Goal: Information Seeking & Learning: Learn about a topic

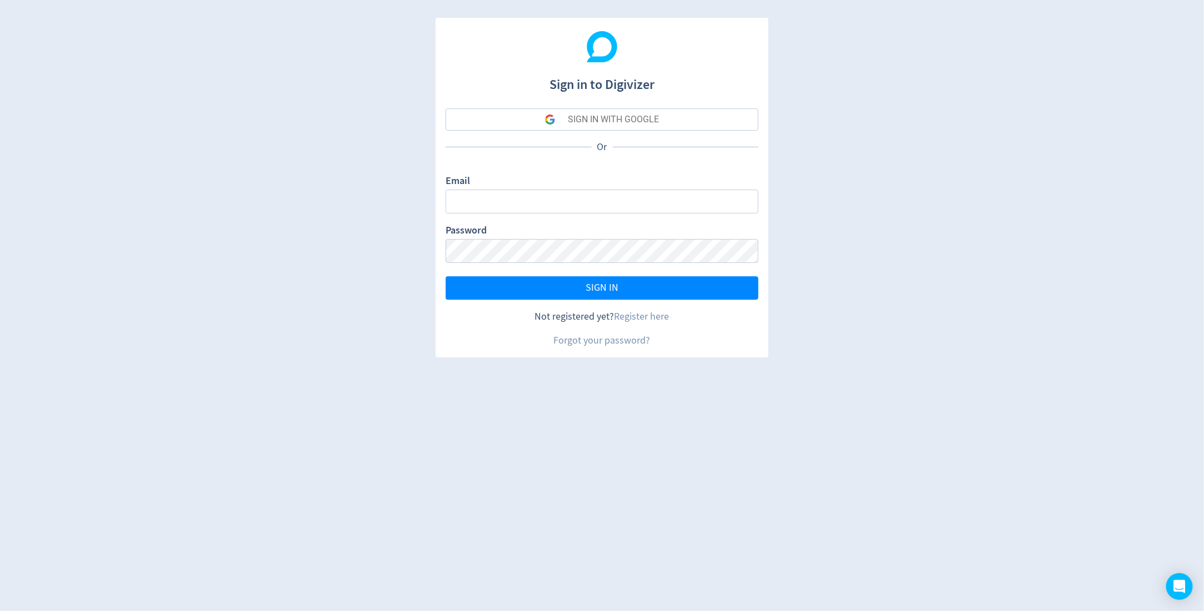
click at [578, 118] on div "SIGN IN WITH GOOGLE" at bounding box center [613, 119] width 91 height 22
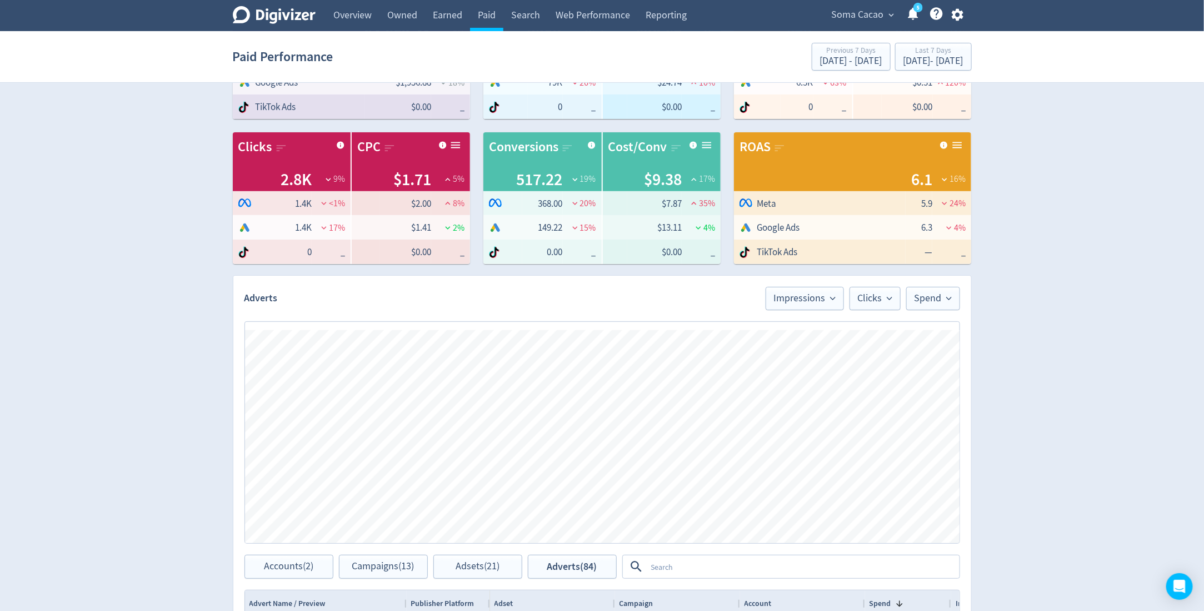
scroll to position [315, 0]
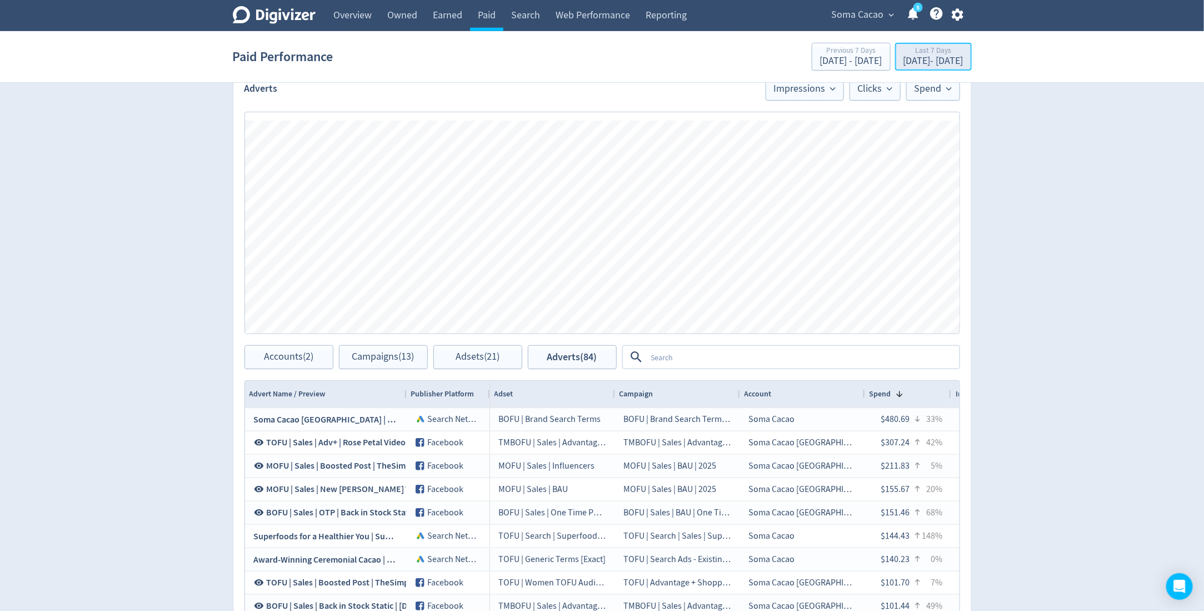
click at [923, 50] on div "Last 7 Days" at bounding box center [933, 51] width 60 height 9
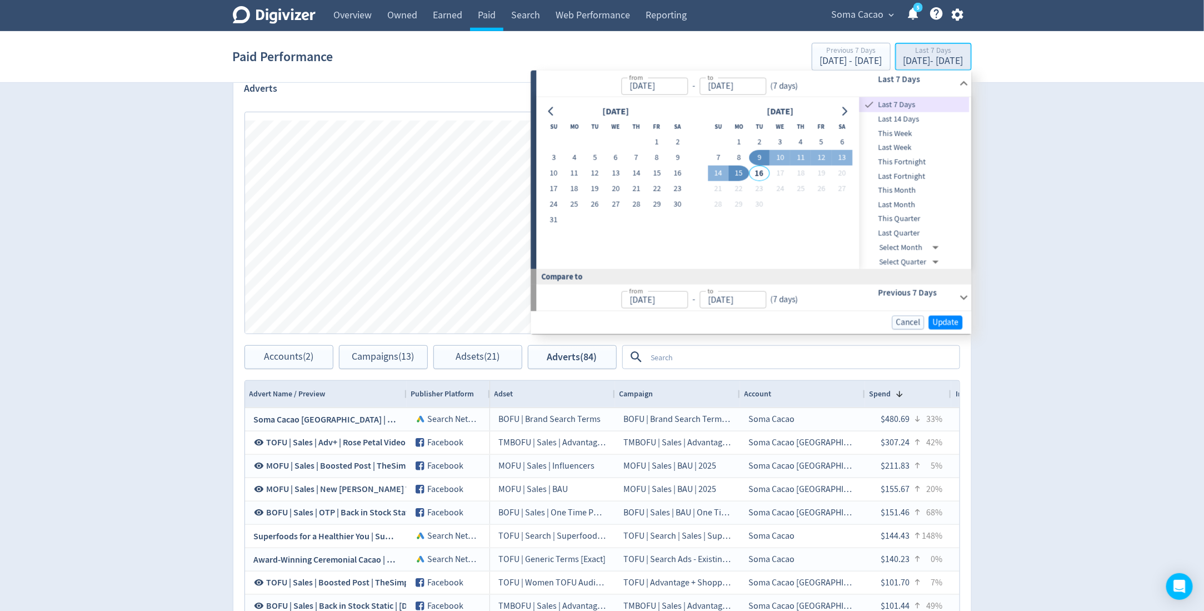
type input "Sep 09, 2025"
type input "Sep 15, 2025"
type input "Sep 02, 2025"
type input "Sep 08, 2025"
click at [918, 125] on span "Last 14 Days" at bounding box center [915, 119] width 110 height 12
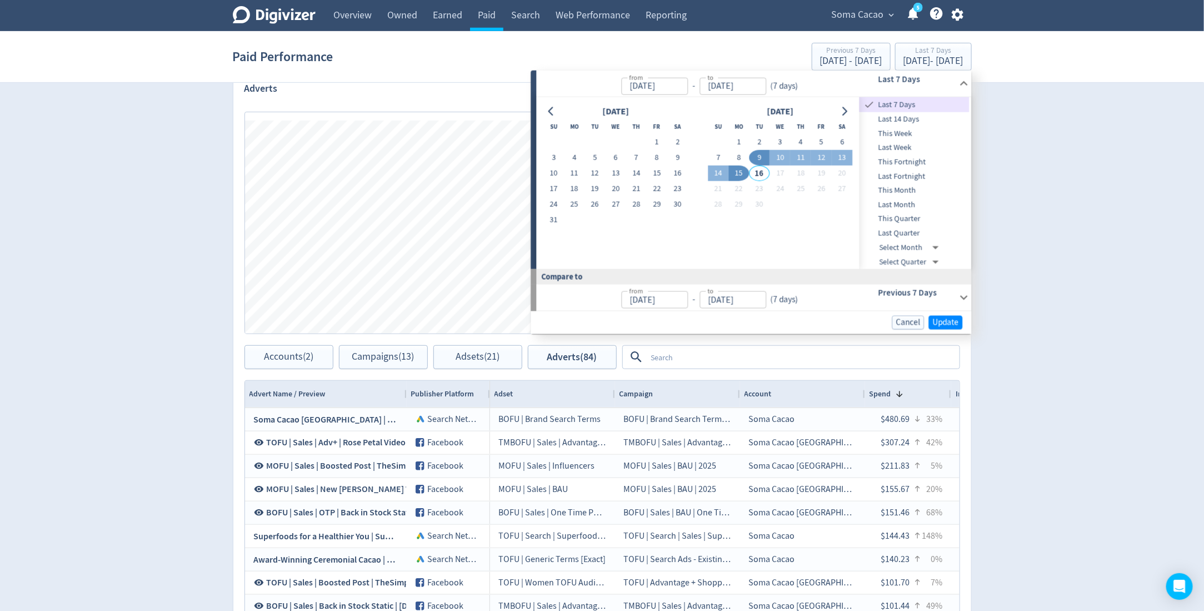
type input "Sep 02, 2025"
type input "Aug 19, 2025"
type input "Sep 01, 2025"
click at [895, 181] on span "Last Fortnight" at bounding box center [915, 176] width 110 height 12
type input "Aug 31, 2025"
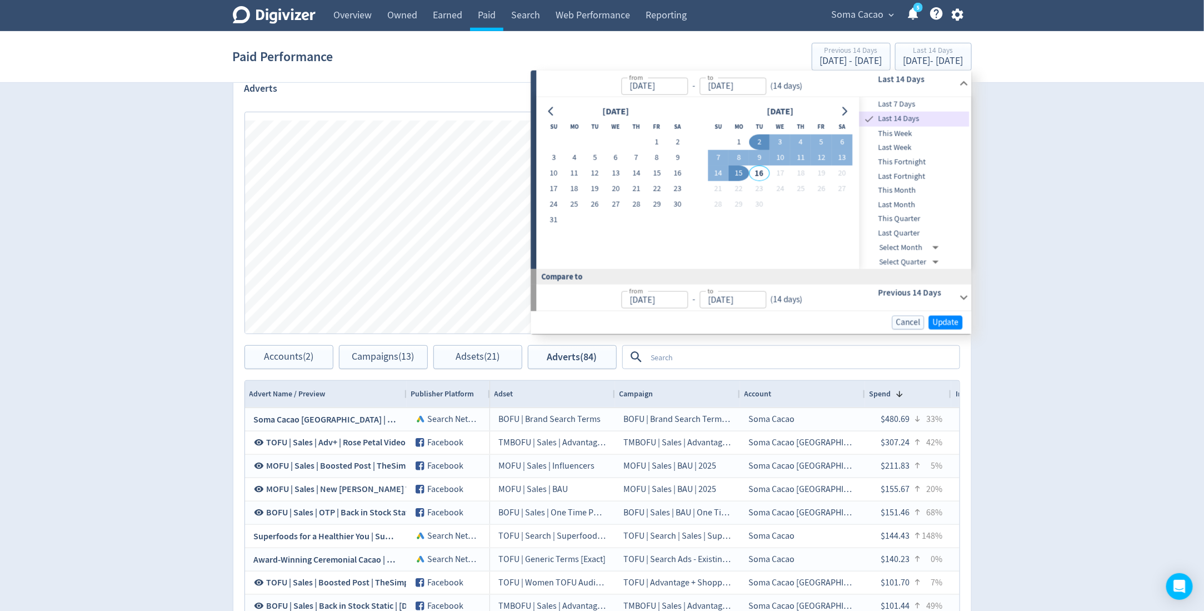
type input "Sep 13, 2025"
type input "Aug 17, 2025"
type input "Aug 30, 2025"
click at [907, 192] on span "This Month" at bounding box center [915, 190] width 110 height 12
type input "Sep 01, 2025"
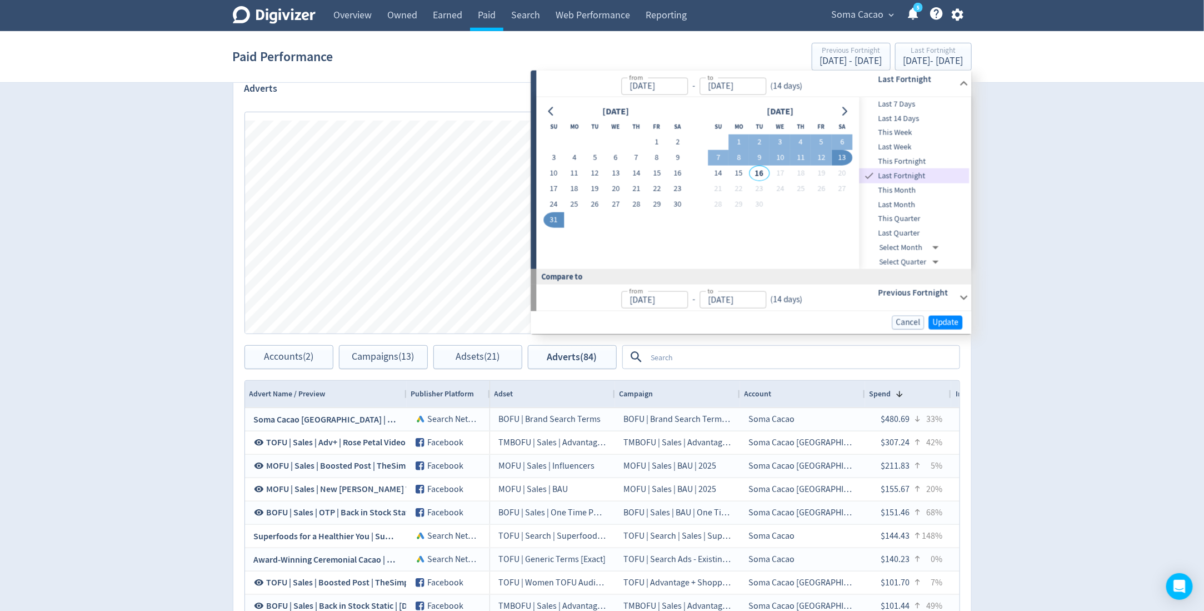
type input "Sep 15, 2025"
type input "Aug 01, 2025"
type input "Aug 15, 2025"
click at [953, 318] on span "Update" at bounding box center [946, 322] width 26 height 8
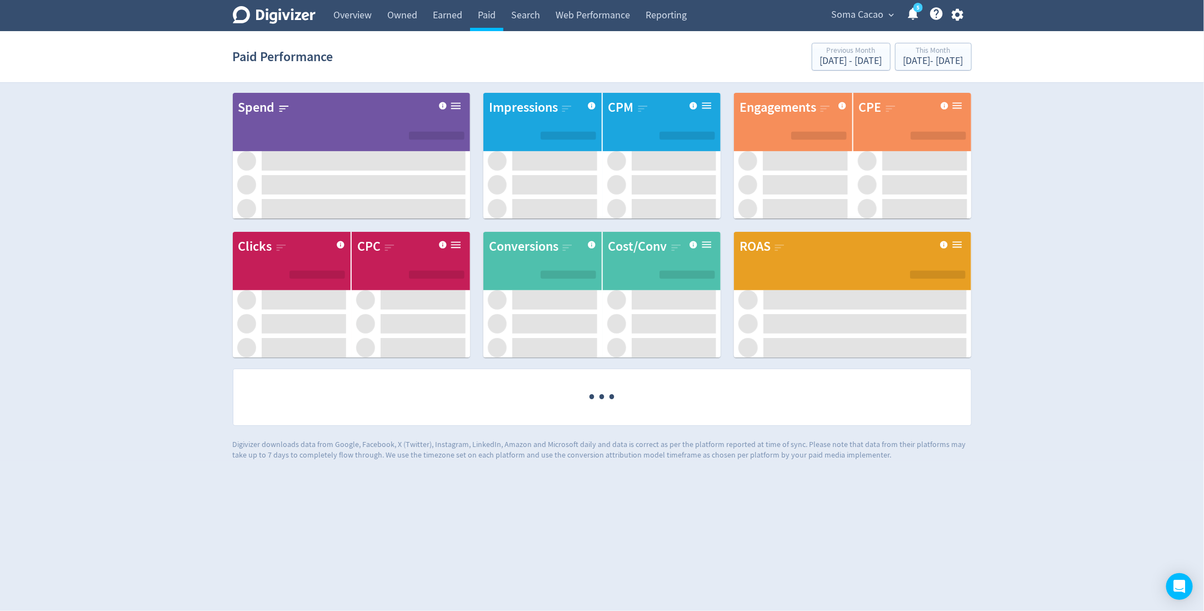
scroll to position [0, 0]
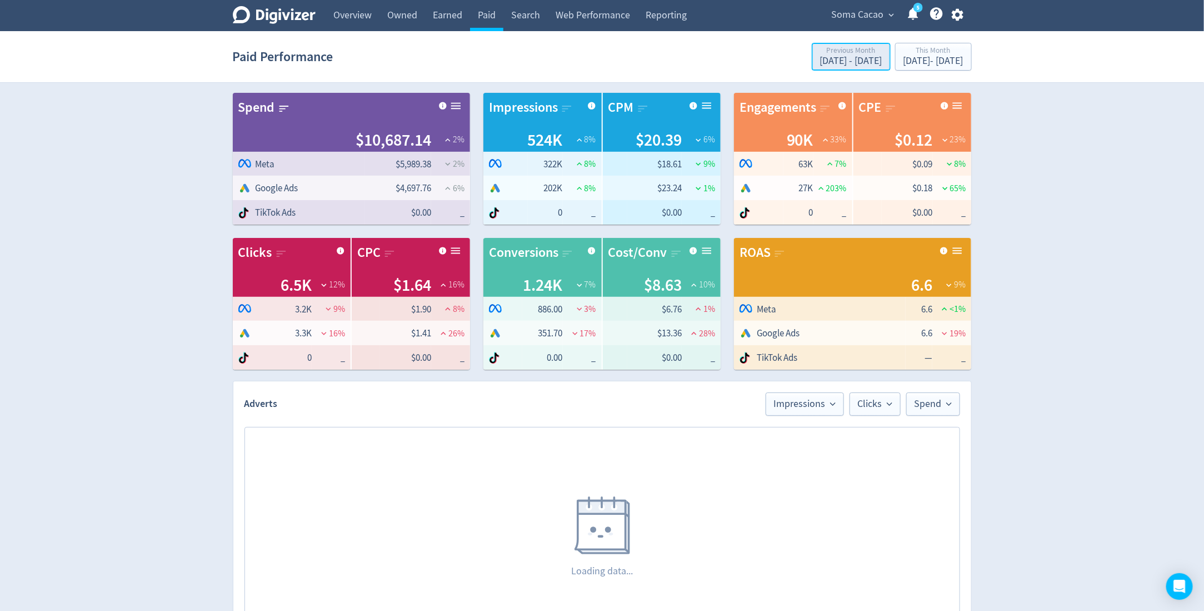
click at [825, 70] on button "Previous Month Aug 1, 2025 - Aug 15, 2025" at bounding box center [851, 57] width 79 height 28
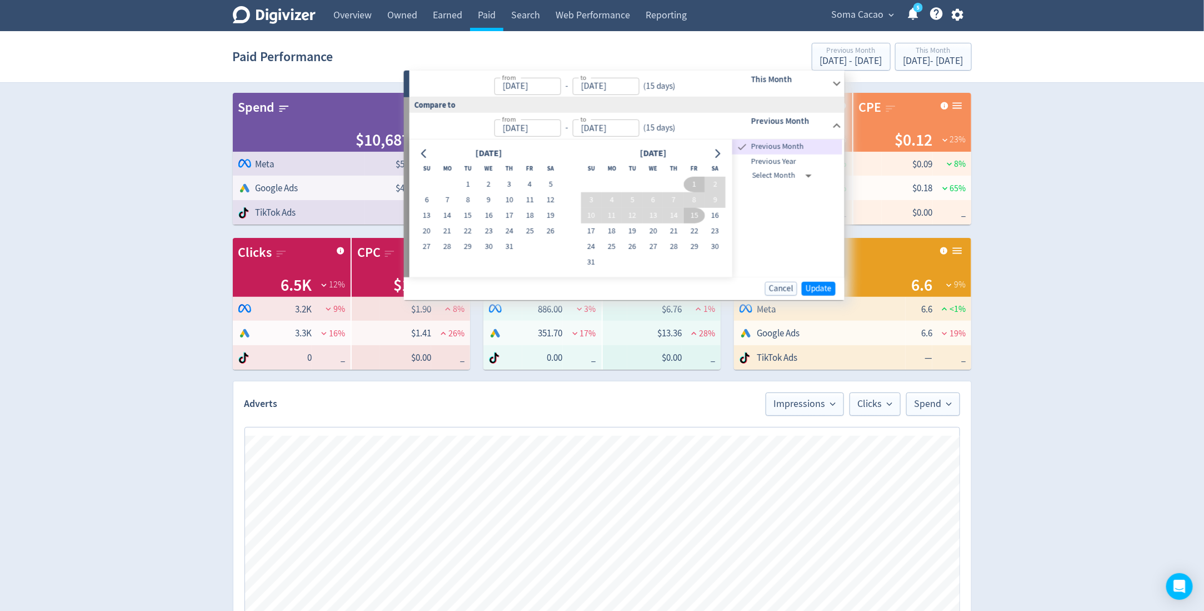
click at [1033, 202] on div "Digivizer Logo Mark Digivizer Logo Overview Owned Earned Paid Search Web Perfor…" at bounding box center [602, 526] width 1204 height 1053
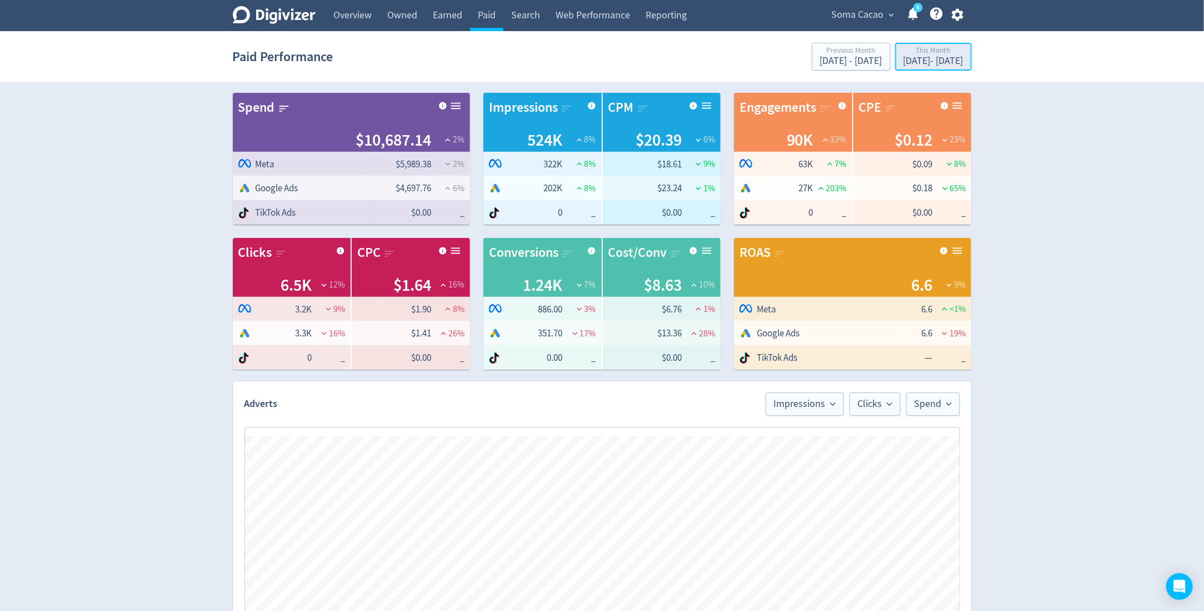
click at [903, 54] on div "This Month" at bounding box center [933, 51] width 60 height 9
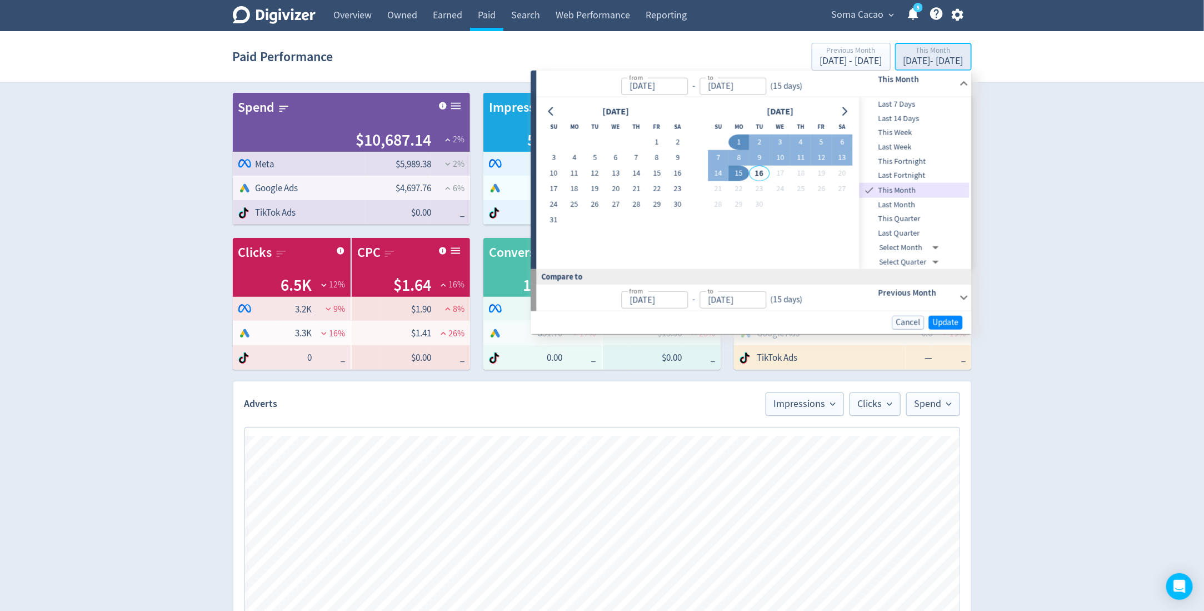
type input "Sep 01, 2025"
type input "Sep 15, 2025"
type input "Aug 01, 2025"
type input "Aug 15, 2025"
click at [737, 141] on button "1" at bounding box center [738, 142] width 21 height 16
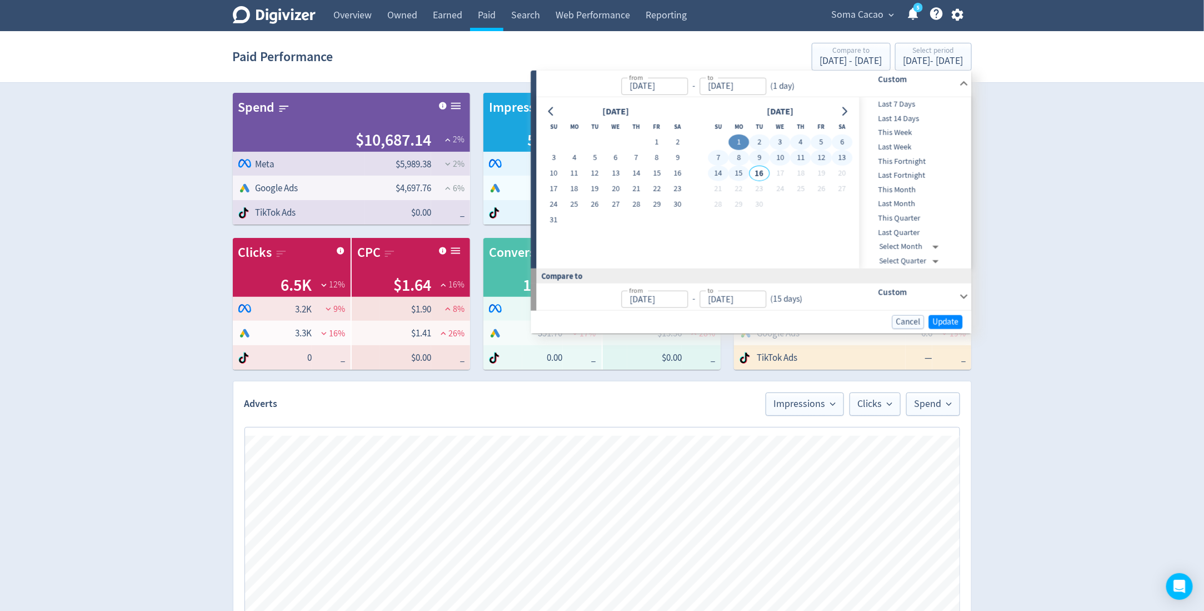
click at [737, 171] on button "15" at bounding box center [738, 174] width 21 height 16
type input "Sep 15, 2025"
type input "Aug 17, 2025"
type input "Aug 31, 2025"
click at [947, 317] on span "Update" at bounding box center [946, 321] width 26 height 8
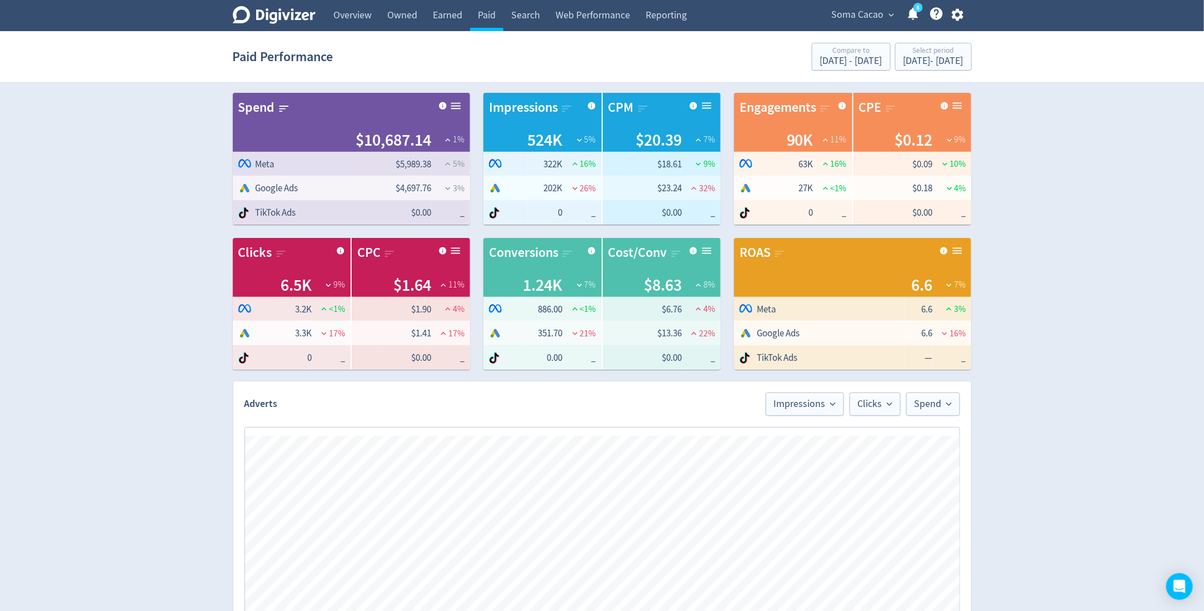
scroll to position [454, 0]
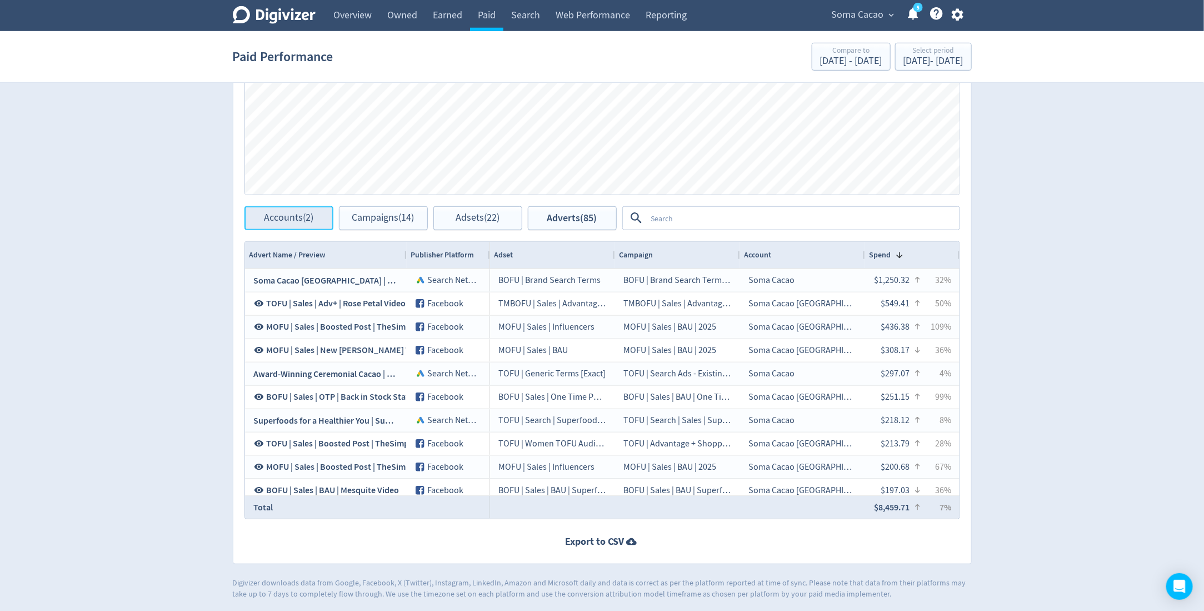
click at [283, 220] on span "Accounts (2)" at bounding box center [288, 218] width 49 height 11
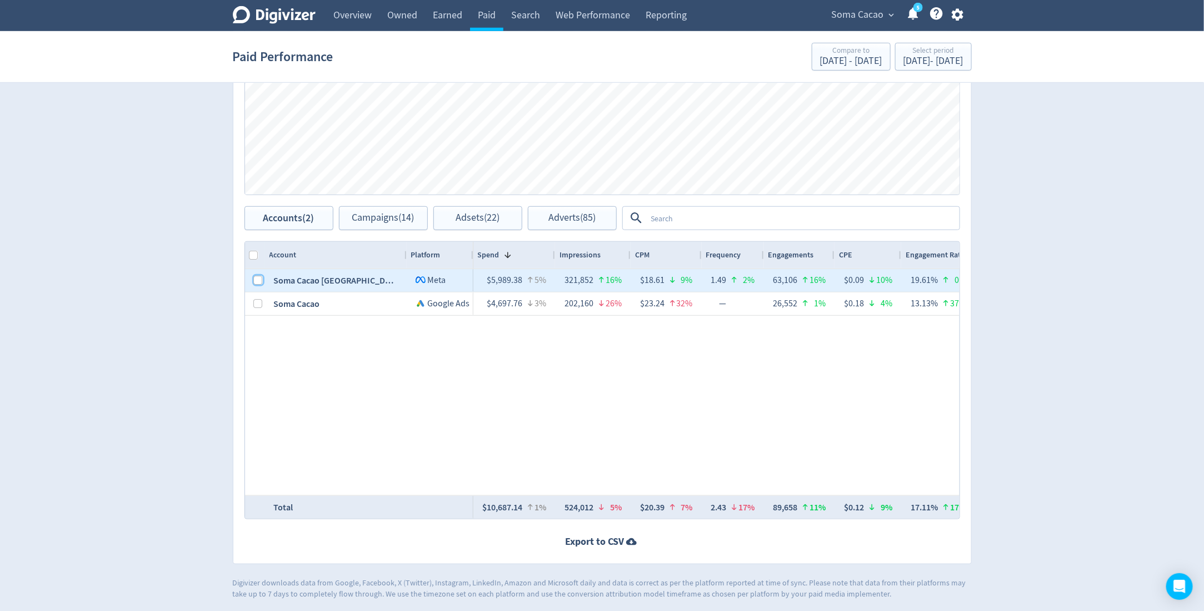
click at [257, 276] on input "Press Space to toggle row selection (unchecked)" at bounding box center [258, 280] width 9 height 9
checkbox input "true"
checkbox input "false"
click at [426, 216] on button "Campaigns (6)" at bounding box center [383, 218] width 89 height 24
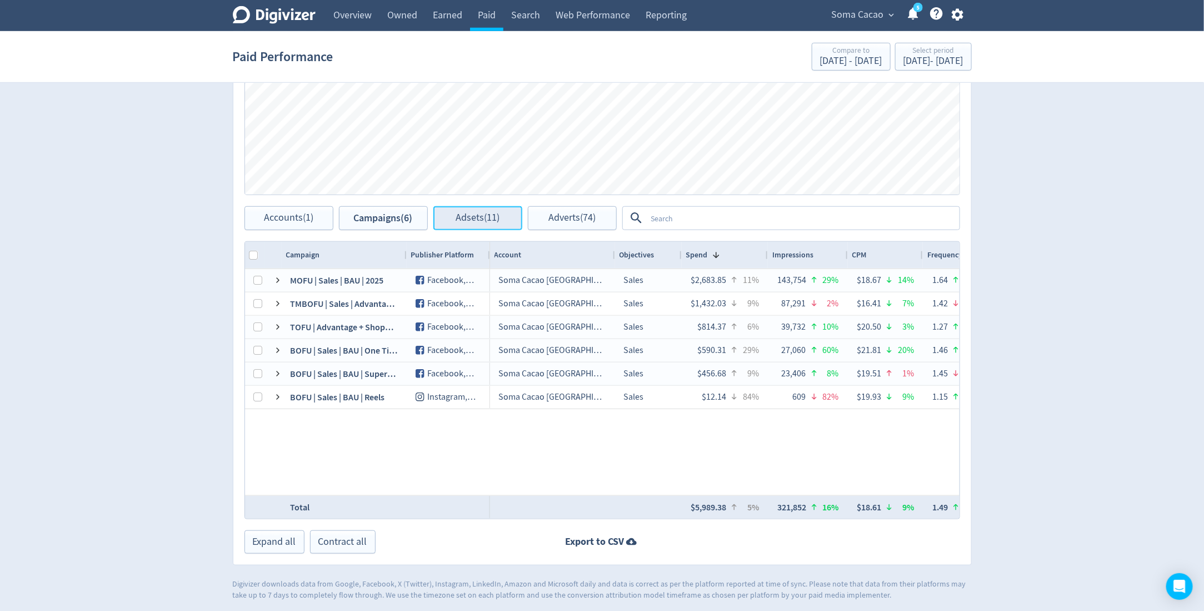
click at [446, 218] on button "Adsets (11)" at bounding box center [477, 218] width 89 height 24
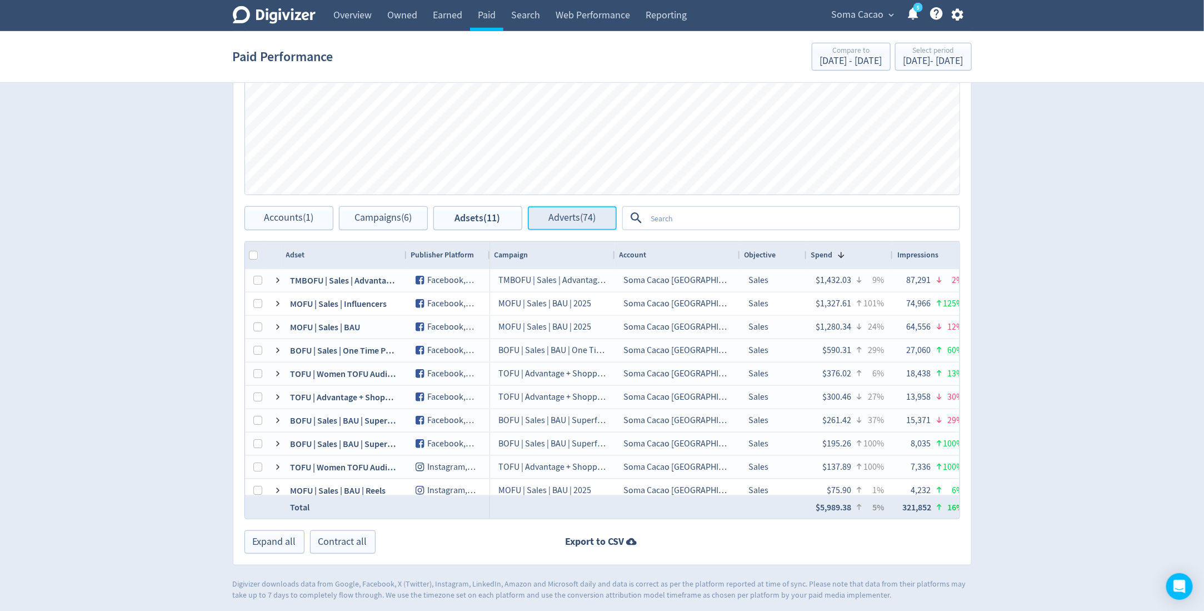
click at [551, 226] on button "Adverts (74)" at bounding box center [572, 218] width 89 height 24
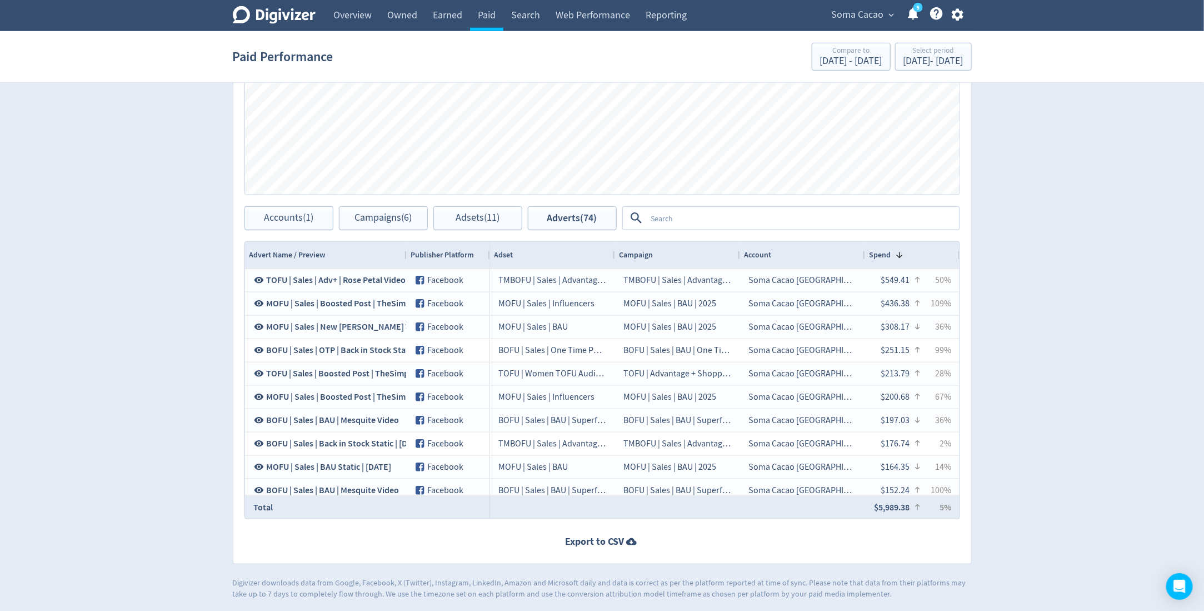
click at [675, 221] on textarea at bounding box center [803, 218] width 312 height 21
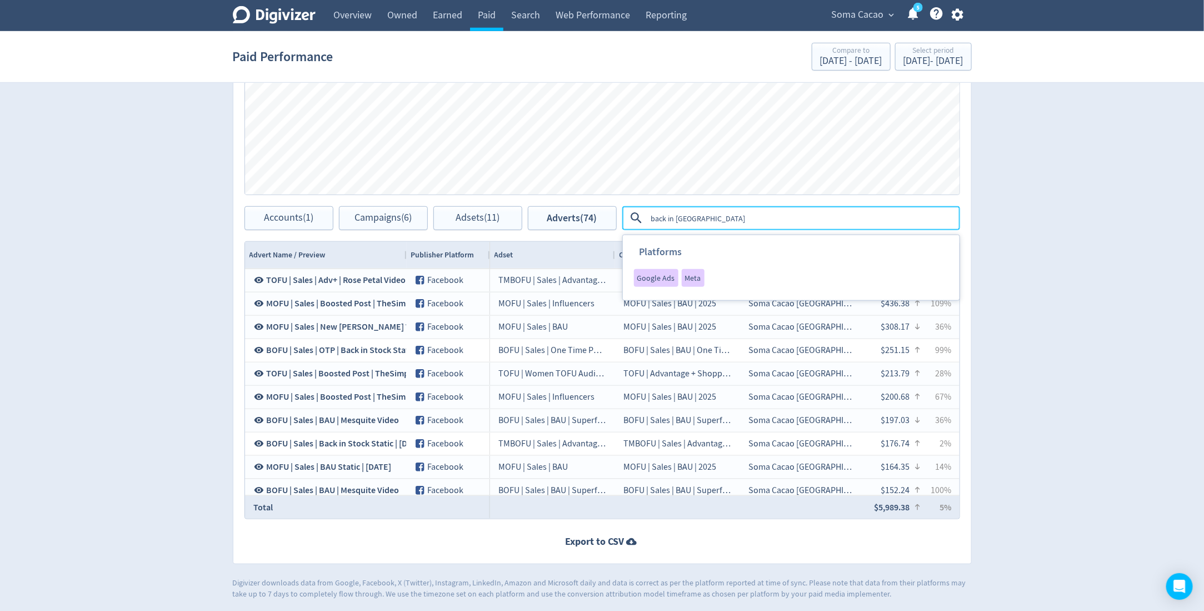
type textarea "back in stock"
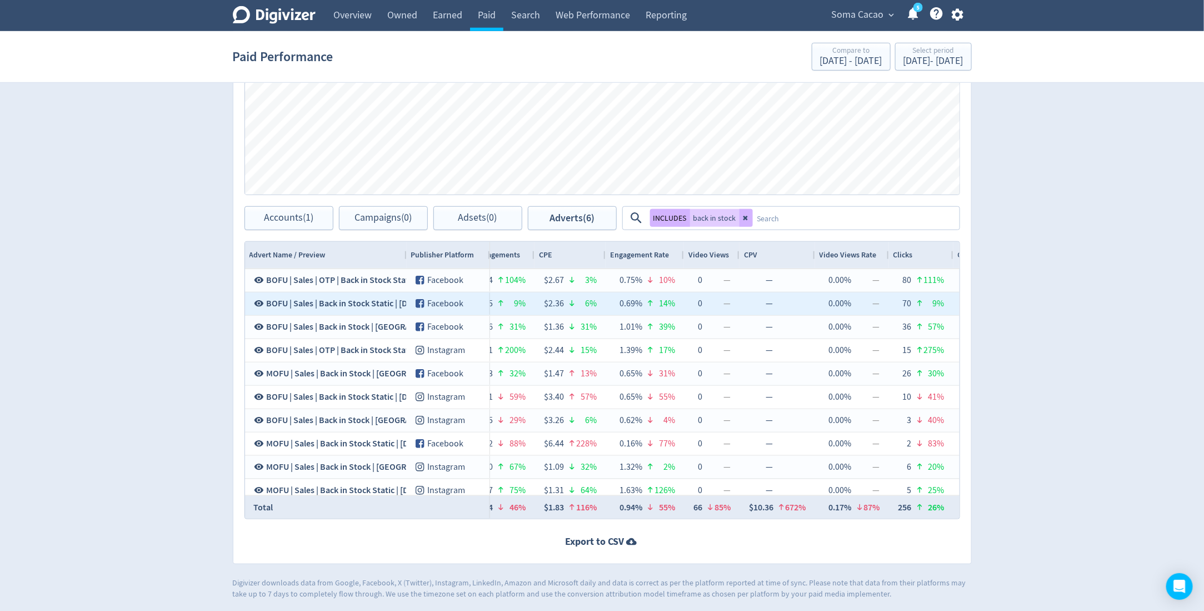
scroll to position [0, 493]
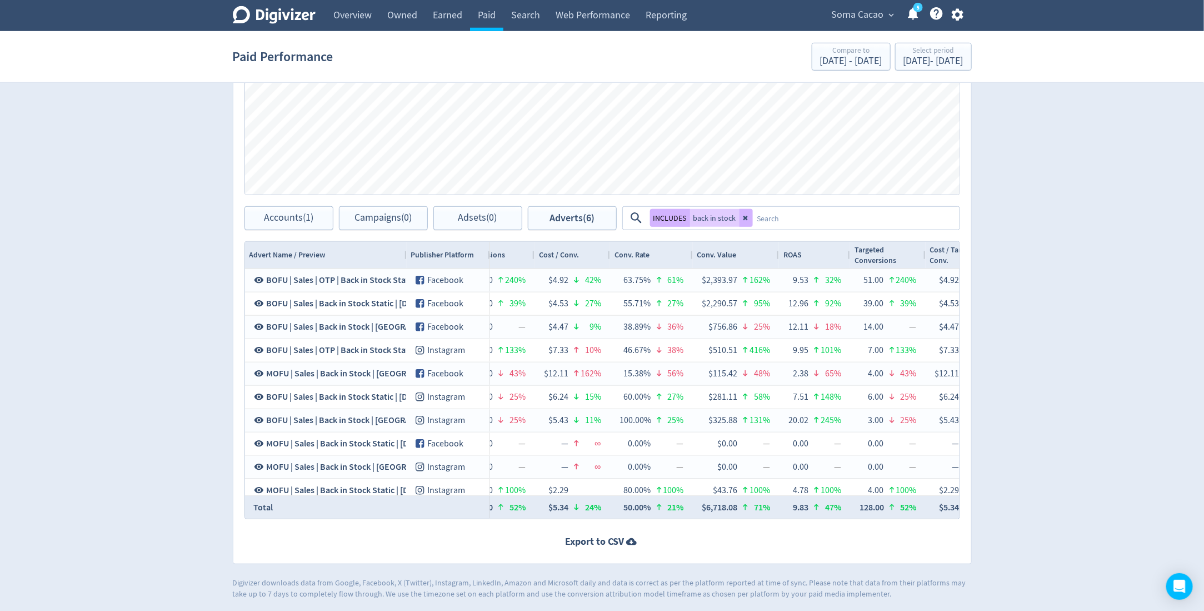
click at [753, 259] on div "Conv. Value" at bounding box center [736, 254] width 78 height 21
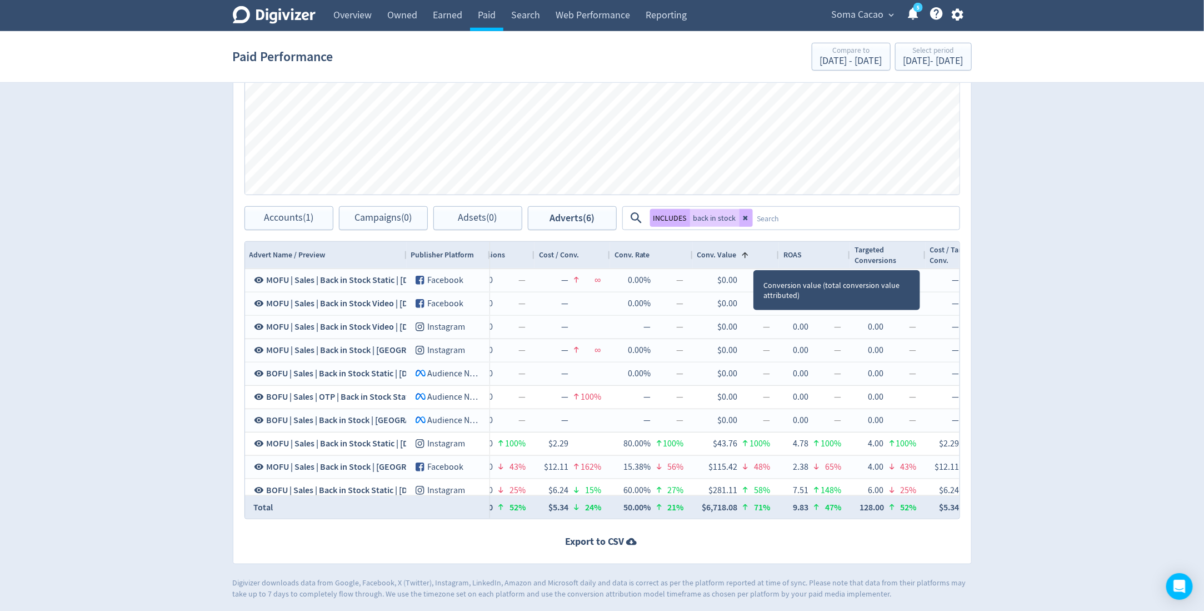
click at [753, 259] on div "Conv. Value 1" at bounding box center [736, 254] width 78 height 21
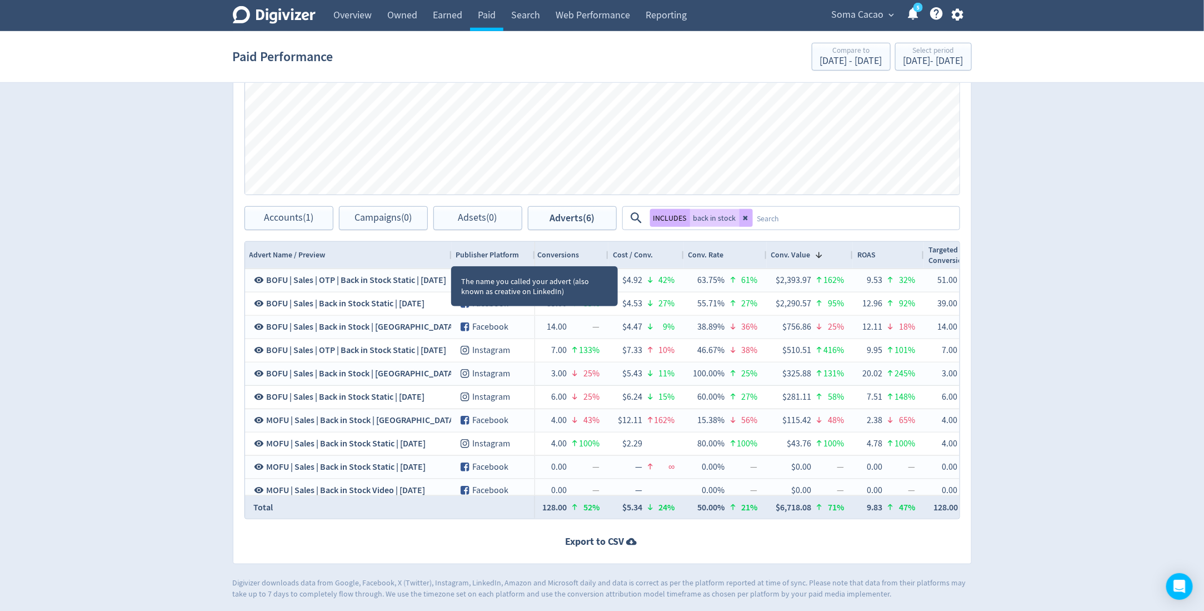
drag, startPoint x: 406, startPoint y: 255, endPoint x: 451, endPoint y: 255, distance: 45.0
click at [451, 255] on div at bounding box center [451, 255] width 4 height 27
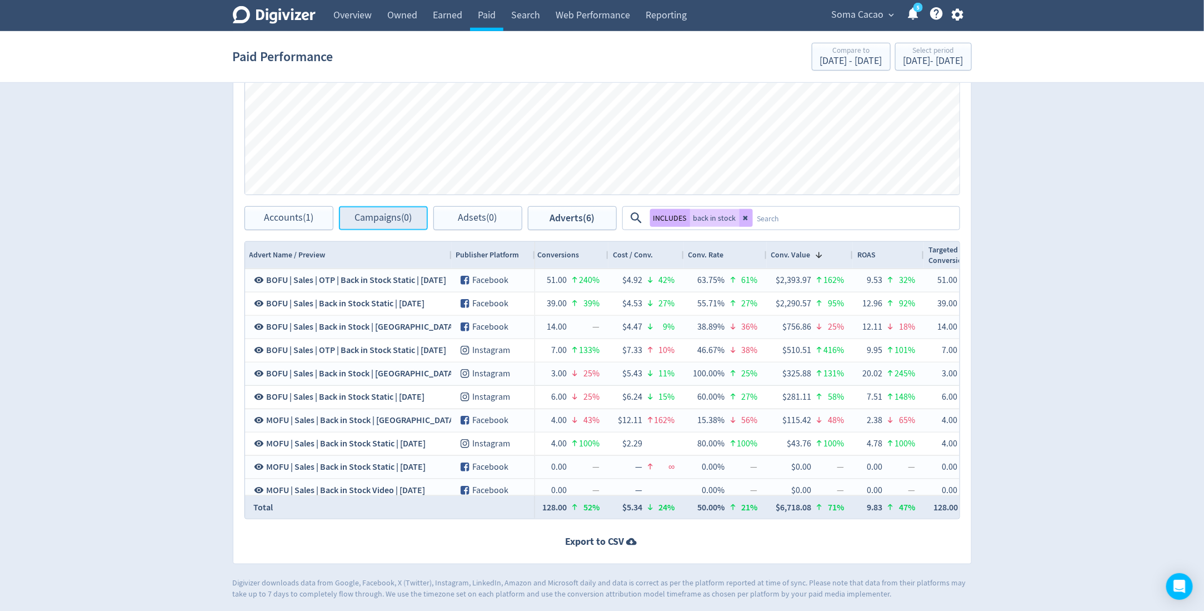
click at [378, 223] on button "Campaigns (0)" at bounding box center [383, 218] width 89 height 24
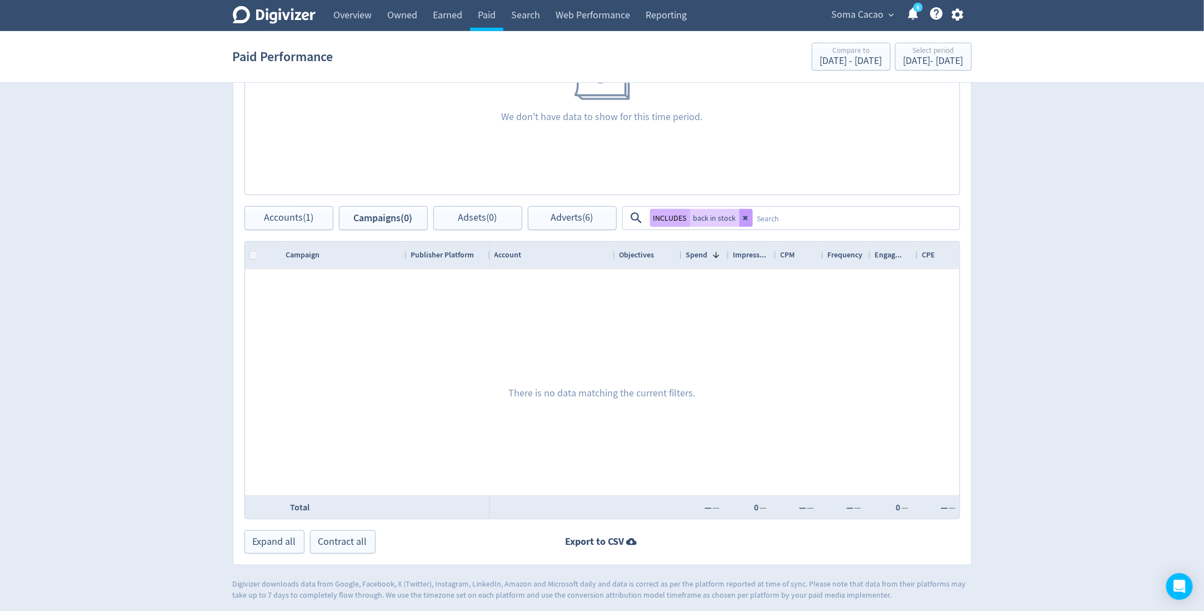
click at [743, 216] on icon at bounding box center [745, 218] width 4 height 4
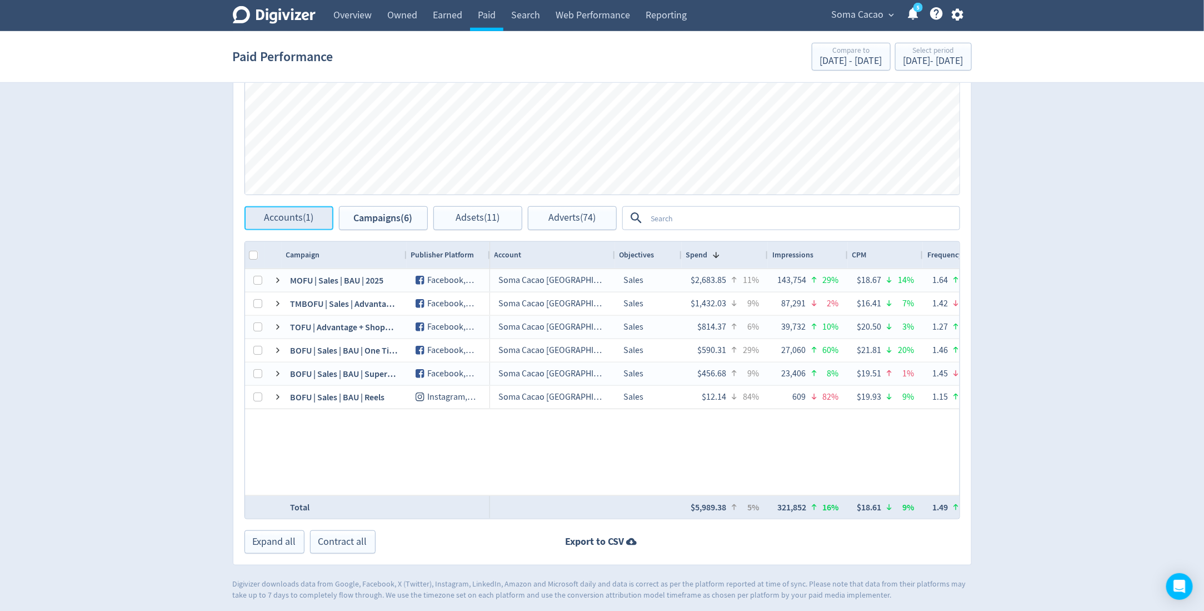
click at [281, 221] on span "Accounts (1)" at bounding box center [288, 218] width 49 height 11
checkbox input "false"
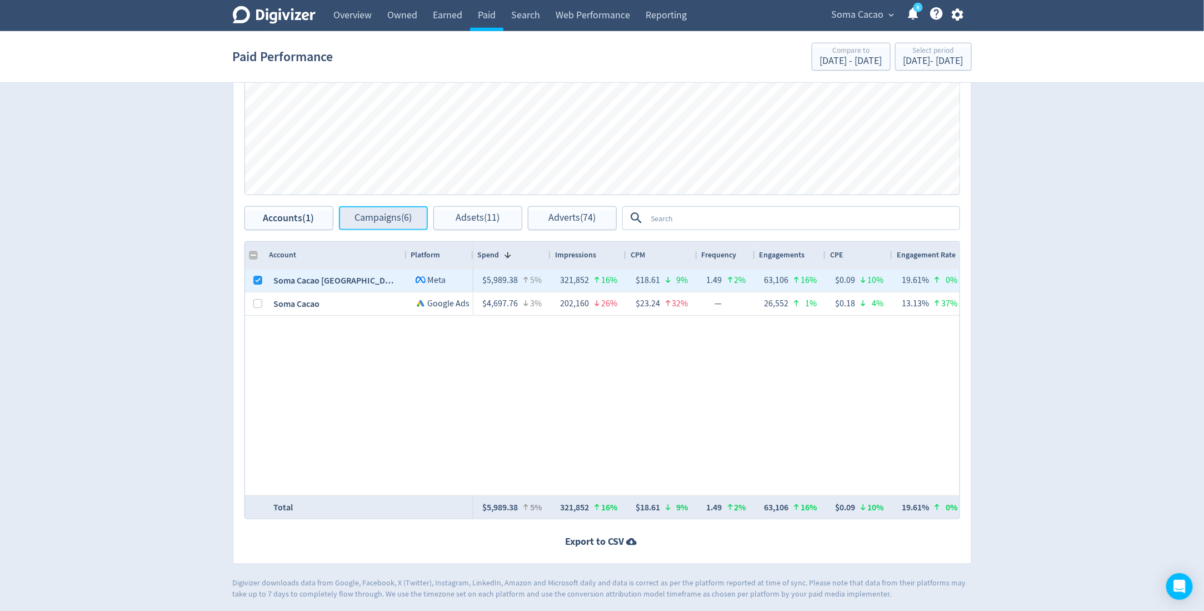
click at [379, 217] on span "Campaigns (6)" at bounding box center [382, 218] width 57 height 11
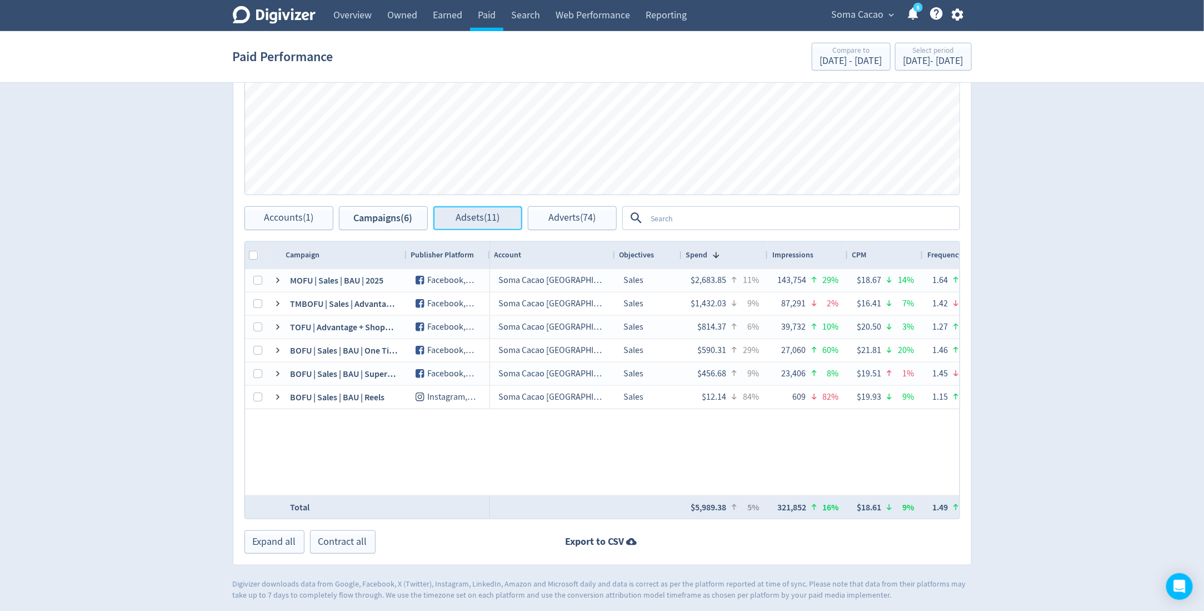
click at [484, 213] on span "Adsets (11)" at bounding box center [478, 218] width 44 height 11
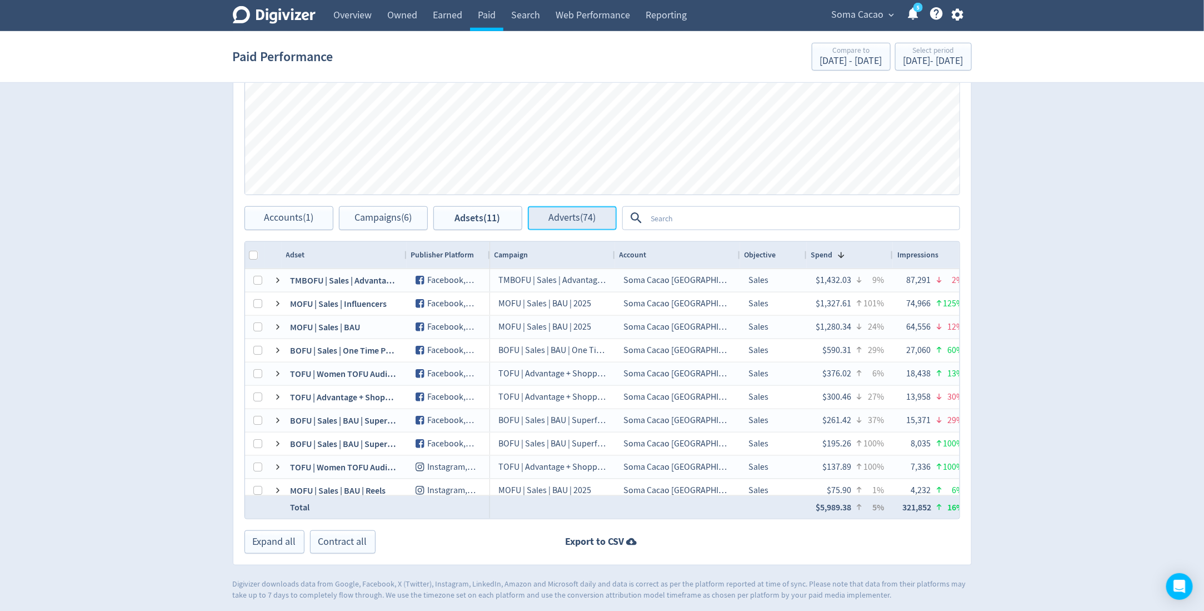
click at [586, 218] on span "Adverts (74)" at bounding box center [571, 218] width 47 height 11
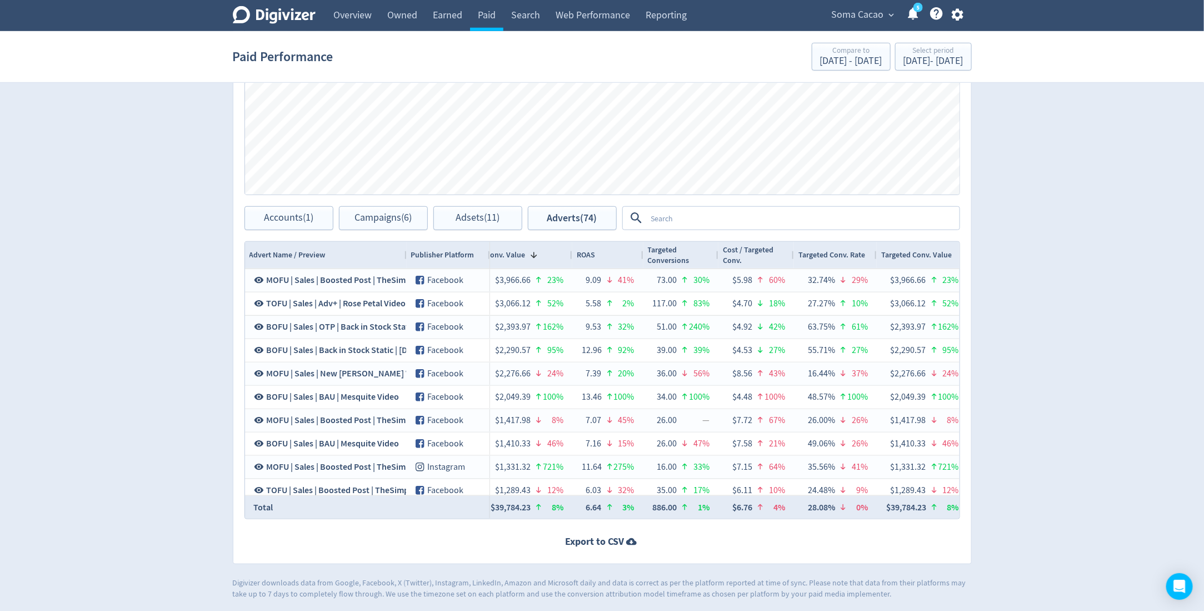
click at [669, 217] on textarea at bounding box center [803, 218] width 312 height 21
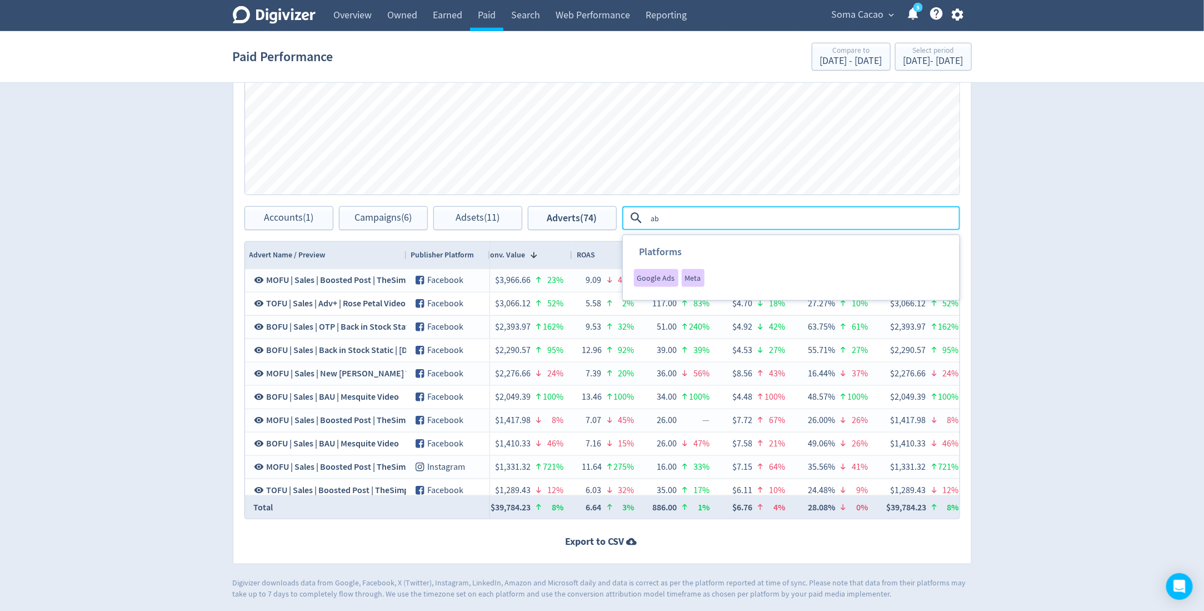
type textarea "a"
type textarea "back in stock"
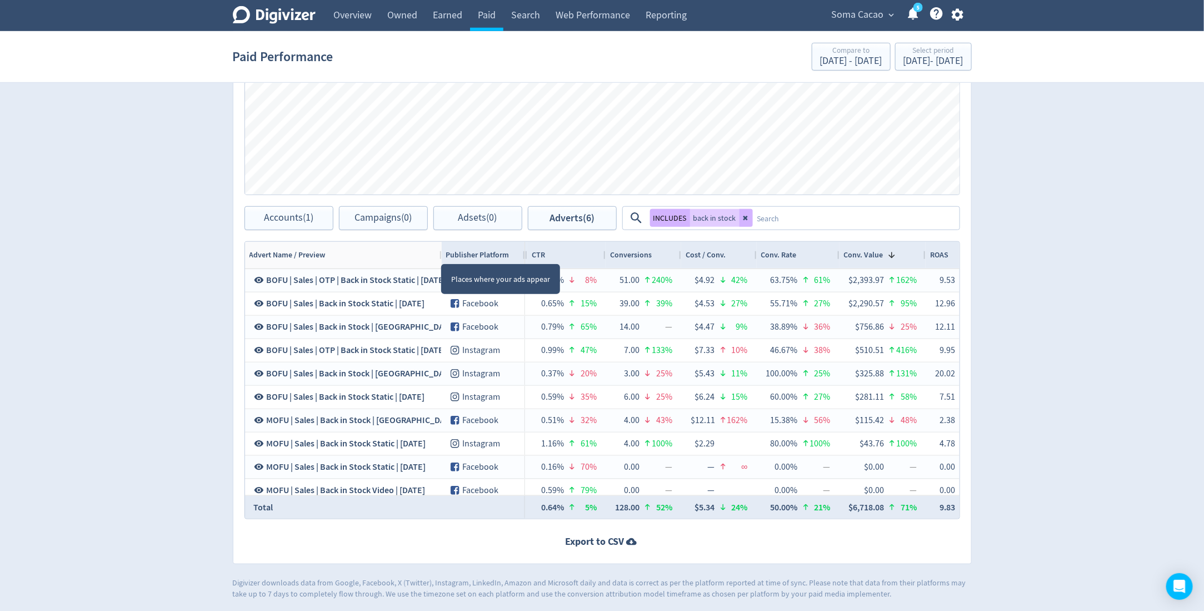
drag, startPoint x: 406, startPoint y: 253, endPoint x: 441, endPoint y: 253, distance: 35.0
click at [441, 253] on div "Advert Name / Preview Publisher Platform" at bounding box center [385, 255] width 280 height 27
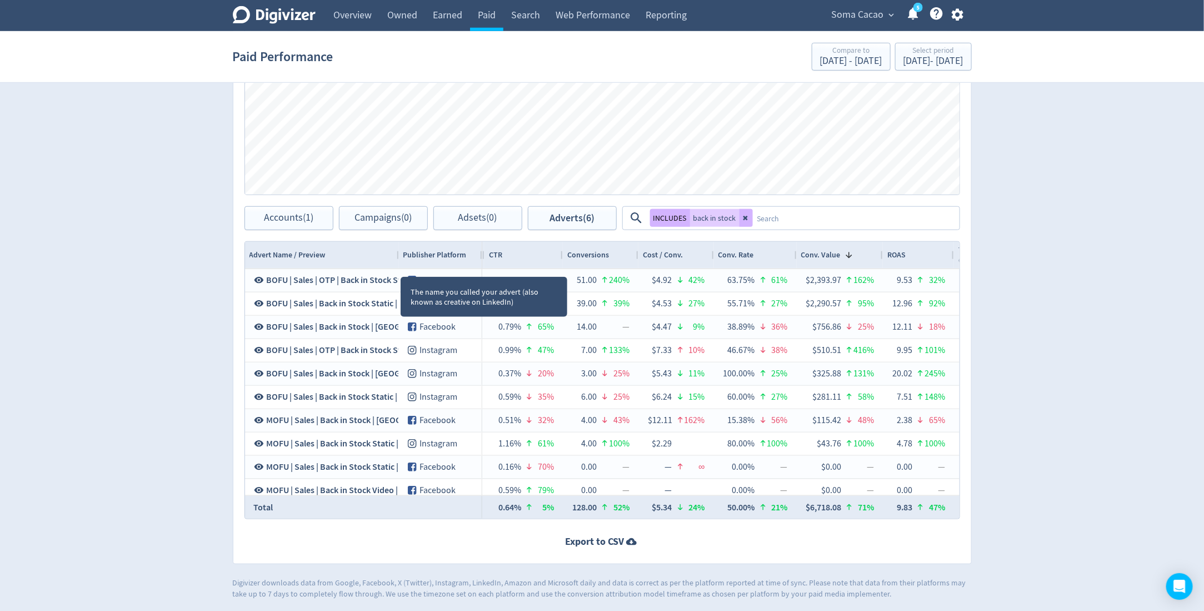
drag, startPoint x: 439, startPoint y: 257, endPoint x: 396, endPoint y: 266, distance: 44.2
click at [396, 266] on div at bounding box center [398, 255] width 4 height 27
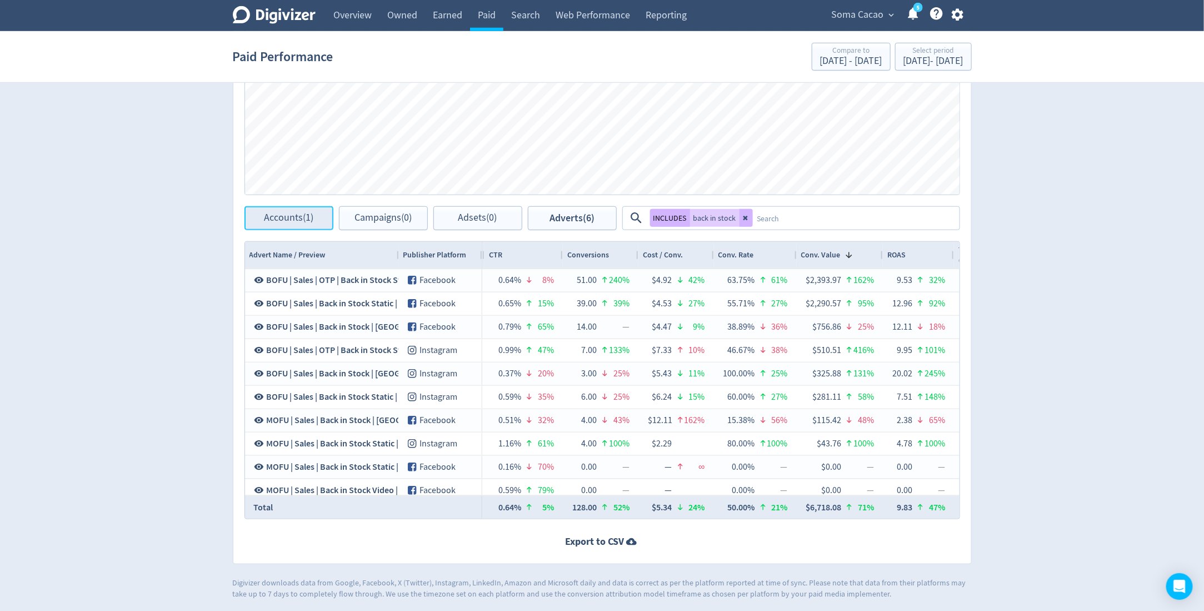
click at [314, 223] on button "Accounts (1)" at bounding box center [288, 218] width 89 height 24
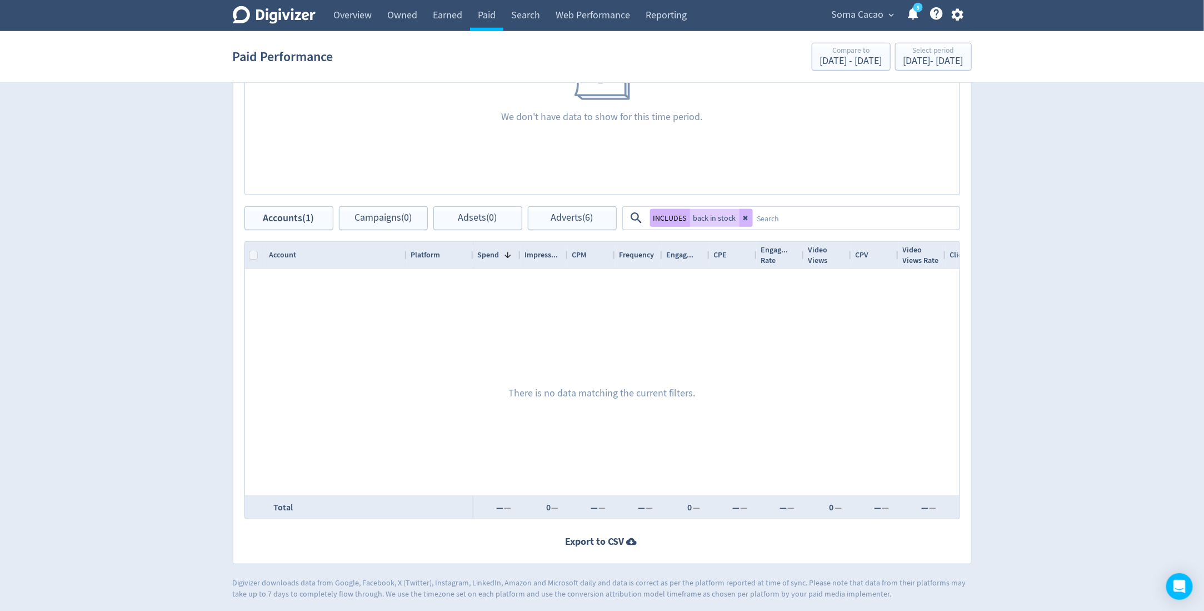
click at [753, 222] on textarea at bounding box center [856, 218] width 206 height 21
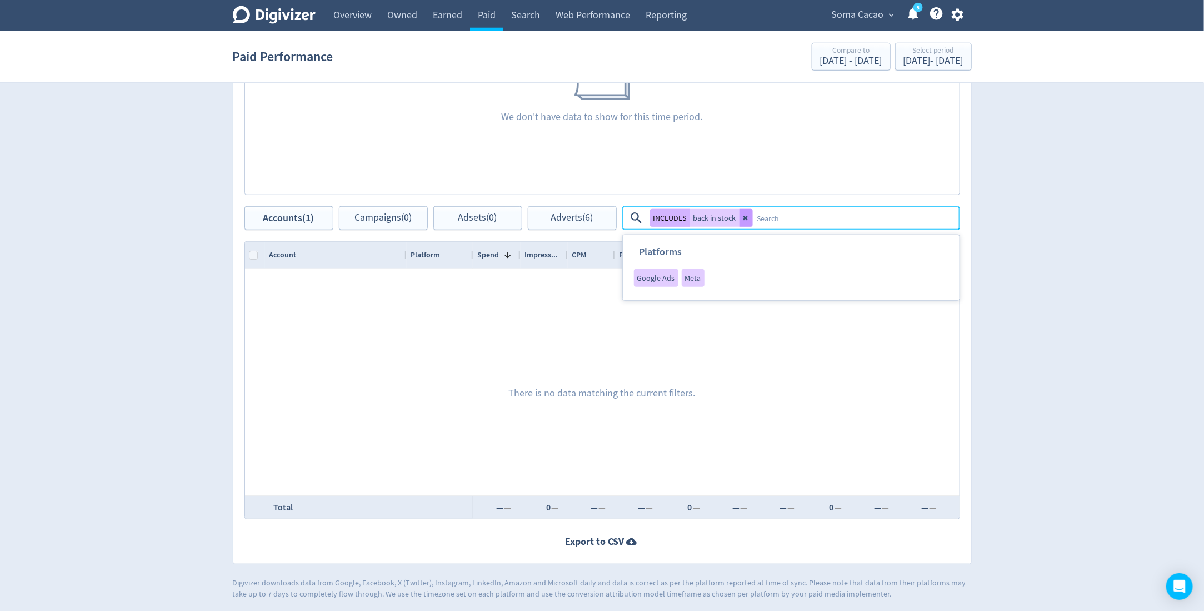
click at [745, 217] on icon at bounding box center [745, 218] width 4 height 4
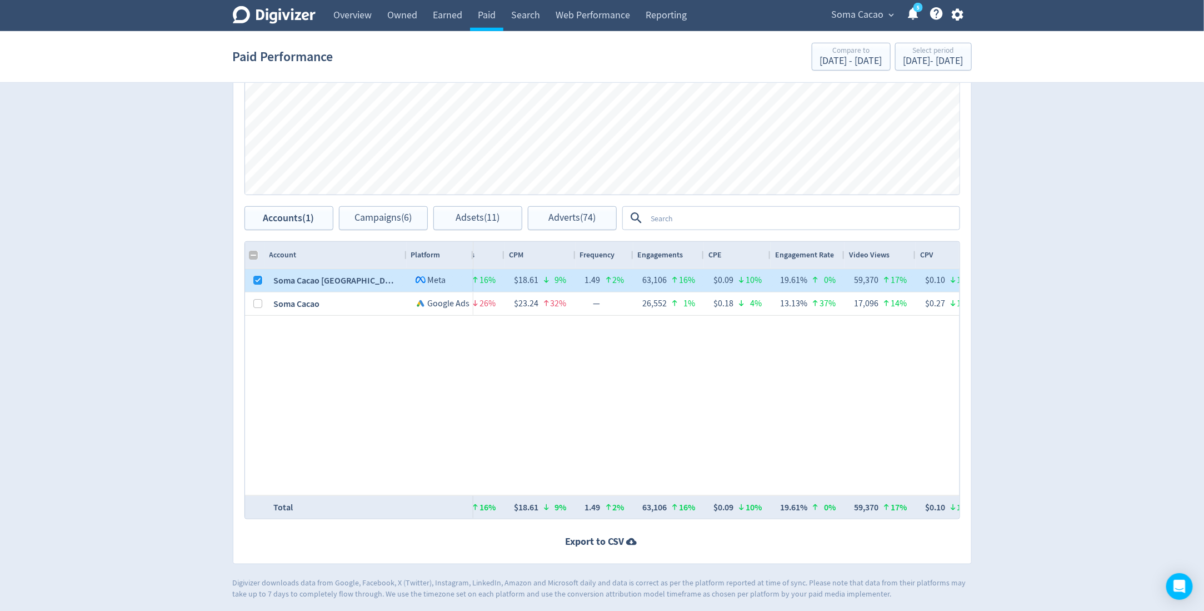
scroll to position [0, 141]
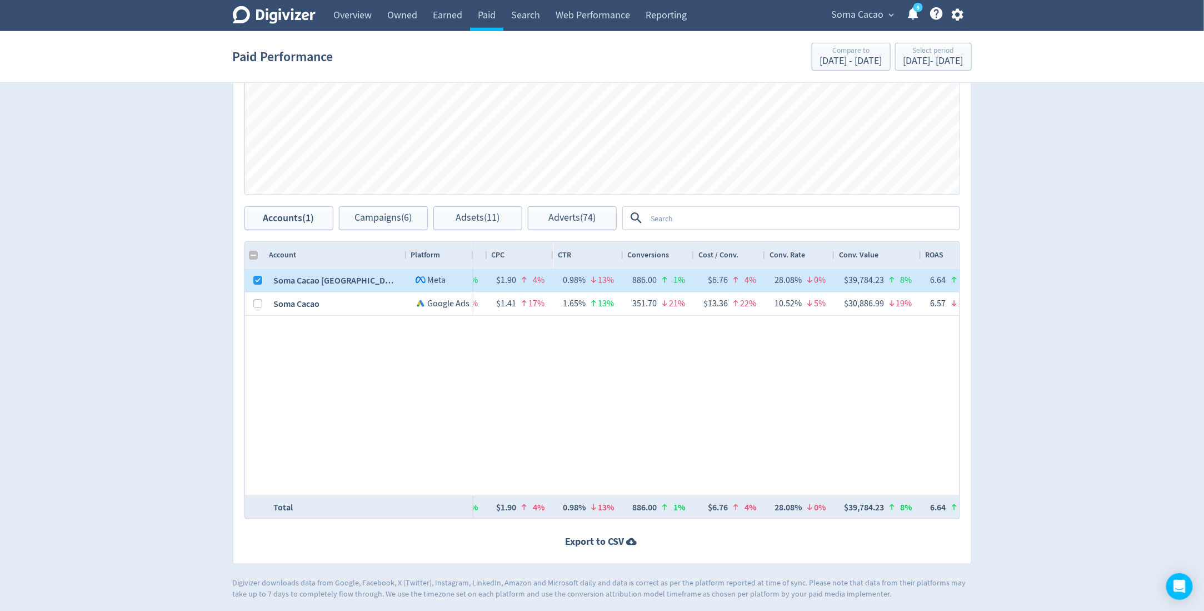
checkbox input "false"
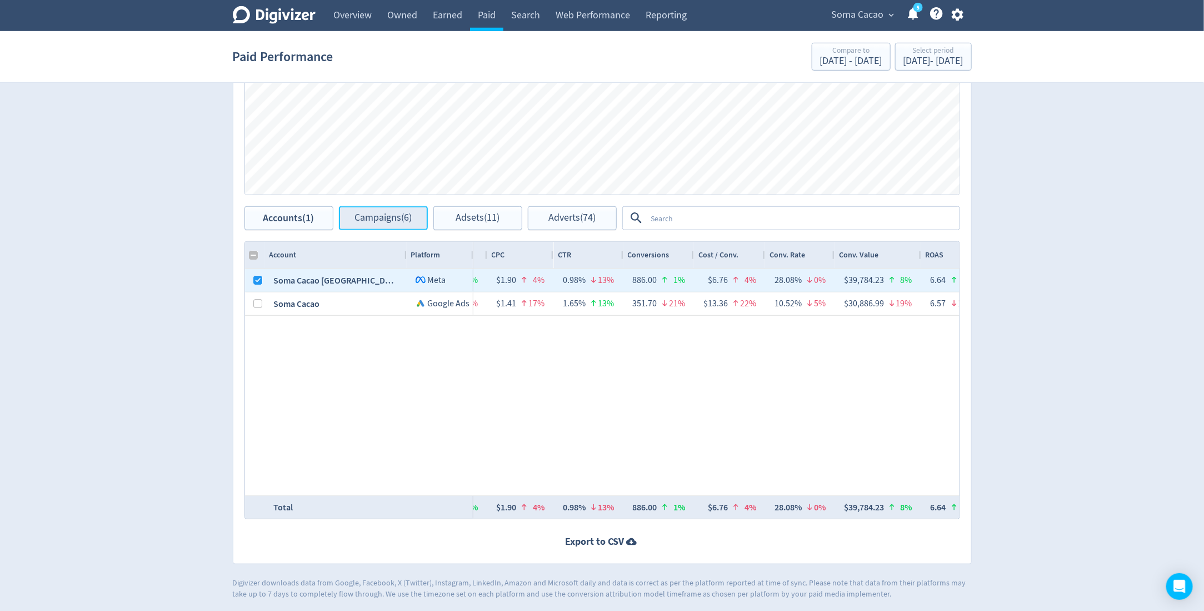
click at [389, 227] on button "Campaigns (6)" at bounding box center [383, 218] width 89 height 24
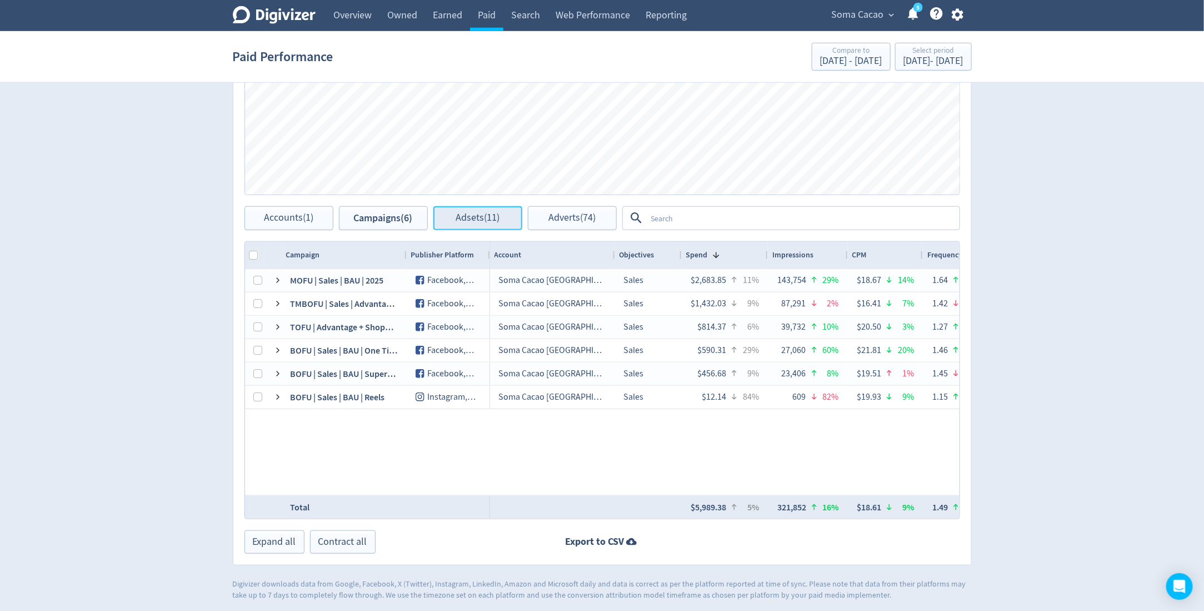
click at [462, 213] on span "Adsets (11)" at bounding box center [478, 218] width 44 height 11
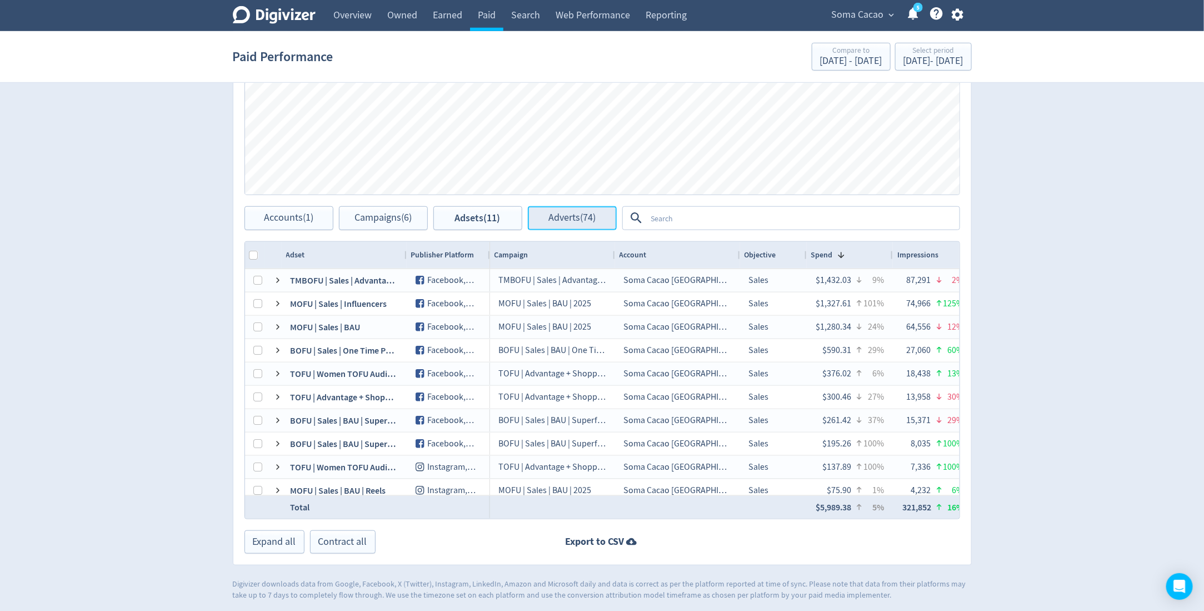
click at [558, 216] on span "Adverts (74)" at bounding box center [571, 218] width 47 height 11
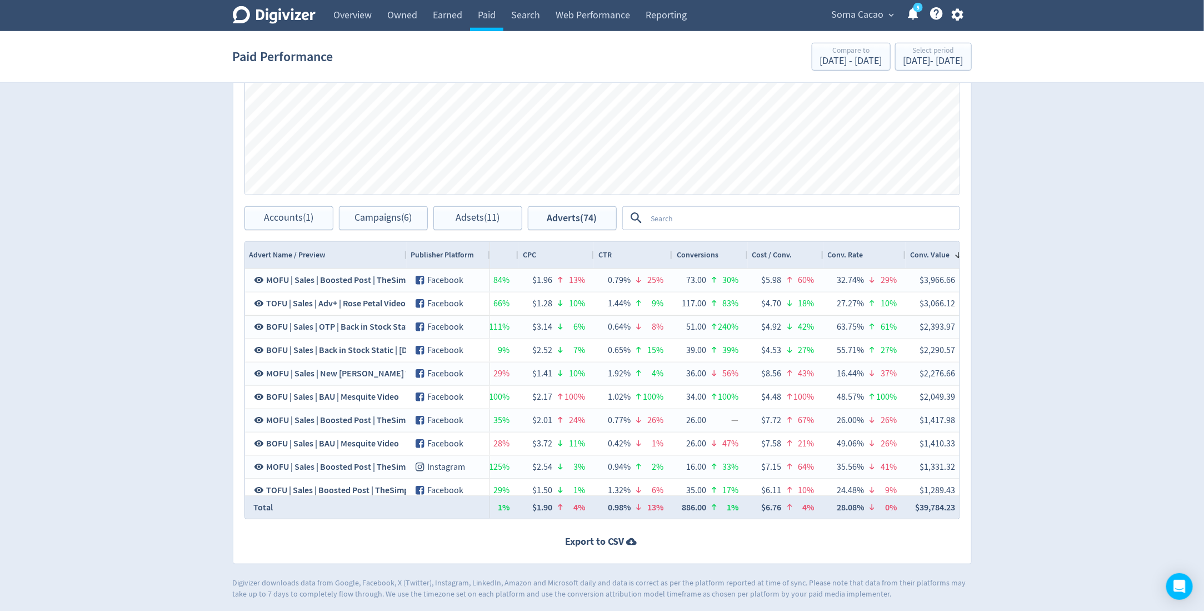
click at [677, 215] on textarea at bounding box center [803, 218] width 312 height 21
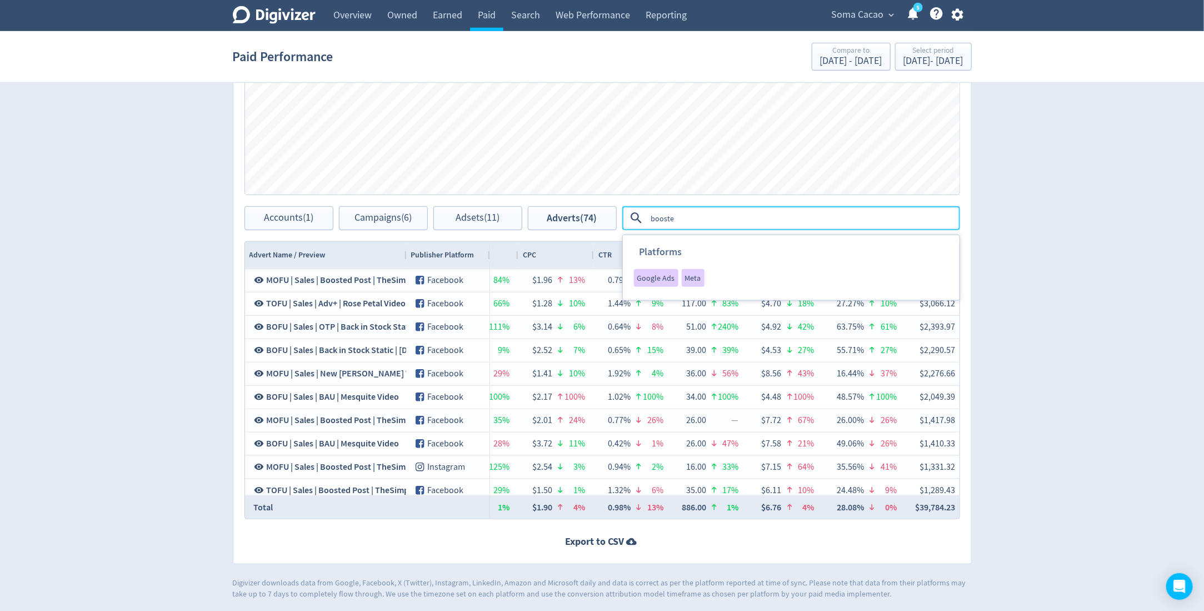
type textarea "boosted"
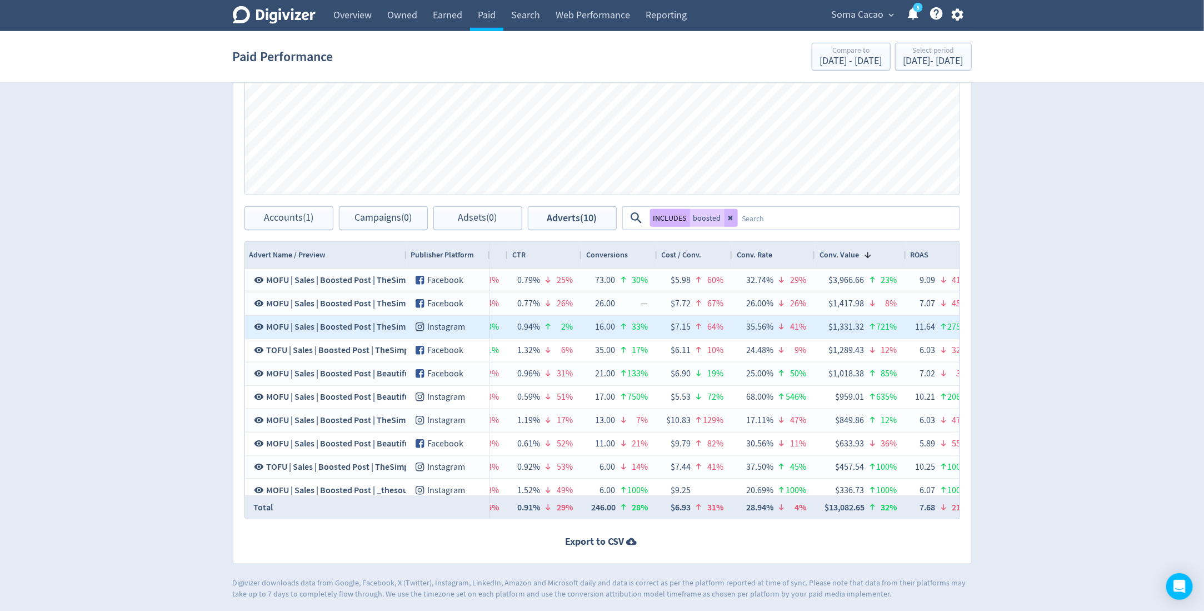
scroll to position [0, 1242]
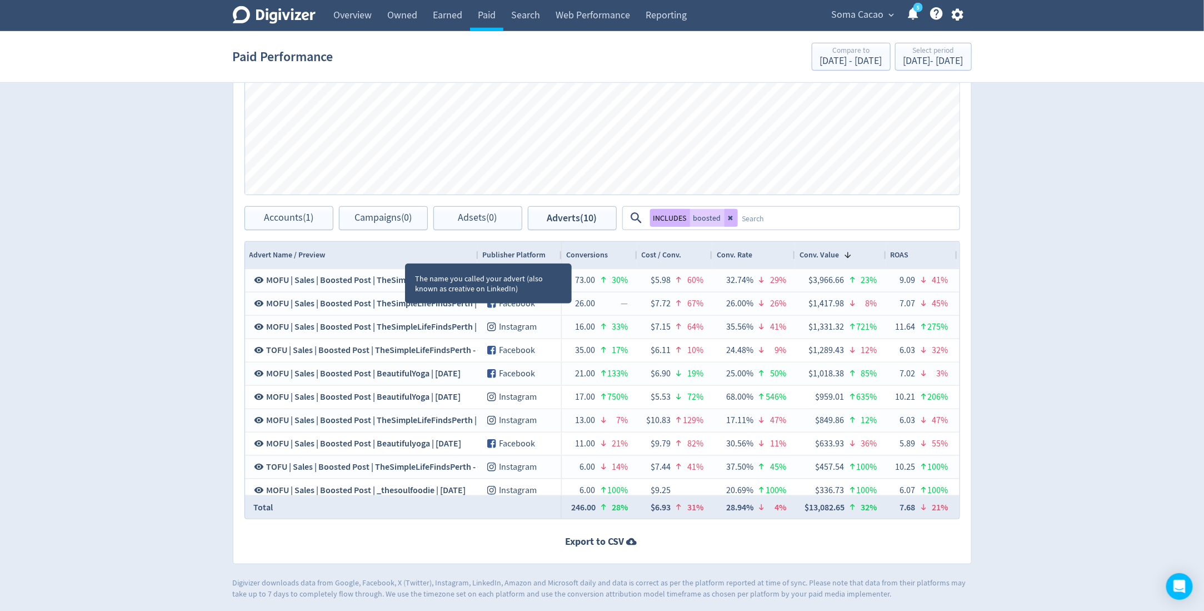
drag, startPoint x: 404, startPoint y: 252, endPoint x: 476, endPoint y: 258, distance: 71.9
click at [476, 258] on div at bounding box center [478, 255] width 4 height 27
click at [478, 254] on div "Publisher Platform" at bounding box center [519, 255] width 83 height 27
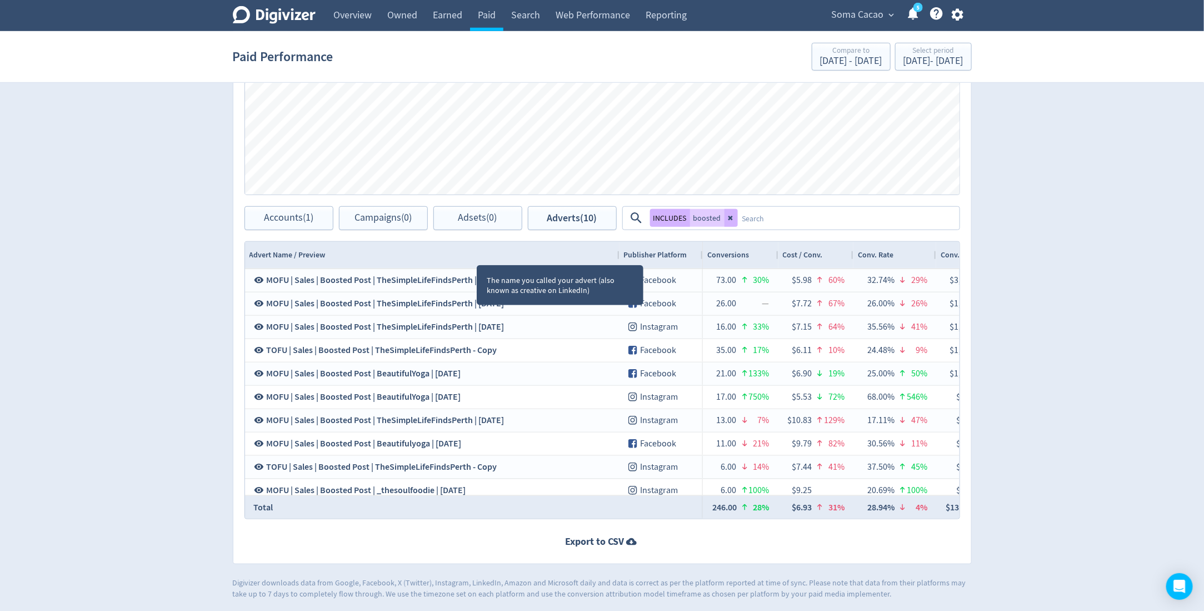
drag, startPoint x: 477, startPoint y: 254, endPoint x: 618, endPoint y: 254, distance: 141.1
click at [618, 254] on div at bounding box center [619, 255] width 4 height 27
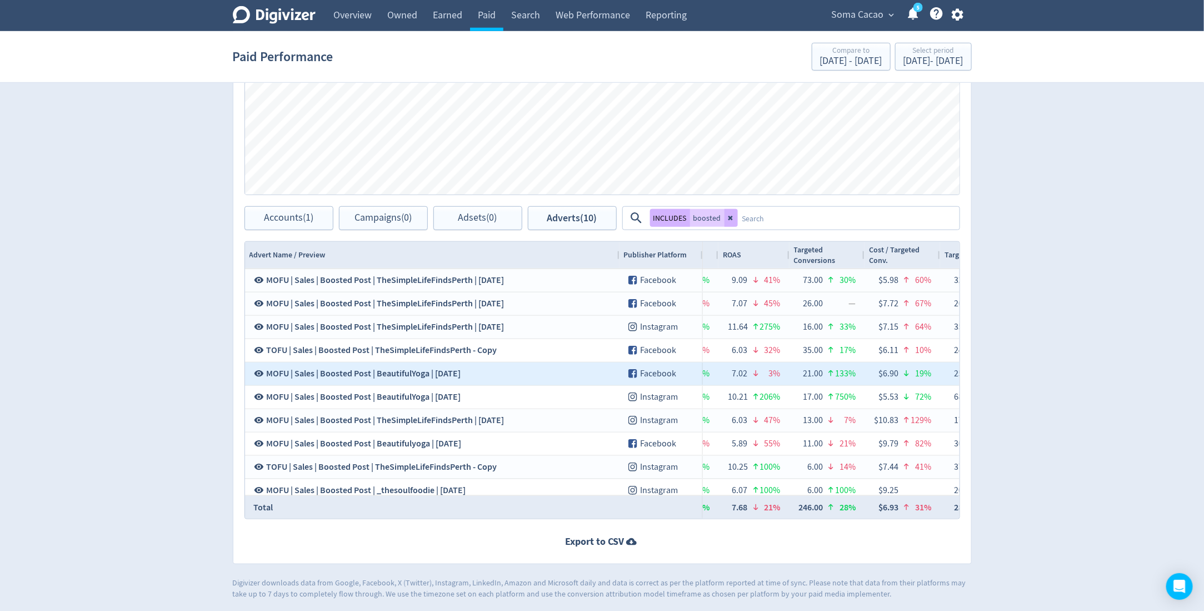
scroll to position [0, 1609]
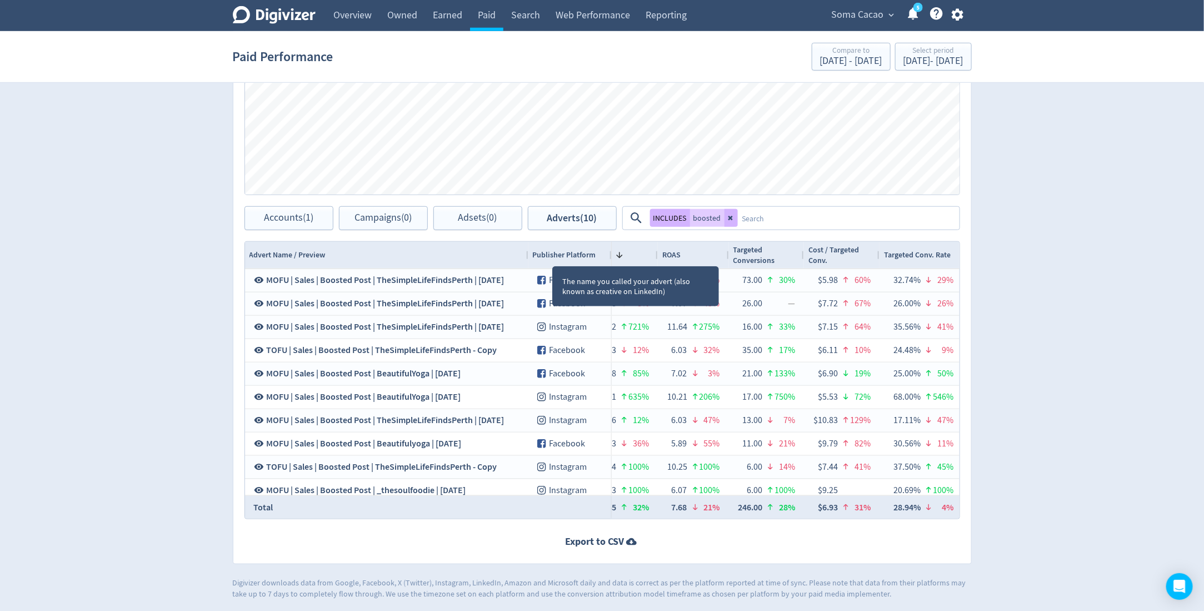
drag, startPoint x: 617, startPoint y: 255, endPoint x: 527, endPoint y: 255, distance: 90.6
click at [527, 255] on div at bounding box center [528, 255] width 4 height 27
drag, startPoint x: 556, startPoint y: 250, endPoint x: 1216, endPoint y: 291, distance: 661.3
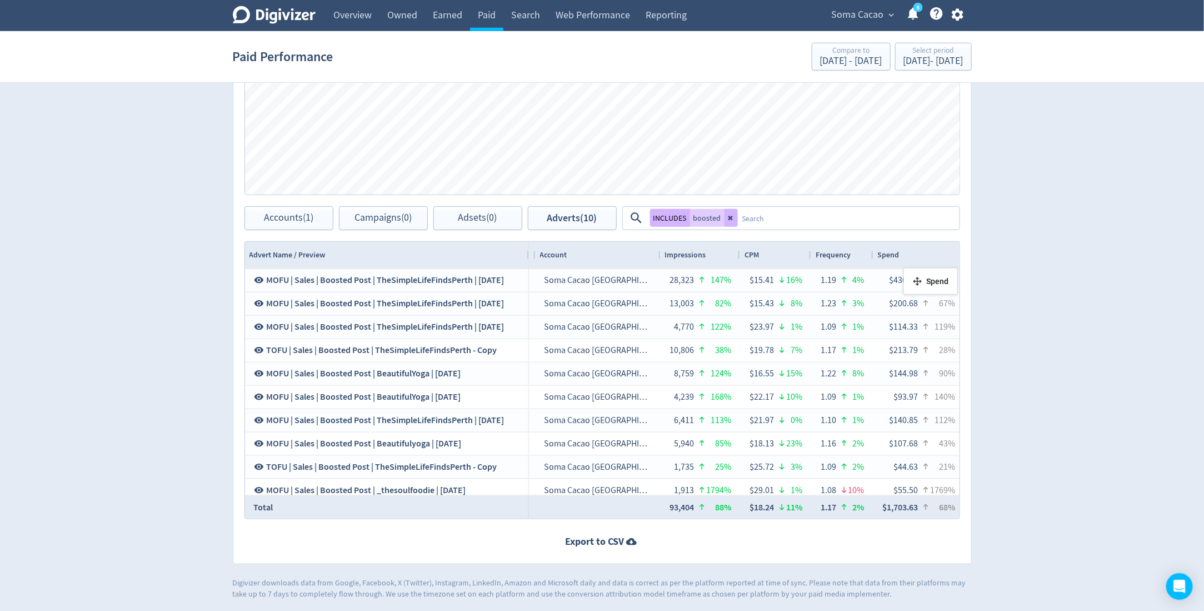
drag, startPoint x: 689, startPoint y: 254, endPoint x: 909, endPoint y: 272, distance: 220.7
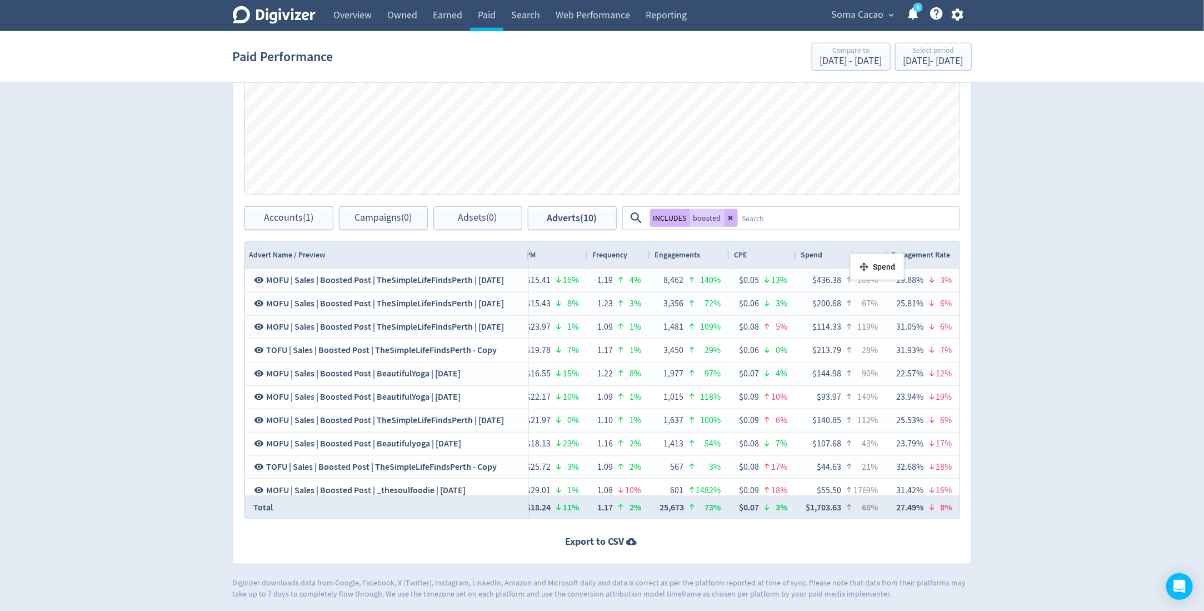
drag, startPoint x: 693, startPoint y: 257, endPoint x: 882, endPoint y: 256, distance: 188.4
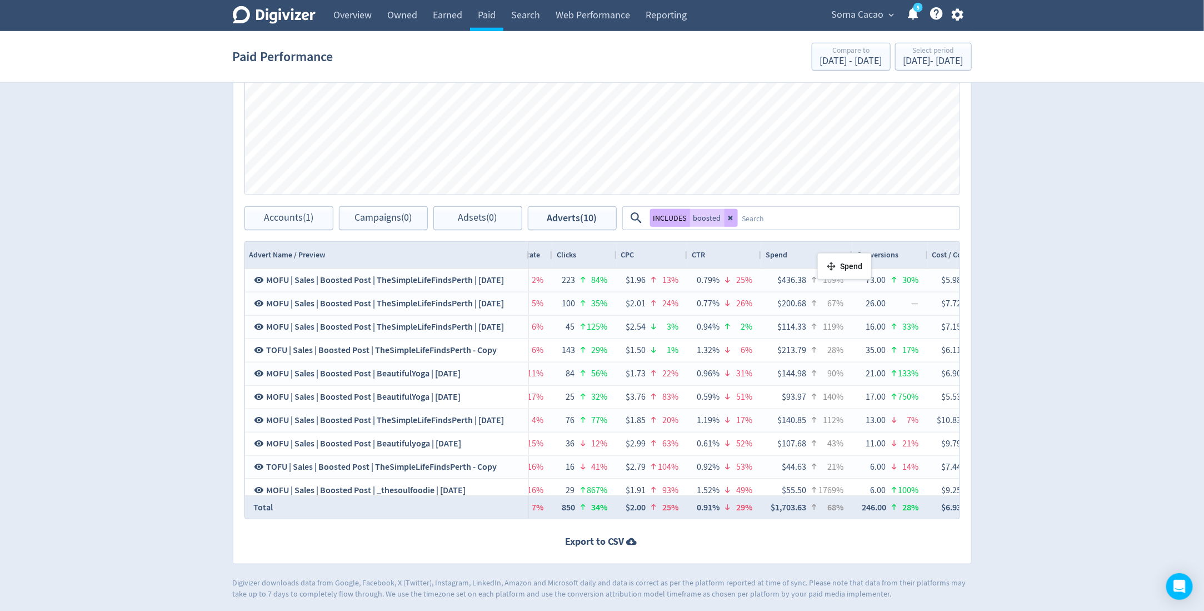
drag, startPoint x: 565, startPoint y: 256, endPoint x: 823, endPoint y: 257, distance: 257.8
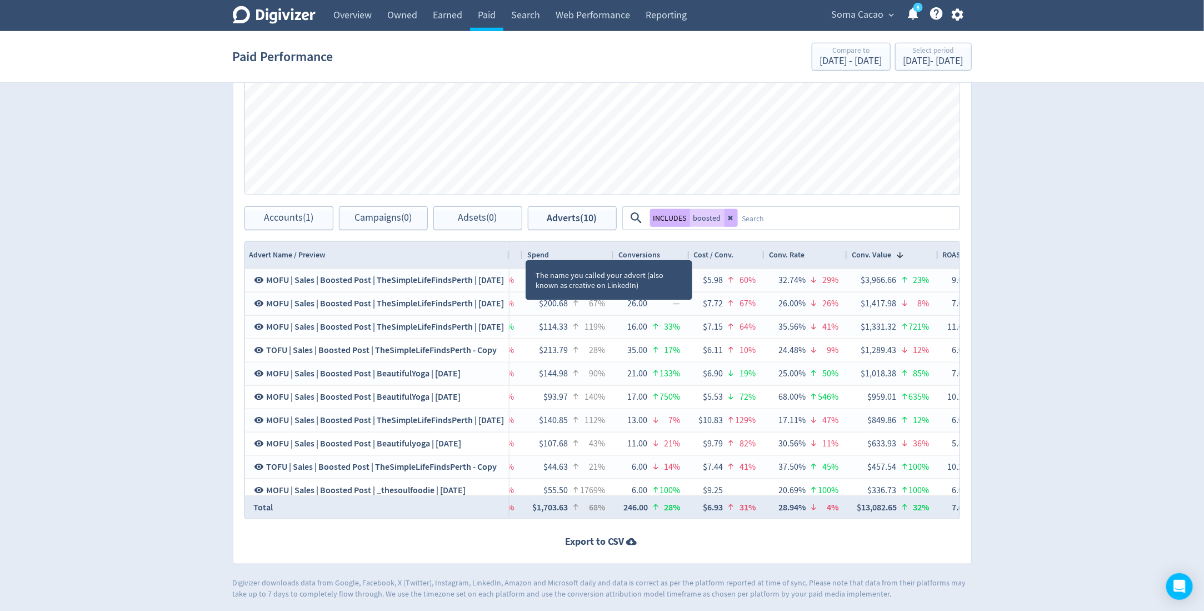
drag, startPoint x: 527, startPoint y: 247, endPoint x: 508, endPoint y: 248, distance: 19.5
click at [508, 248] on div at bounding box center [509, 255] width 4 height 27
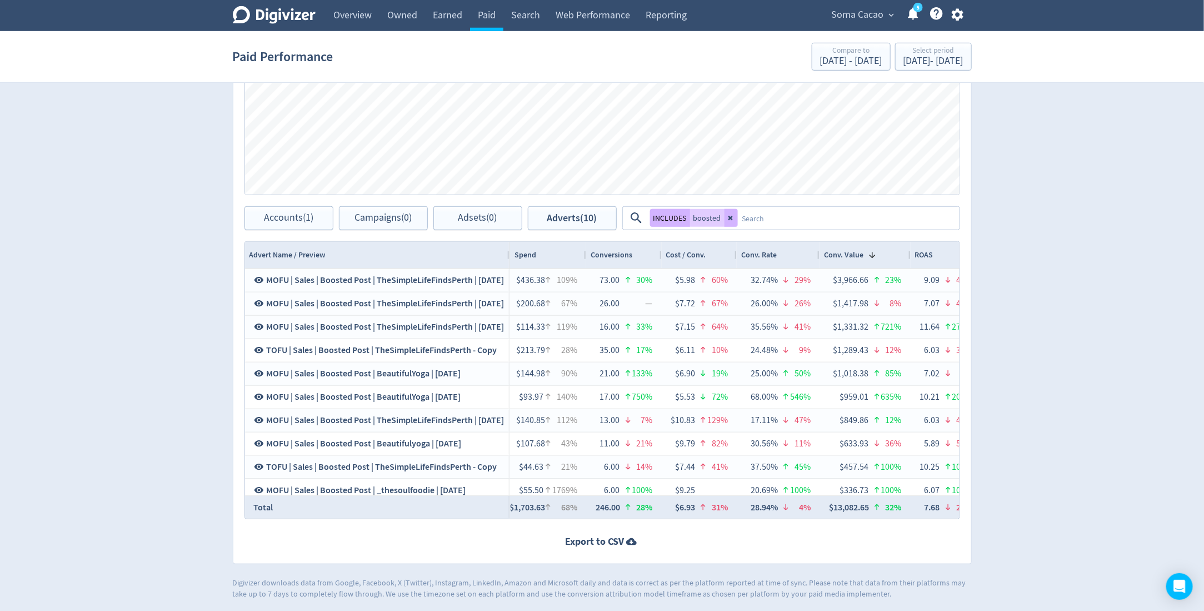
drag, startPoint x: 599, startPoint y: 253, endPoint x: 584, endPoint y: 253, distance: 15.0
click at [584, 253] on div at bounding box center [585, 255] width 4 height 27
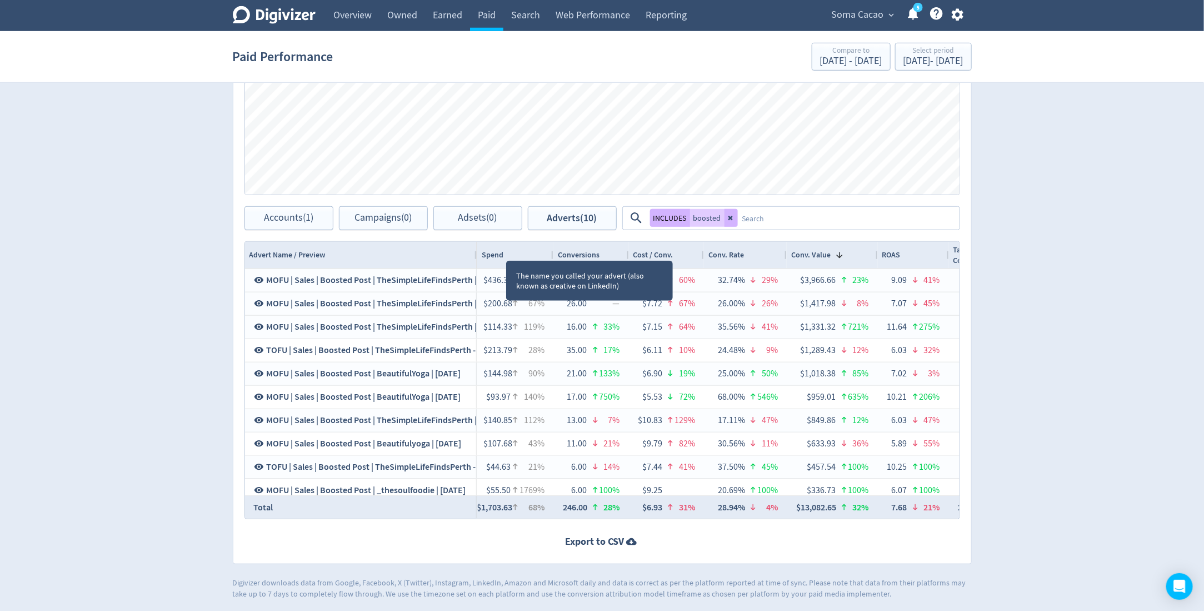
drag, startPoint x: 506, startPoint y: 249, endPoint x: 473, endPoint y: 258, distance: 33.8
click at [474, 258] on div at bounding box center [476, 255] width 4 height 27
click at [1079, 261] on div "Digivizer Logo Mark Digivizer Logo Overview Owned Earned Paid Search Web Perfor…" at bounding box center [602, 72] width 1204 height 1053
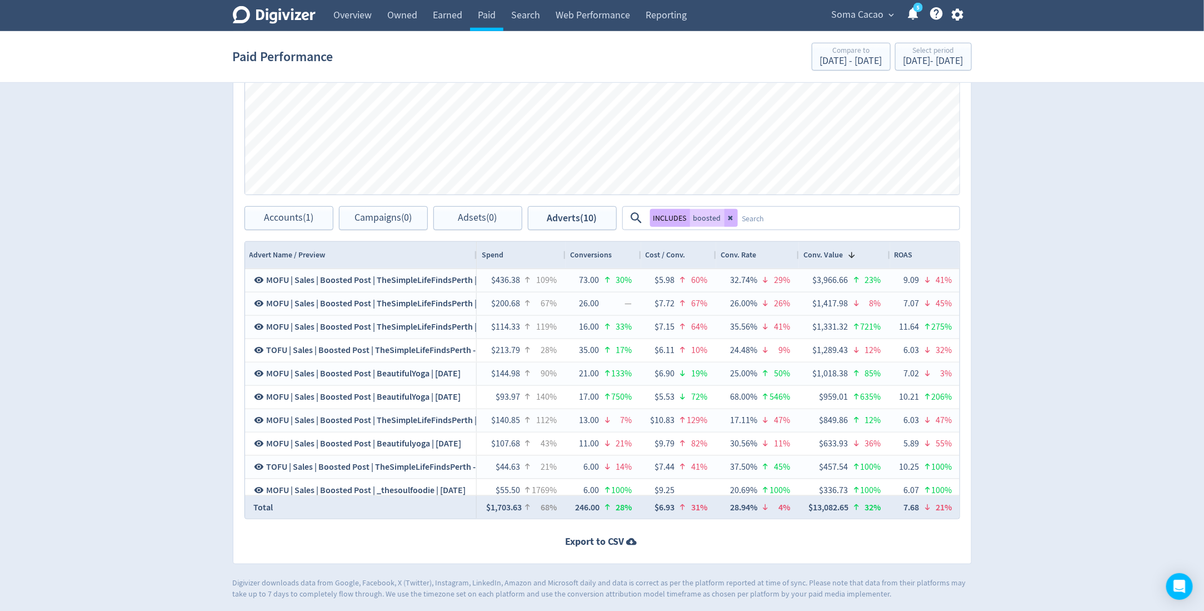
drag, startPoint x: 552, startPoint y: 252, endPoint x: 564, endPoint y: 252, distance: 12.2
click at [564, 252] on div at bounding box center [565, 255] width 4 height 27
click at [1055, 224] on div "Digivizer Logo Mark Digivizer Logo Overview Owned Earned Paid Search Web Perfor…" at bounding box center [602, 72] width 1204 height 1053
click at [245, 241] on div "Drag here to set row groups Drag here to set column labels Advert Name / Previe…" at bounding box center [602, 380] width 716 height 278
click at [568, 226] on button "Adverts (10)" at bounding box center [572, 218] width 89 height 24
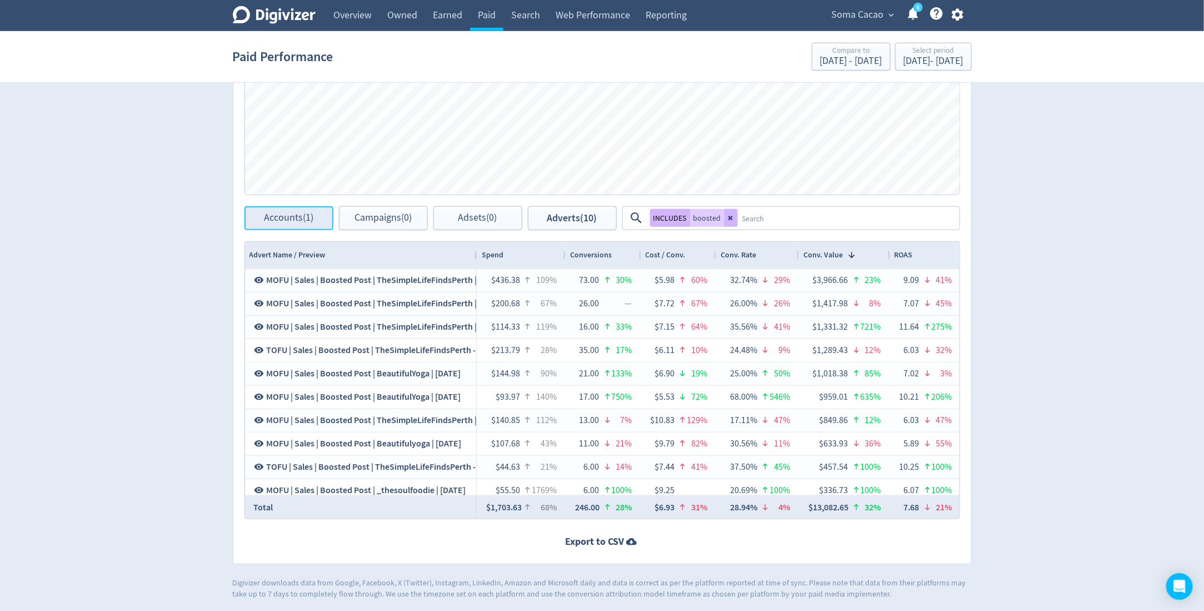
click at [312, 220] on span "Accounts (1)" at bounding box center [288, 218] width 49 height 11
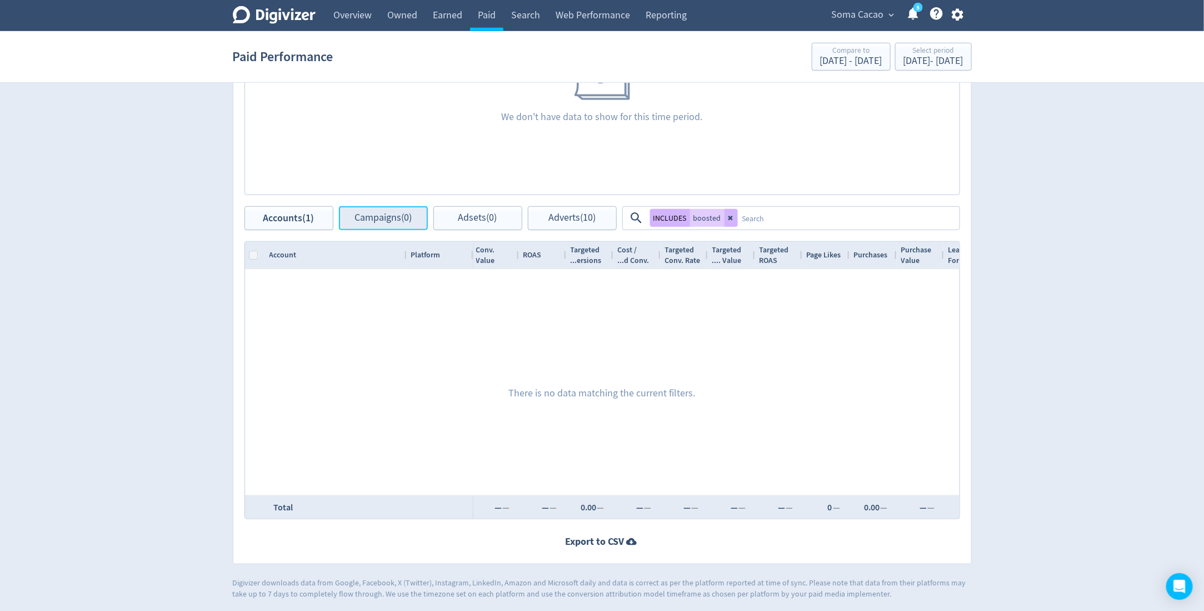
click at [365, 213] on span "Campaigns (0)" at bounding box center [382, 218] width 57 height 11
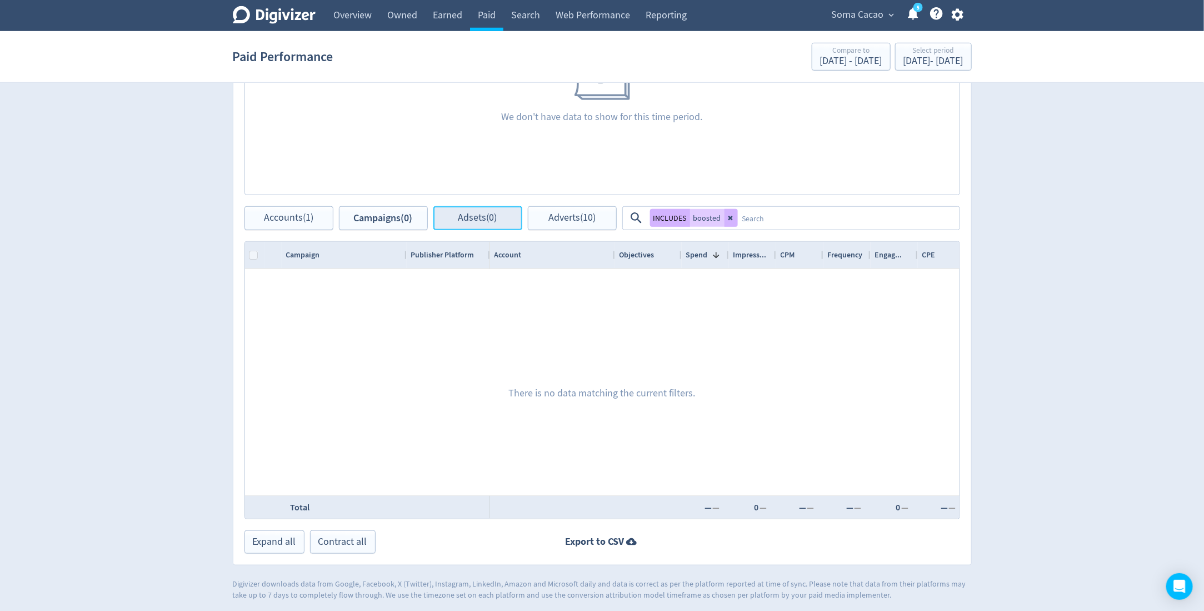
click at [436, 213] on button "Adsets (0)" at bounding box center [477, 218] width 89 height 24
click at [552, 213] on span "Adverts (10)" at bounding box center [571, 218] width 47 height 11
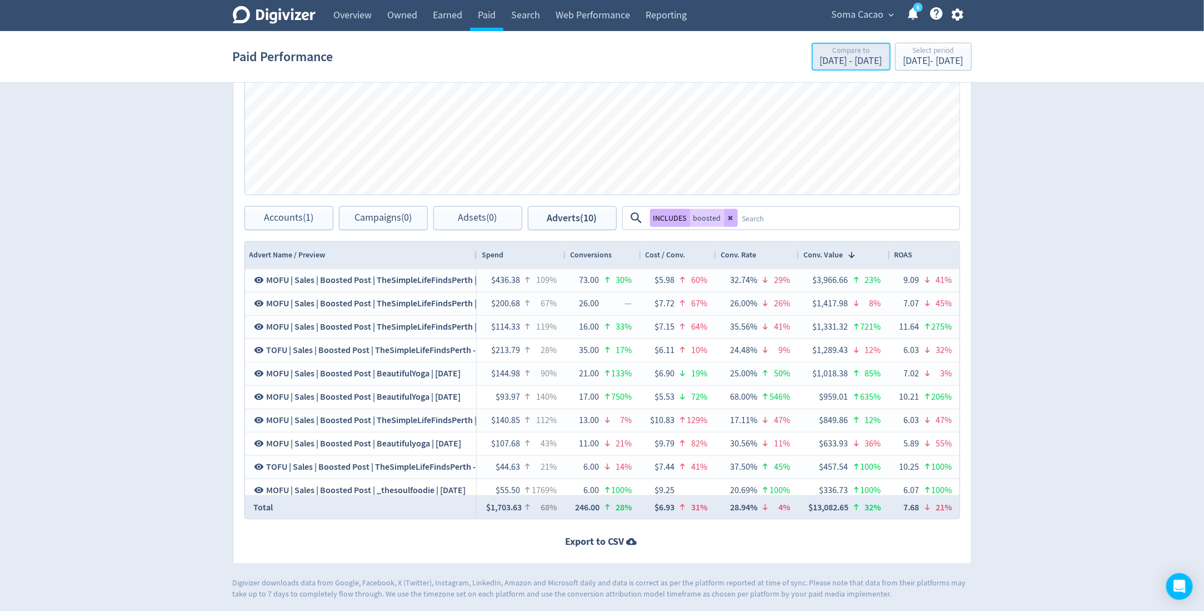
click at [820, 54] on div "Compare to" at bounding box center [851, 51] width 62 height 9
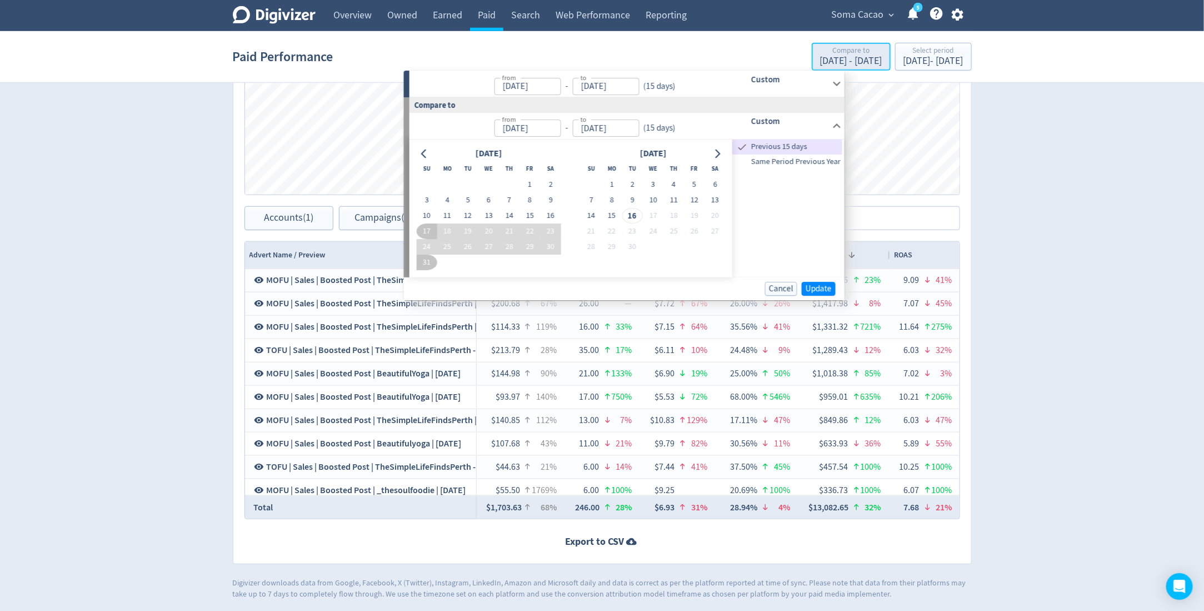
type input "Sep 01, 2025"
type input "Sep 15, 2025"
type input "Aug 17, 2025"
type input "Aug 31, 2025"
click at [531, 180] on button "1" at bounding box center [529, 185] width 21 height 16
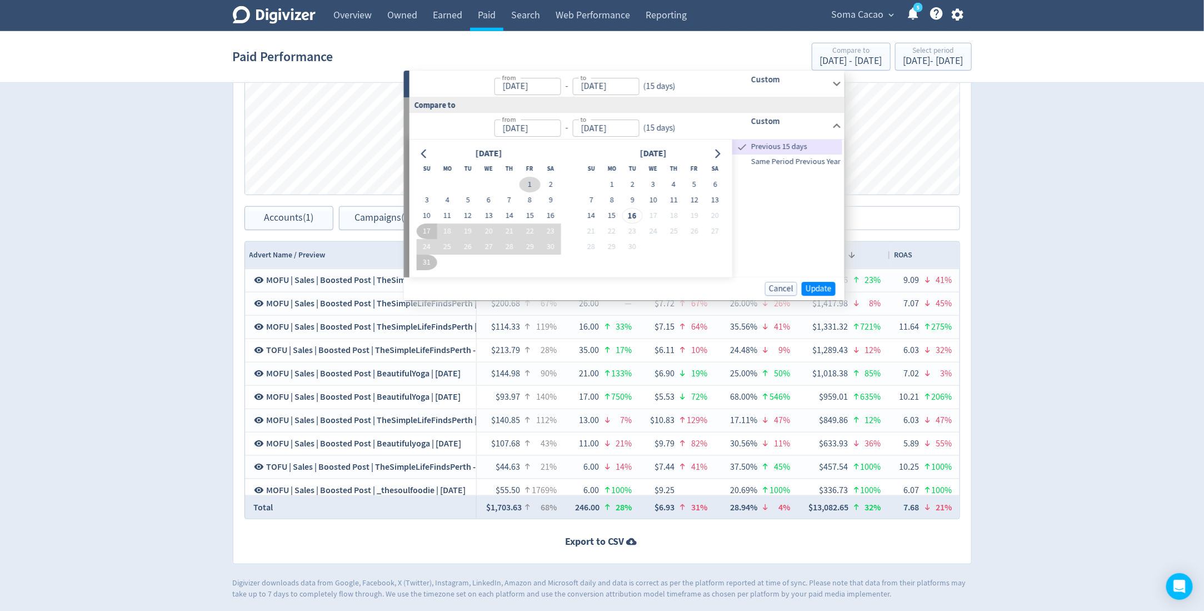
type input "Aug 01, 2025"
click at [532, 212] on button "15" at bounding box center [529, 216] width 21 height 16
type input "Aug 15, 2025"
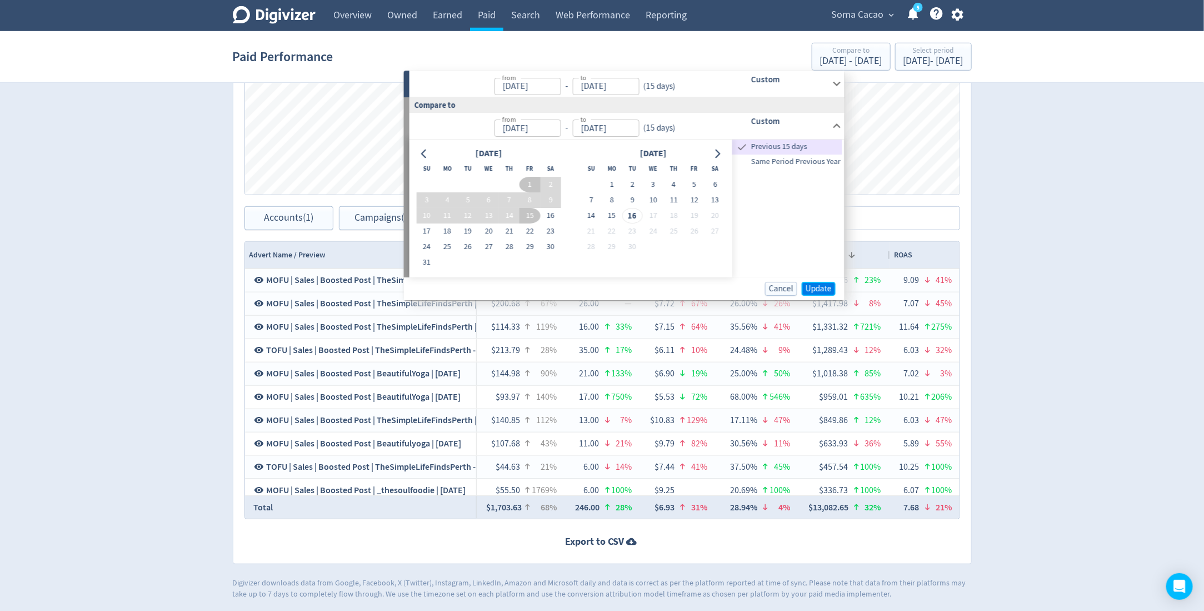
click at [820, 285] on span "Update" at bounding box center [819, 288] width 26 height 8
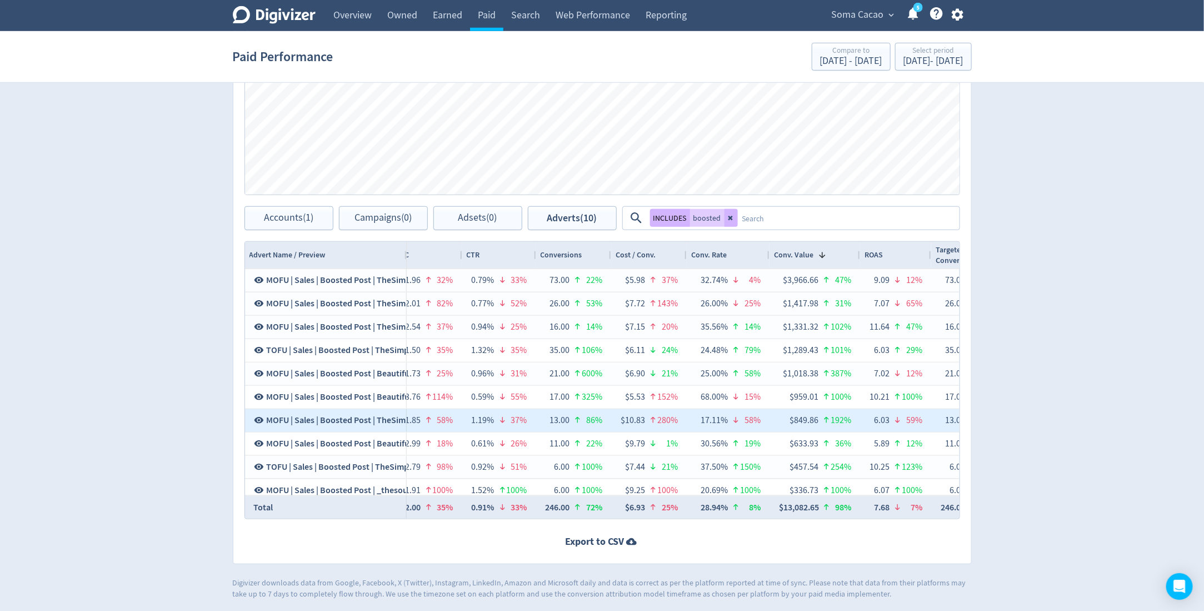
scroll to position [0, 1331]
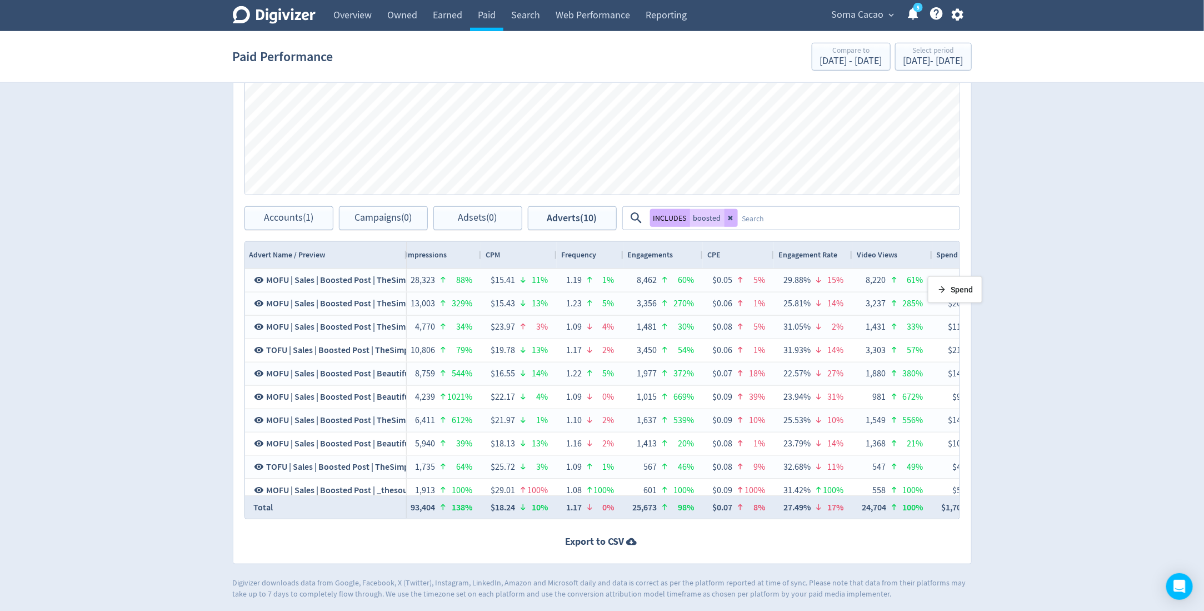
drag, startPoint x: 433, startPoint y: 258, endPoint x: 932, endPoint y: 280, distance: 499.4
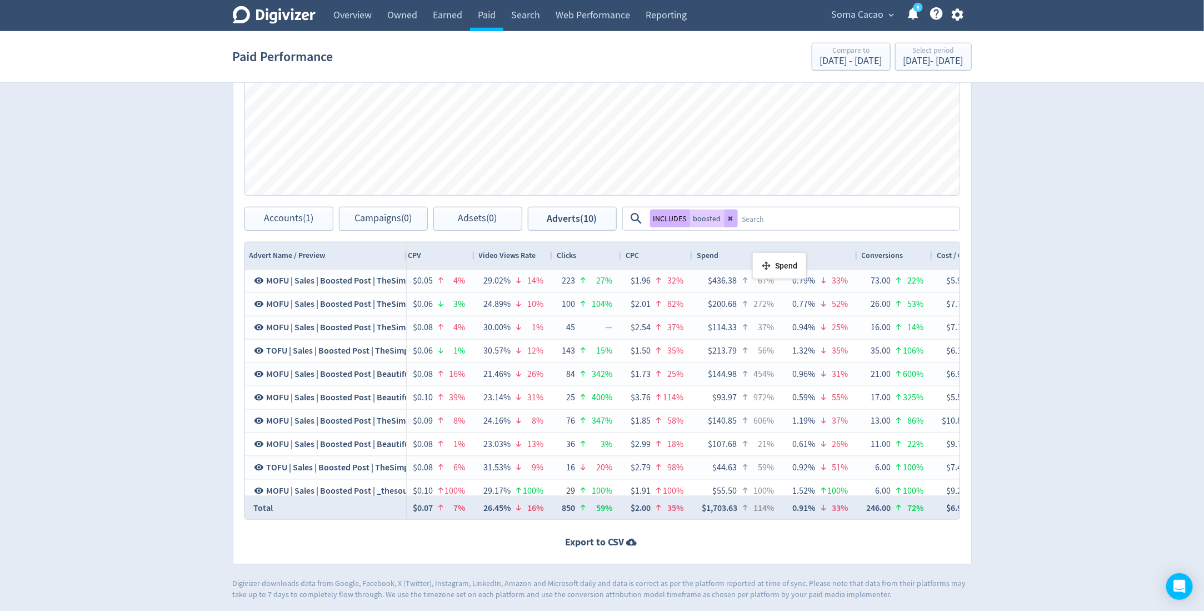
drag, startPoint x: 463, startPoint y: 257, endPoint x: 758, endPoint y: 257, distance: 294.5
drag, startPoint x: 726, startPoint y: 252, endPoint x: 797, endPoint y: 256, distance: 71.8
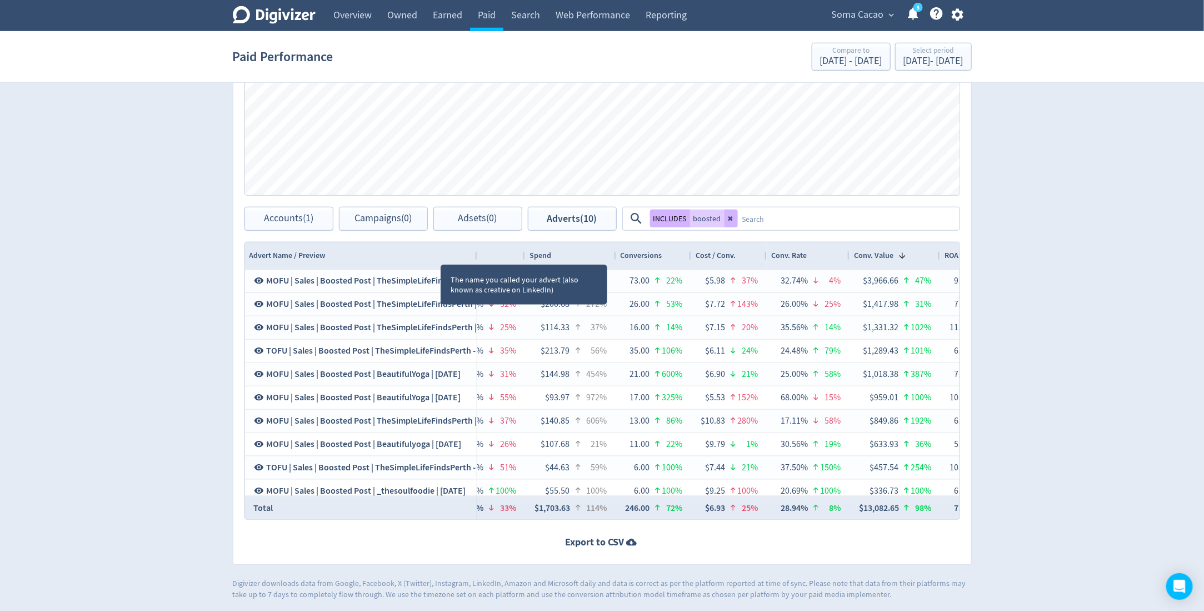
drag, startPoint x: 404, startPoint y: 253, endPoint x: 475, endPoint y: 261, distance: 71.0
click at [475, 261] on div at bounding box center [476, 255] width 4 height 27
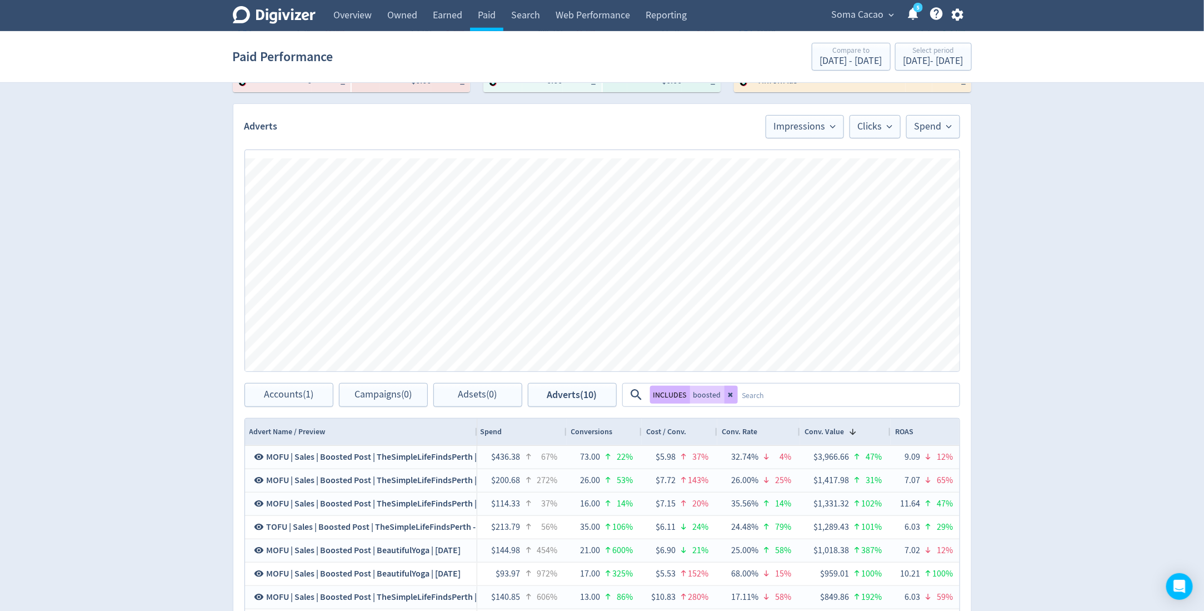
scroll to position [0, 0]
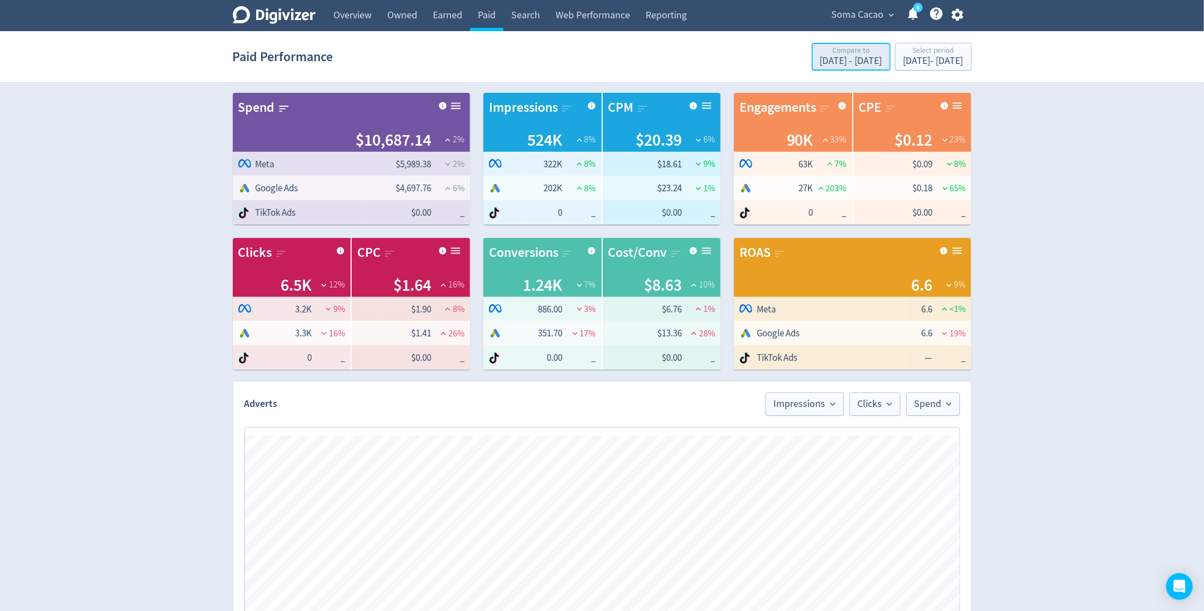
click at [820, 62] on div "Aug 1, 2025 - Aug 15, 2025" at bounding box center [851, 61] width 62 height 10
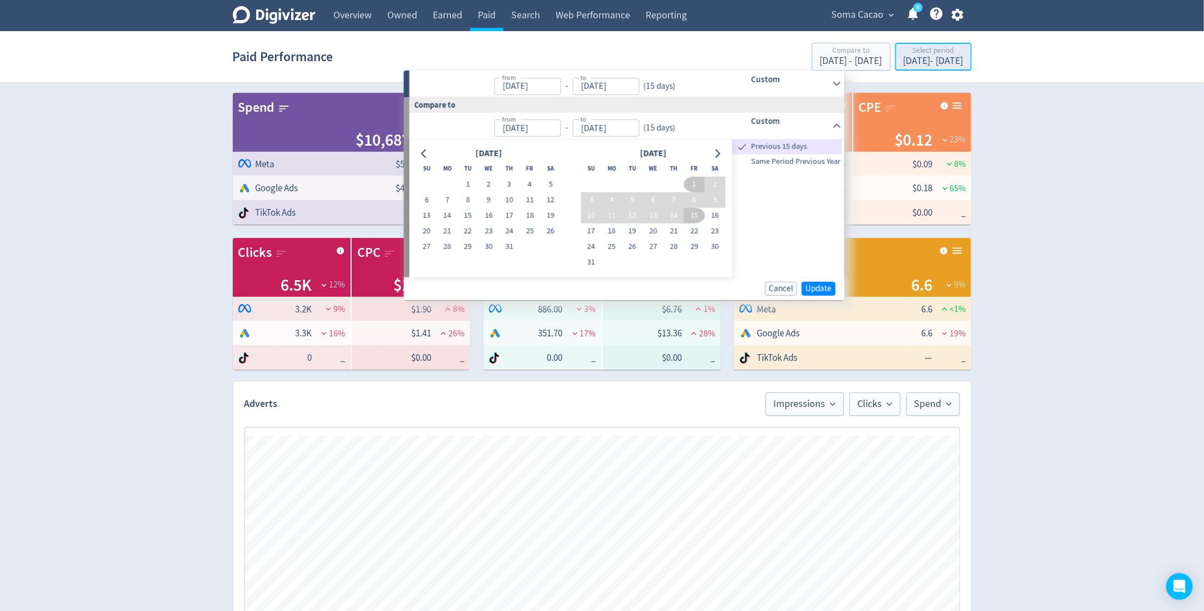
click at [903, 58] on div "Sep 1, 2025 - Sep 15, 2025" at bounding box center [933, 61] width 60 height 10
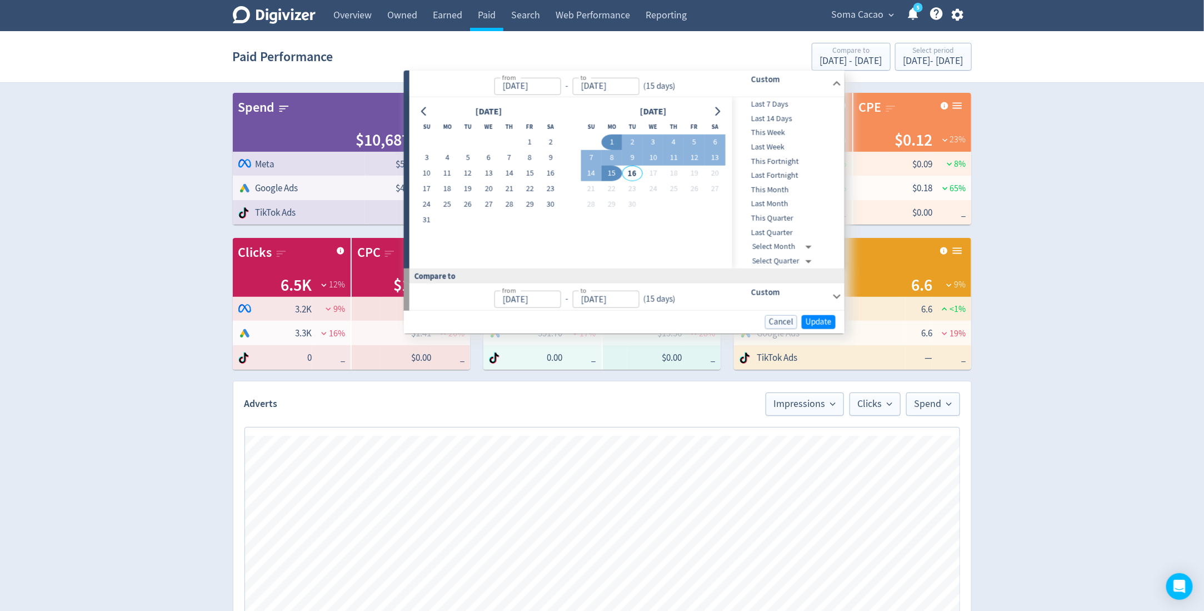
click at [608, 141] on button "1" at bounding box center [612, 142] width 21 height 16
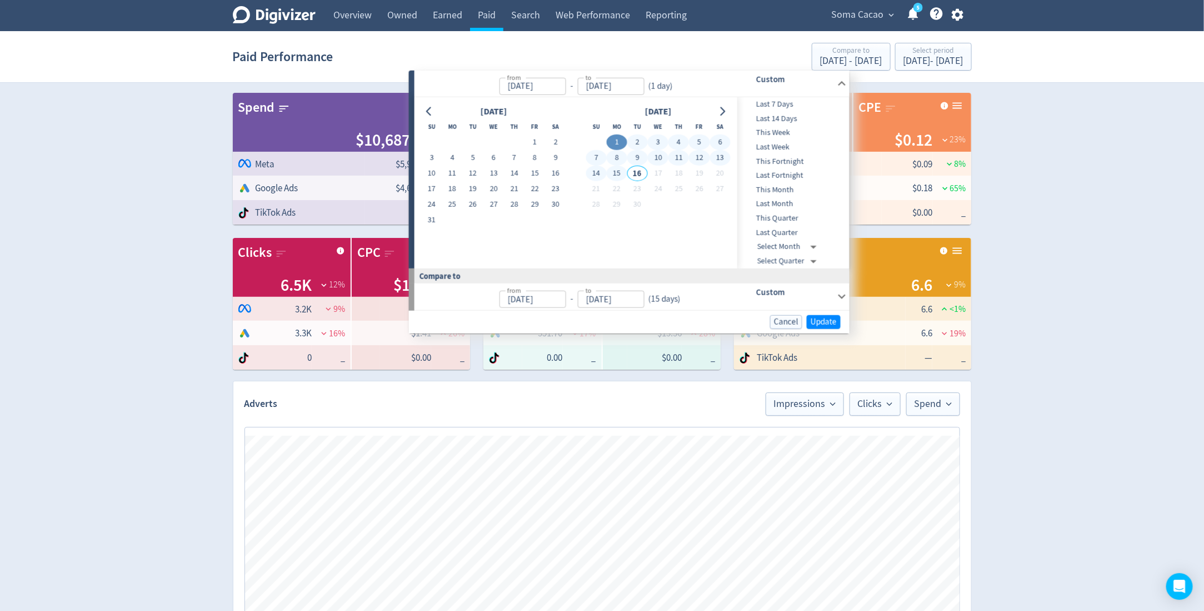
click at [612, 167] on button "15" at bounding box center [617, 174] width 21 height 16
type input "Sep 15, 2025"
type input "Aug 17, 2025"
type input "Aug 31, 2025"
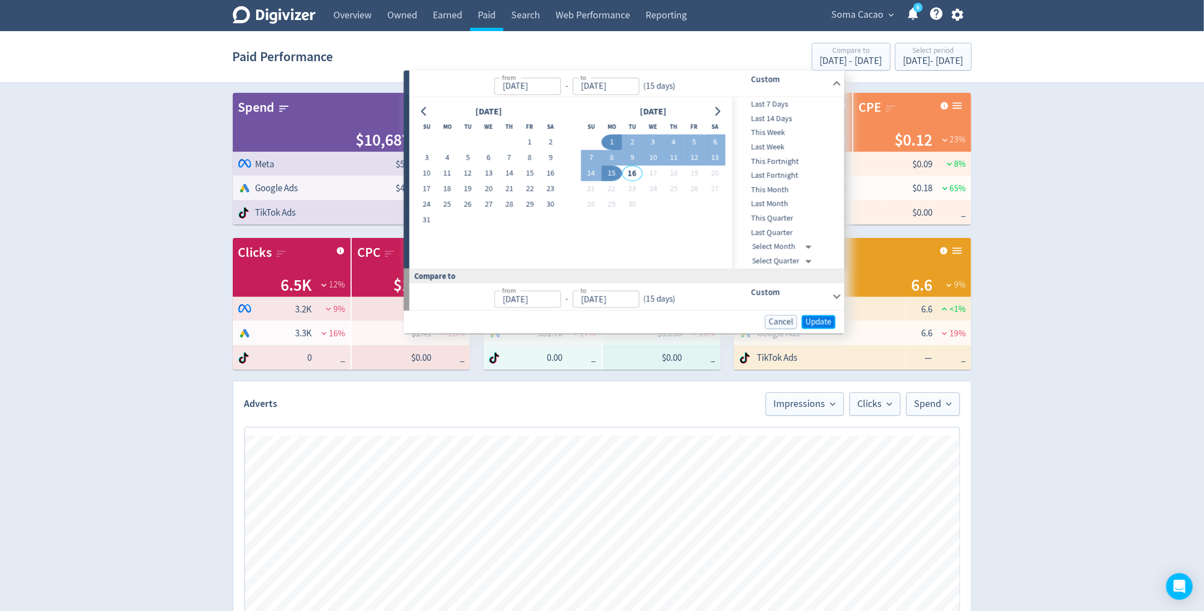
click at [826, 319] on span "Update" at bounding box center [819, 321] width 26 height 8
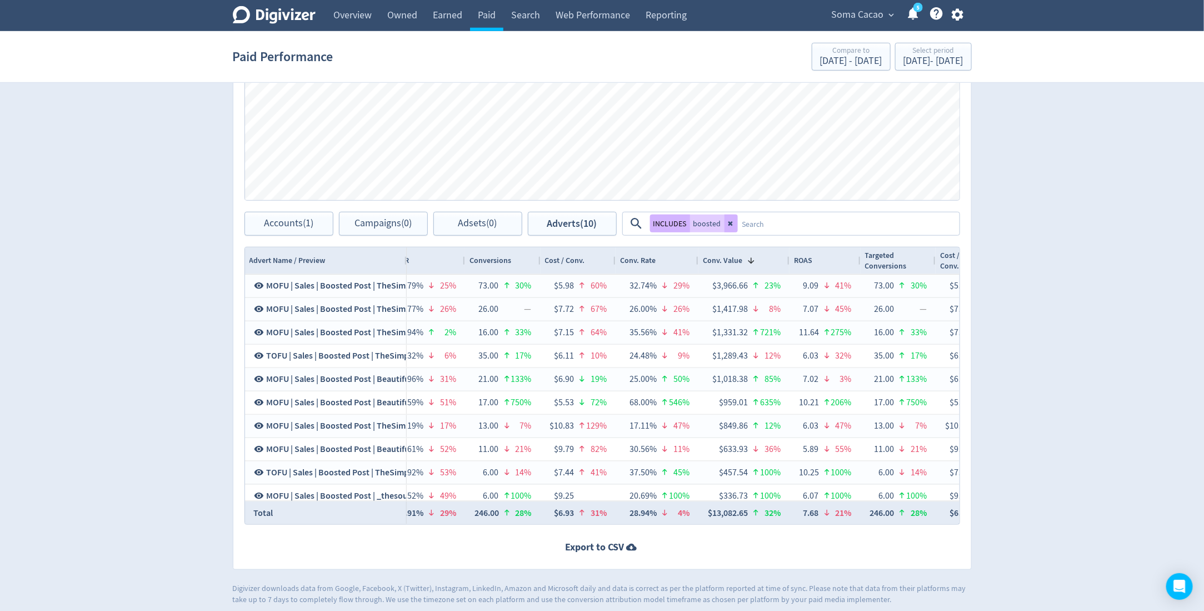
scroll to position [454, 0]
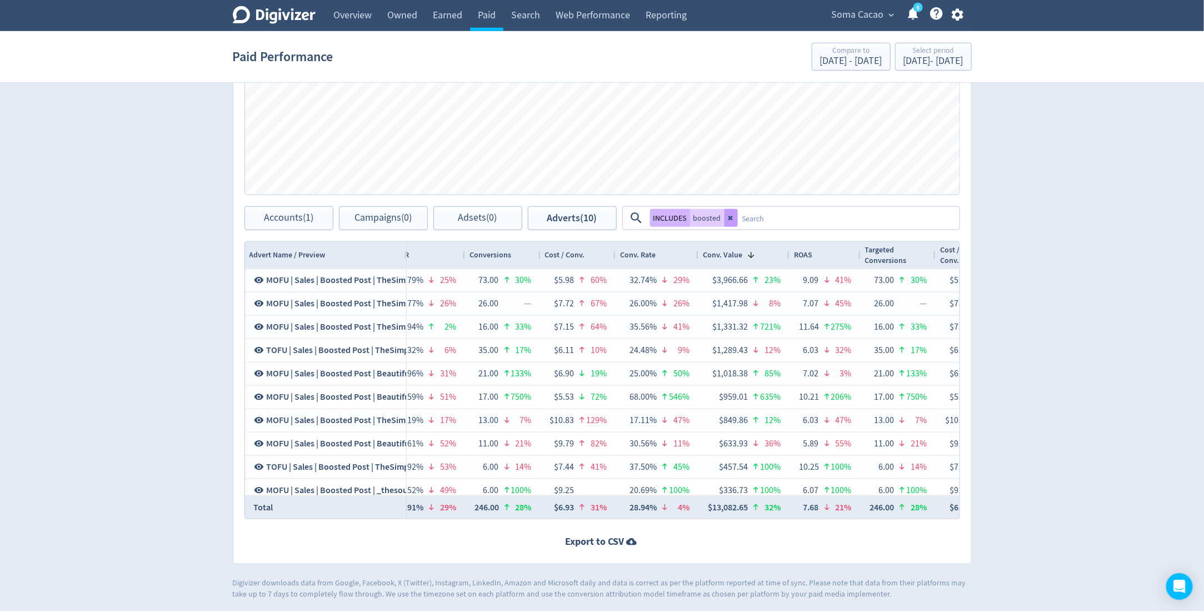
click at [734, 216] on button at bounding box center [731, 218] width 13 height 18
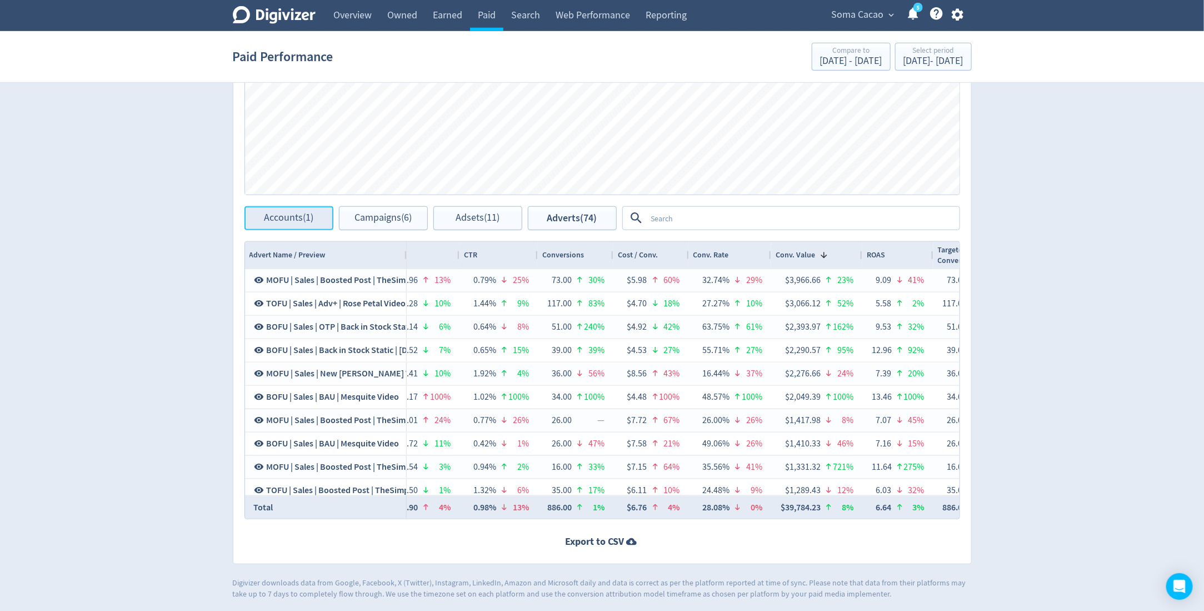
click at [280, 208] on button "Accounts (1)" at bounding box center [288, 218] width 89 height 24
checkbox input "false"
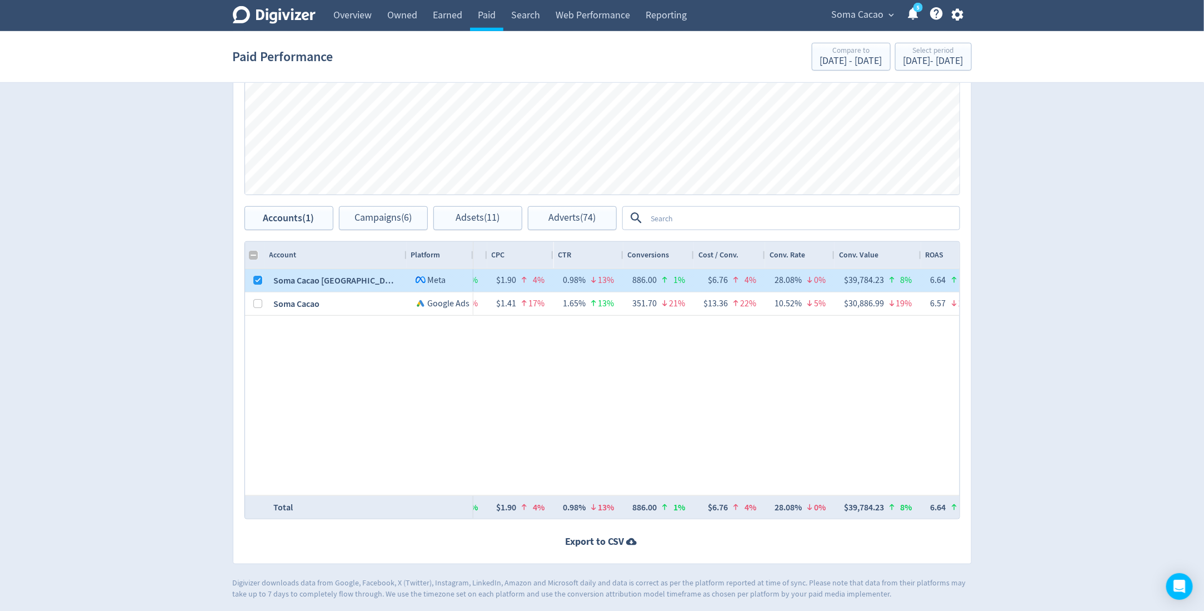
click at [254, 273] on div at bounding box center [258, 280] width 9 height 22
click at [258, 273] on div at bounding box center [258, 280] width 9 height 22
click at [258, 276] on input "Press Space to toggle row selection (checked)" at bounding box center [258, 280] width 9 height 9
checkbox input "false"
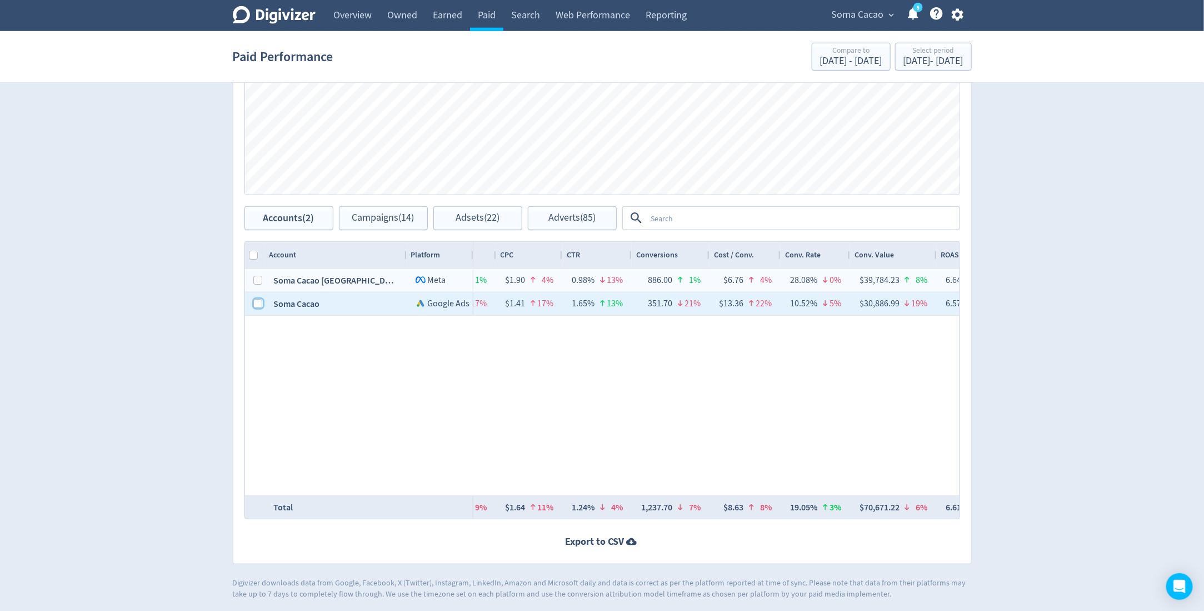
click at [257, 299] on input "Press Space to toggle row selection (unchecked)" at bounding box center [258, 303] width 9 height 9
checkbox input "true"
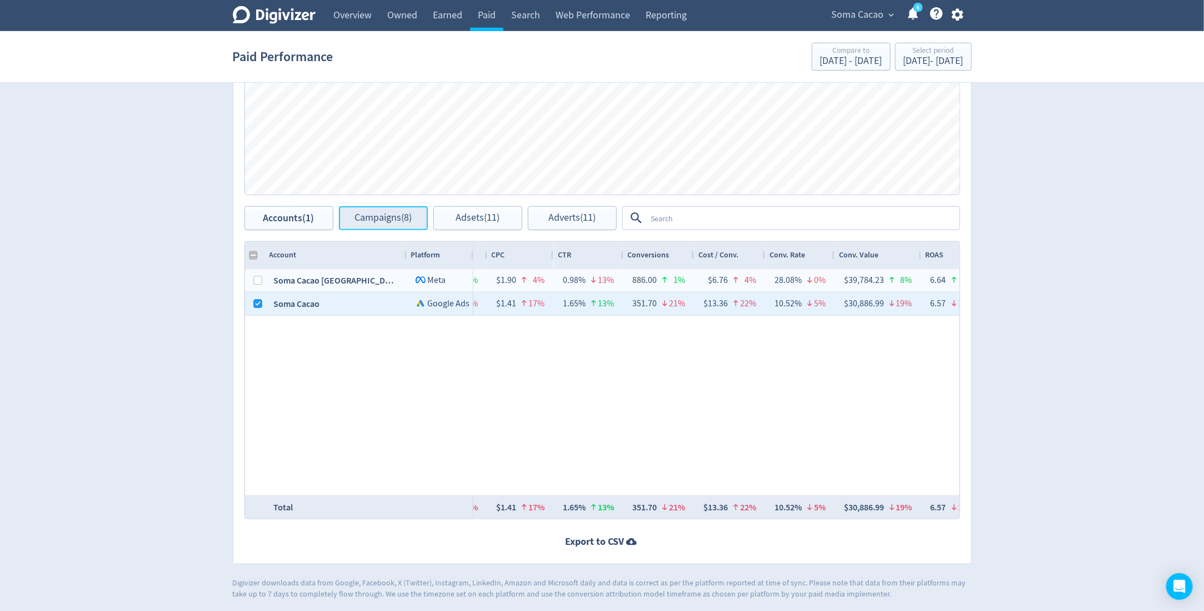
click at [373, 219] on span "Campaigns (8)" at bounding box center [382, 218] width 57 height 11
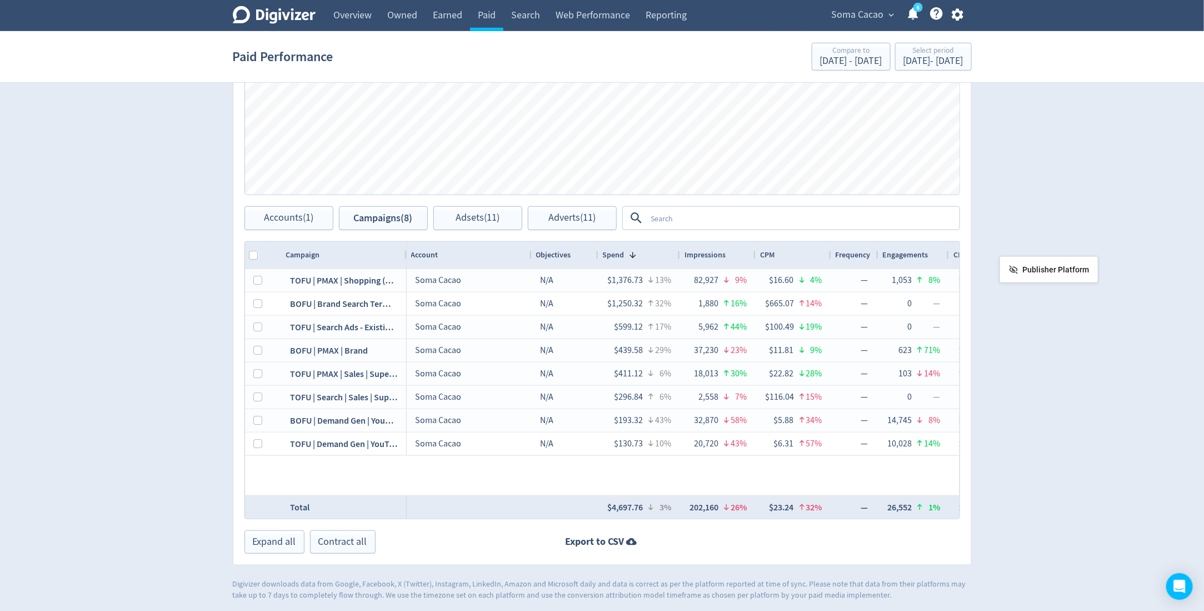
drag, startPoint x: 443, startPoint y: 262, endPoint x: 1085, endPoint y: 262, distance: 641.7
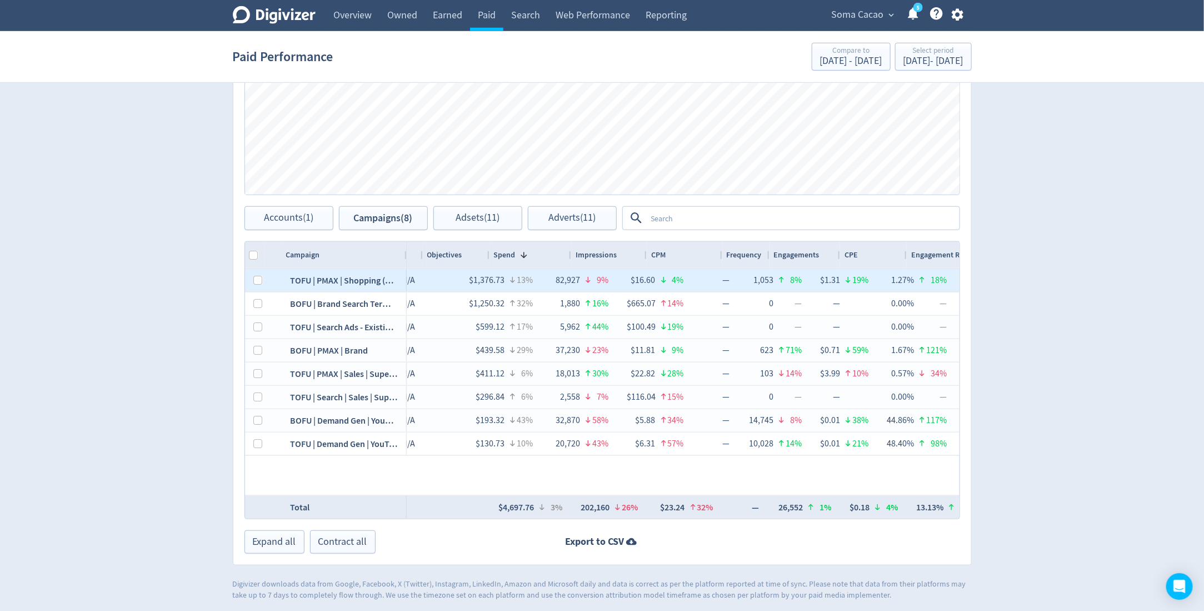
scroll to position [0, 138]
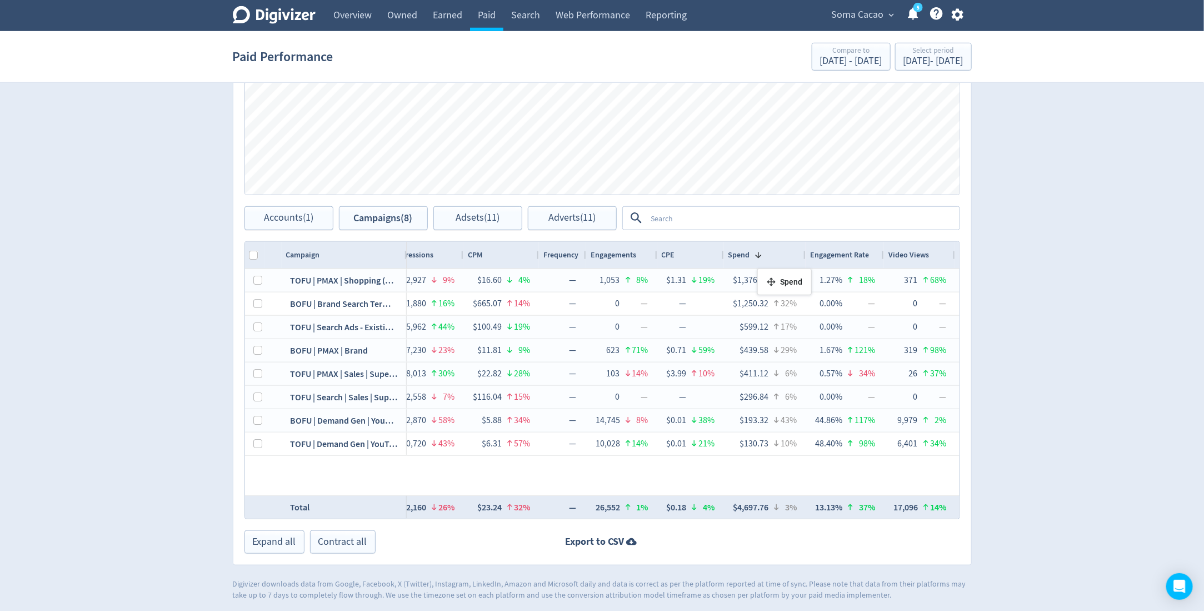
drag, startPoint x: 422, startPoint y: 252, endPoint x: 763, endPoint y: 272, distance: 341.8
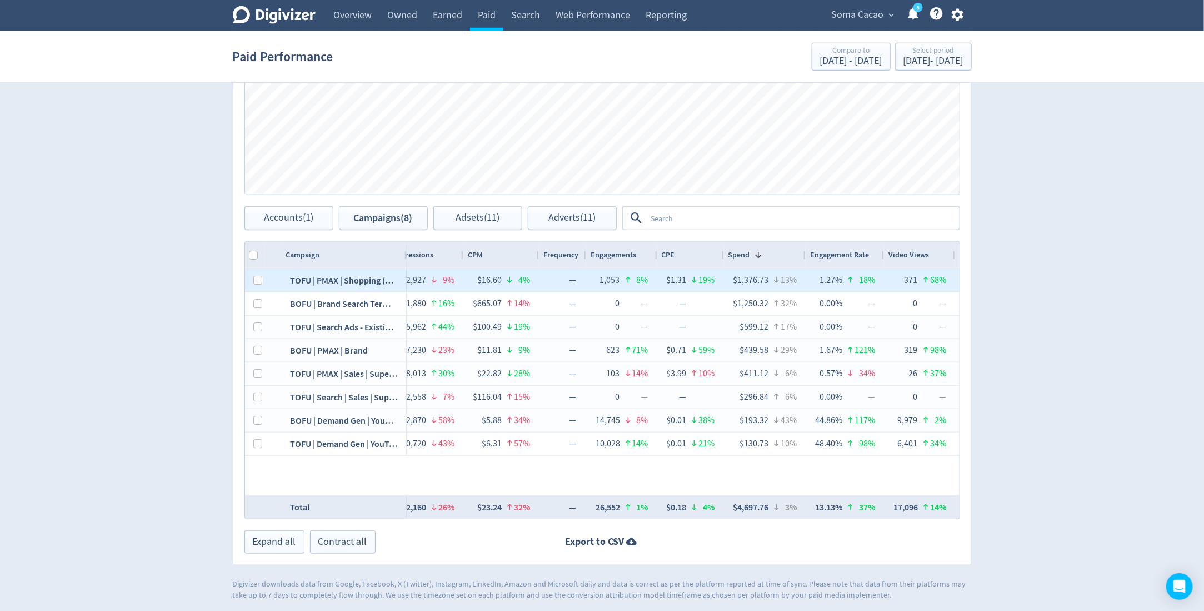
scroll to position [0, 362]
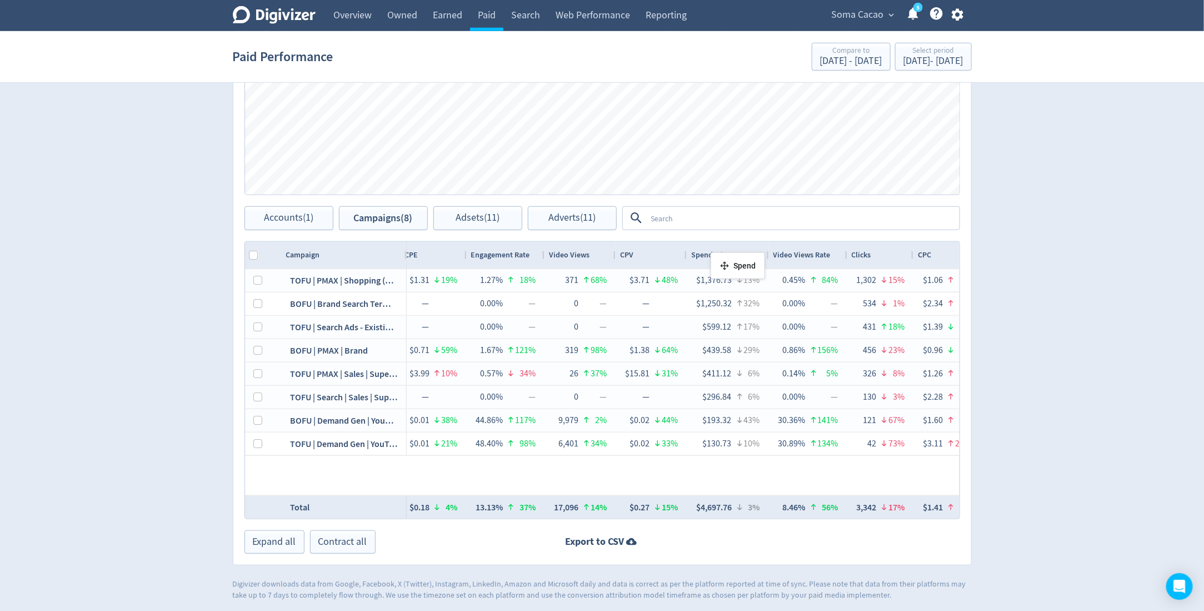
drag, startPoint x: 502, startPoint y: 256, endPoint x: 724, endPoint y: 257, distance: 221.7
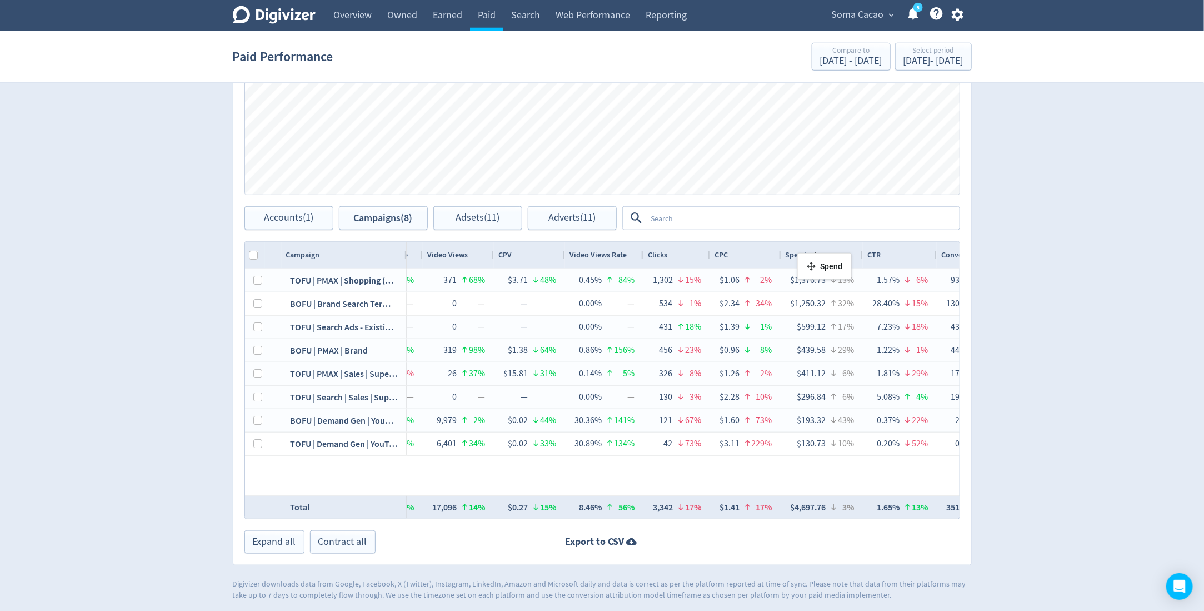
drag, startPoint x: 584, startPoint y: 257, endPoint x: 803, endPoint y: 257, distance: 218.9
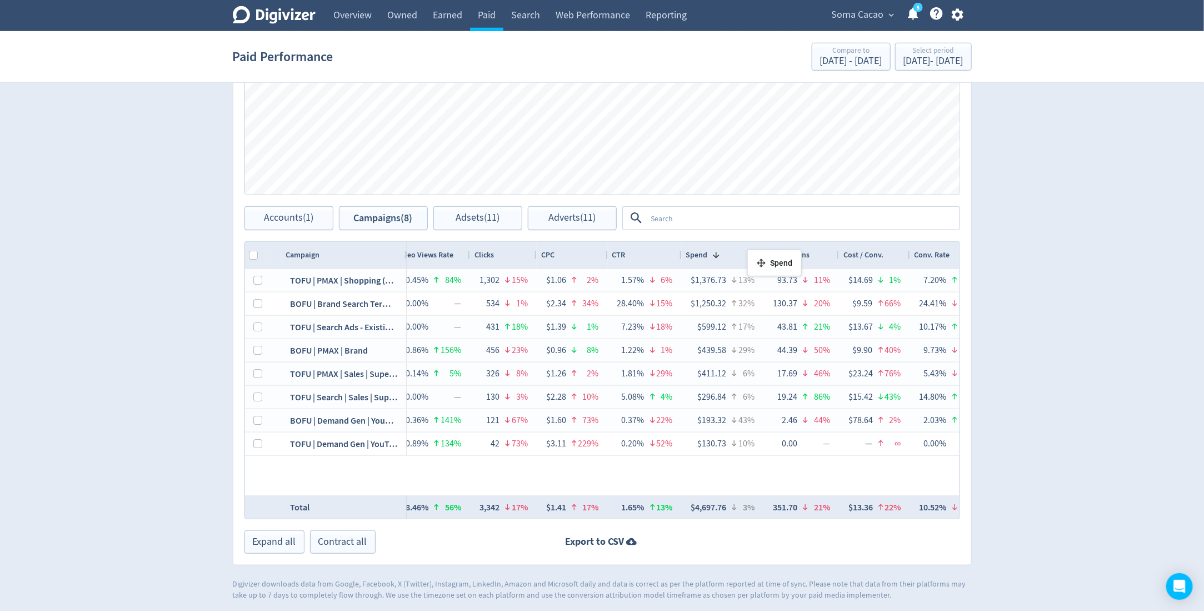
drag, startPoint x: 626, startPoint y: 248, endPoint x: 750, endPoint y: 252, distance: 124.5
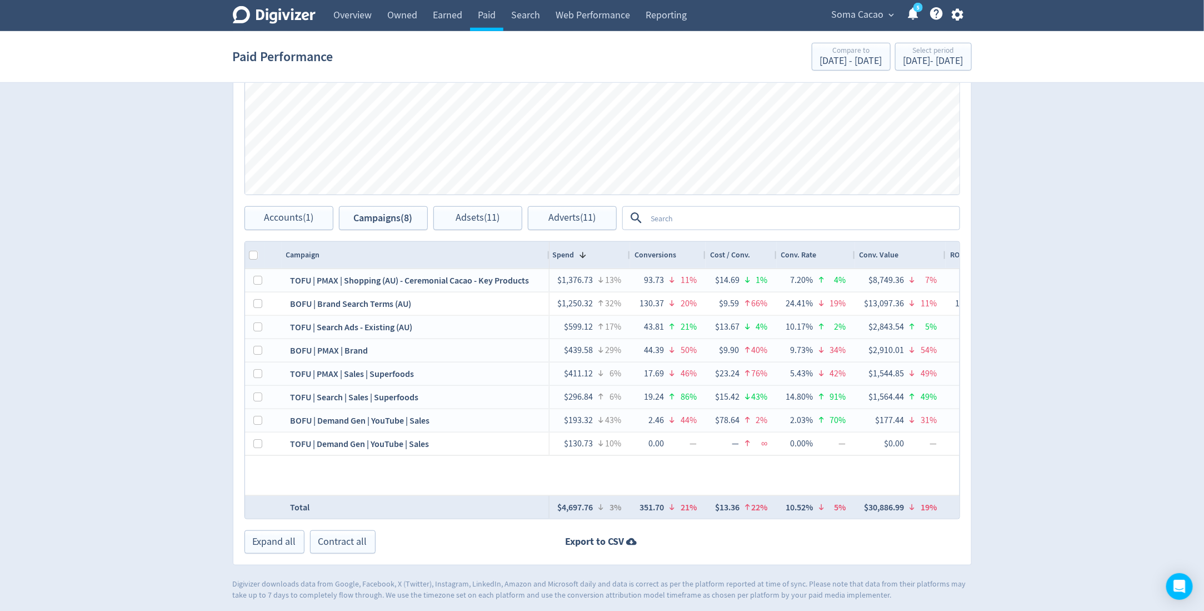
drag, startPoint x: 406, startPoint y: 250, endPoint x: 548, endPoint y: 252, distance: 142.8
click at [548, 252] on div at bounding box center [549, 255] width 4 height 27
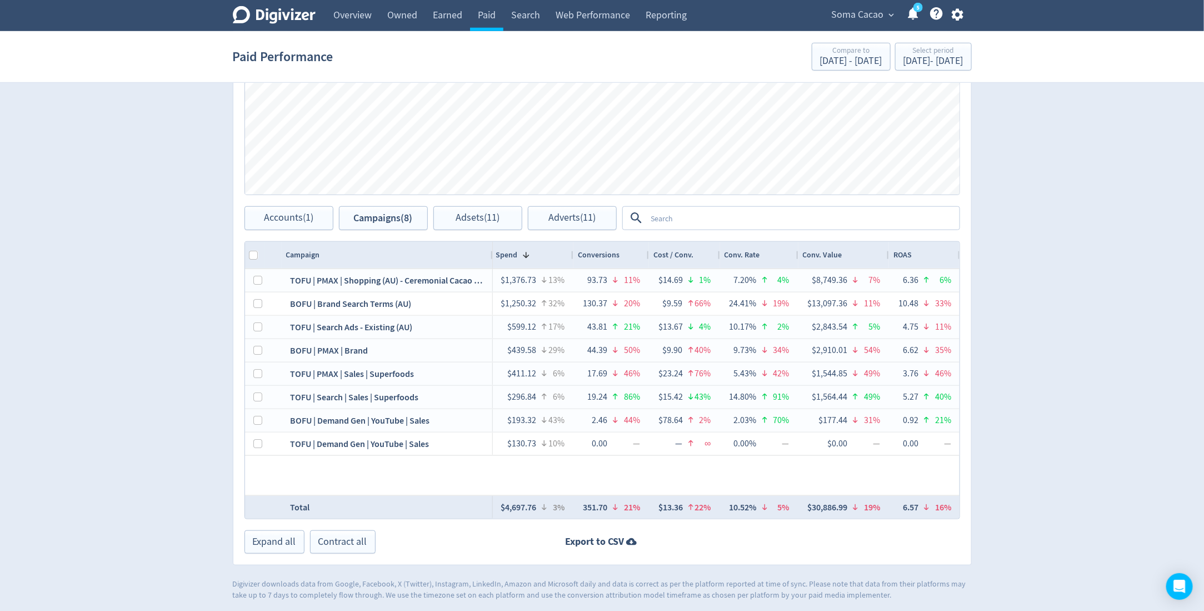
drag, startPoint x: 548, startPoint y: 256, endPoint x: 491, endPoint y: 257, distance: 56.7
click at [491, 257] on div at bounding box center [492, 255] width 4 height 27
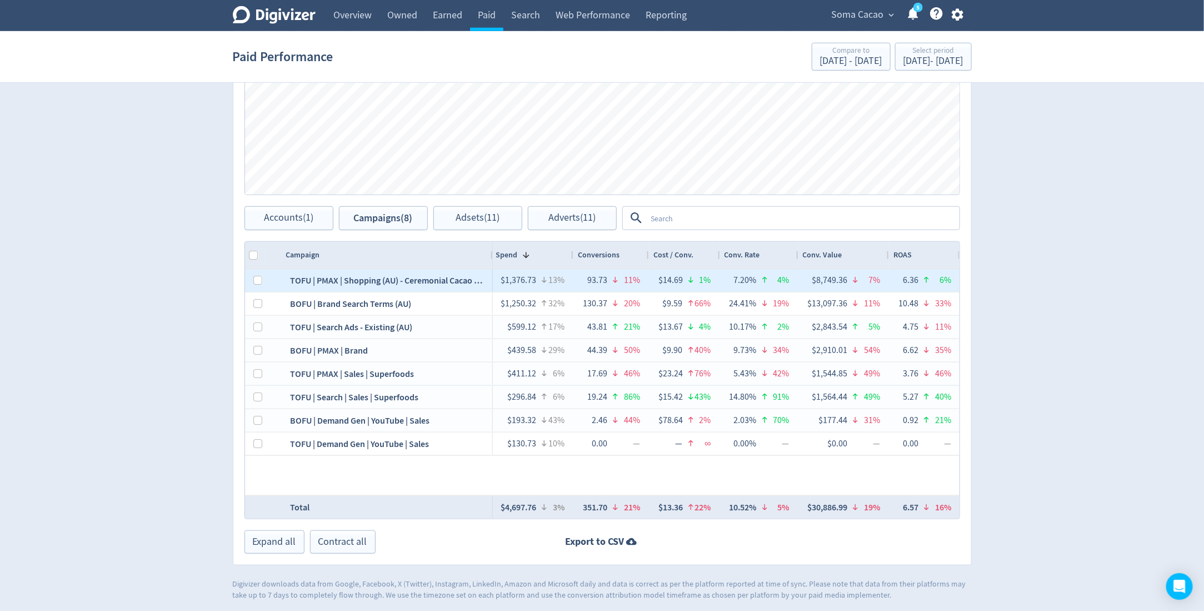
click at [842, 269] on div "$8,749.36 7%" at bounding box center [843, 280] width 91 height 23
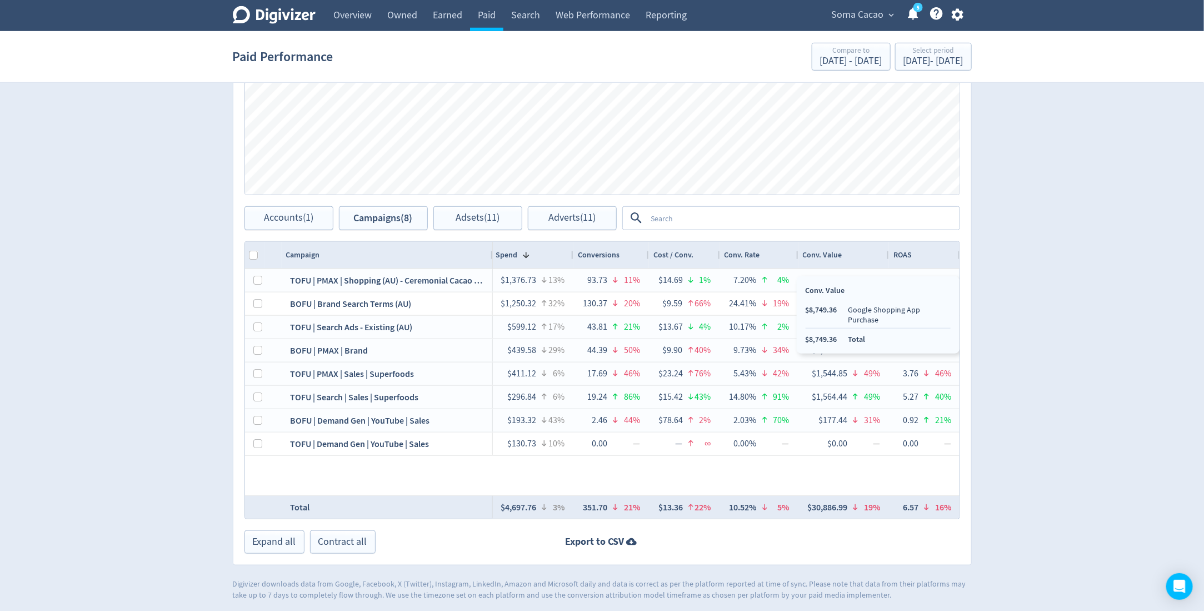
click at [873, 254] on div "Conv. Value" at bounding box center [844, 254] width 82 height 21
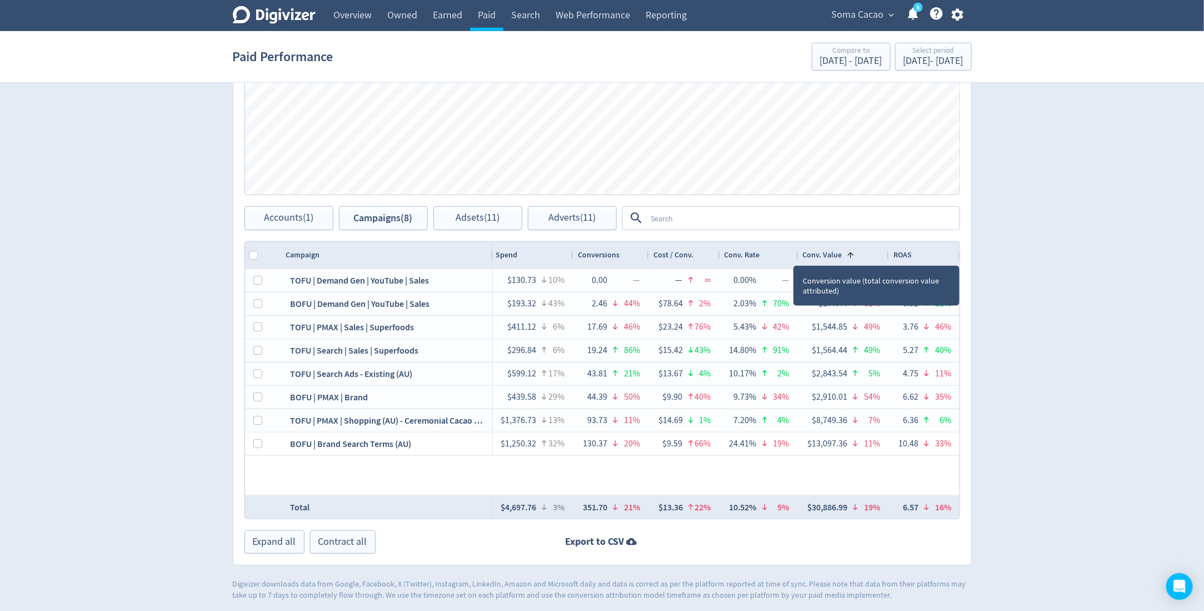
click at [873, 254] on div "Conv. Value 1" at bounding box center [844, 254] width 82 height 21
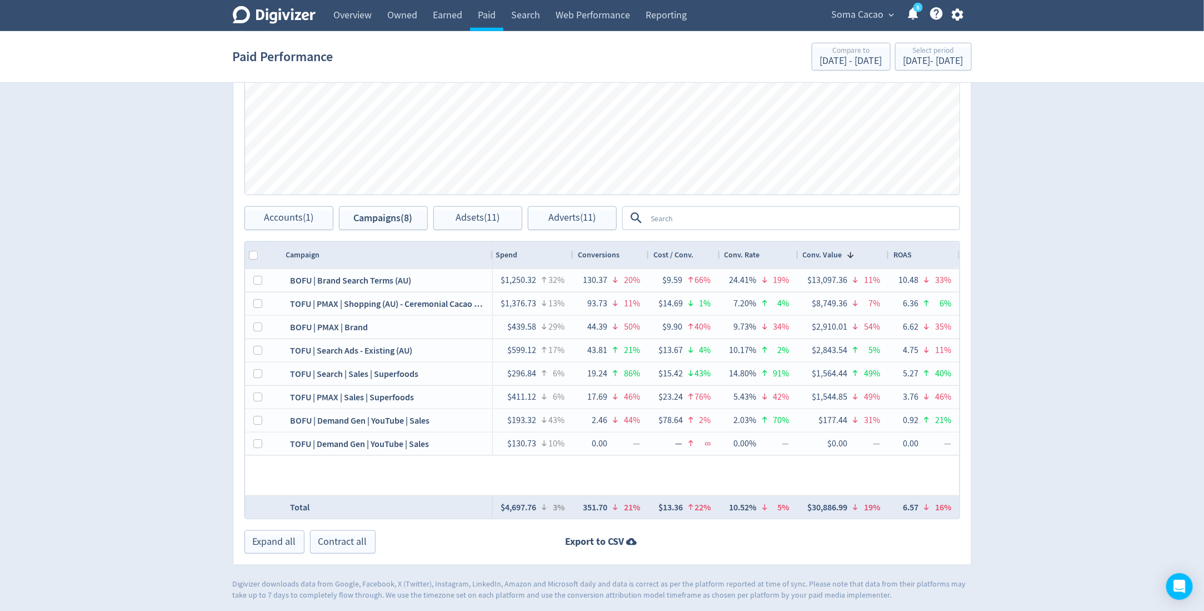
click at [1123, 286] on div "Digivizer Logo Mark Digivizer Logo Overview Owned Earned Paid Search Web Perfor…" at bounding box center [602, 73] width 1204 height 1054
click at [959, 517] on div "Campaigns Impressions Clicks Spend Spend Clicks Impressions Press Space or Ente…" at bounding box center [602, 246] width 739 height 638
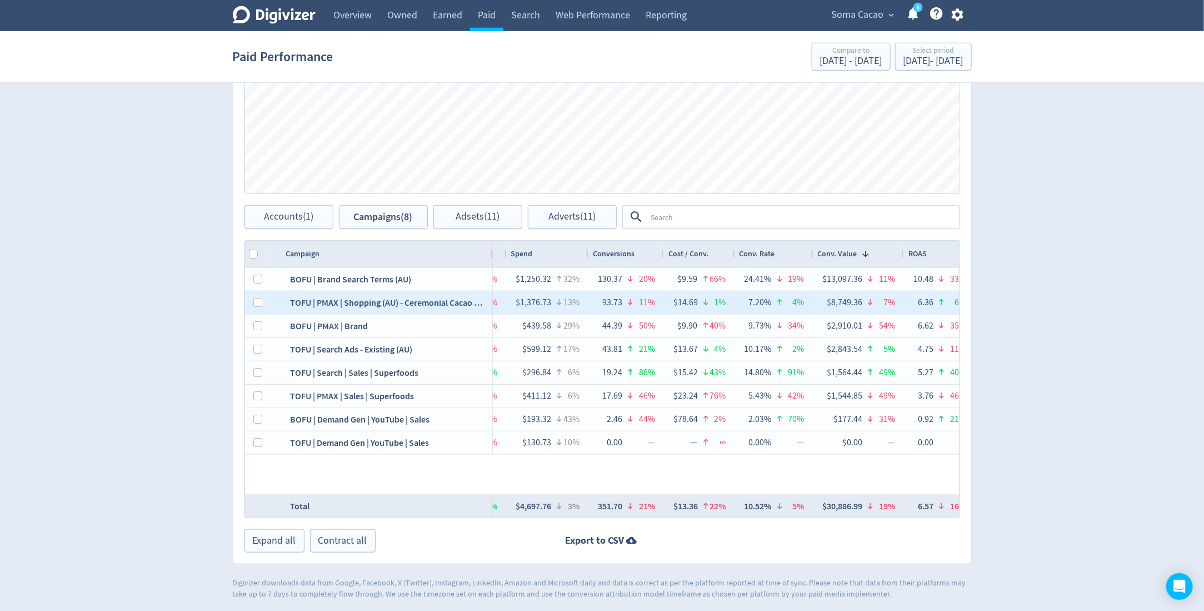
scroll to position [0, 1009]
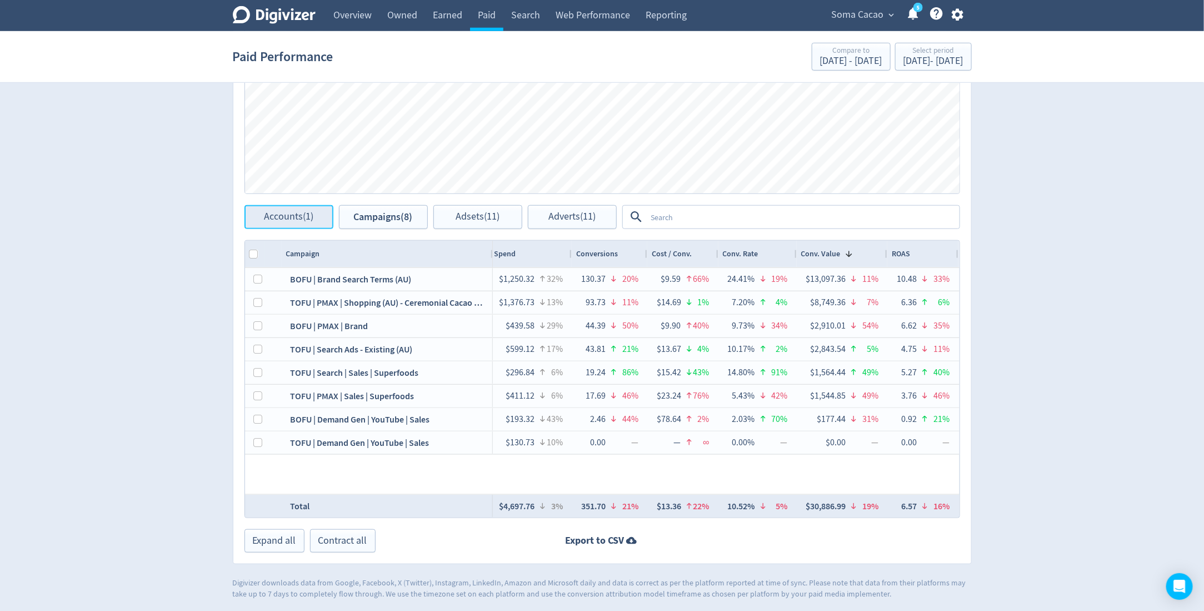
click at [292, 219] on span "Accounts (1)" at bounding box center [288, 217] width 49 height 11
checkbox input "false"
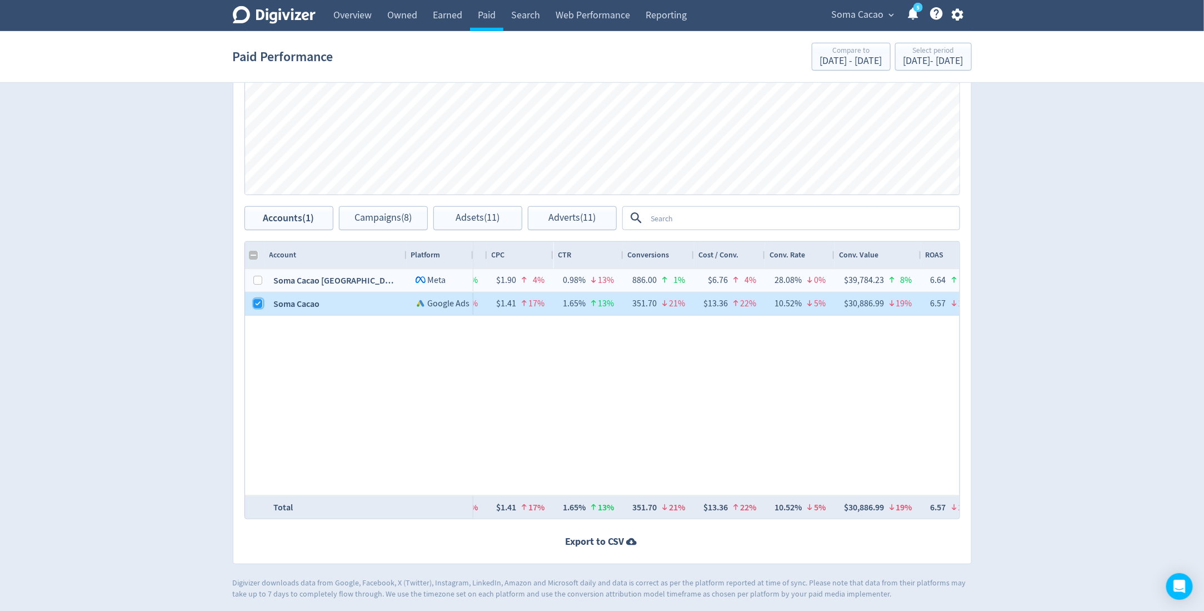
click at [256, 301] on input "Press Space to toggle row selection (checked)" at bounding box center [258, 303] width 9 height 9
checkbox input "false"
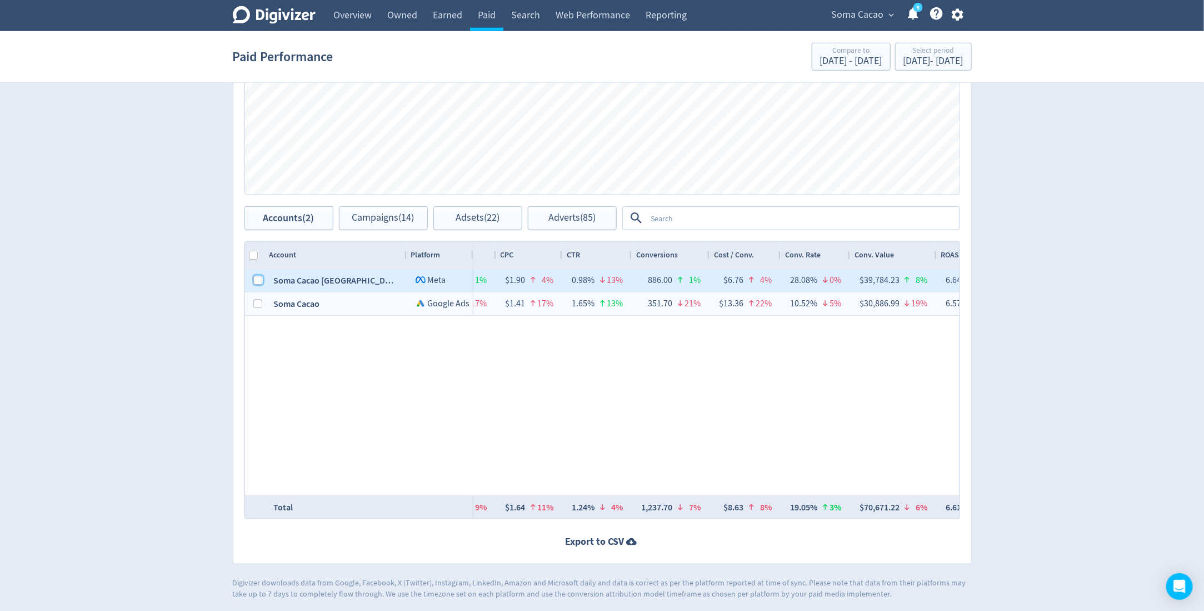
click at [259, 280] on input "Press Space to toggle row selection (unchecked)" at bounding box center [258, 280] width 9 height 9
checkbox input "true"
checkbox input "false"
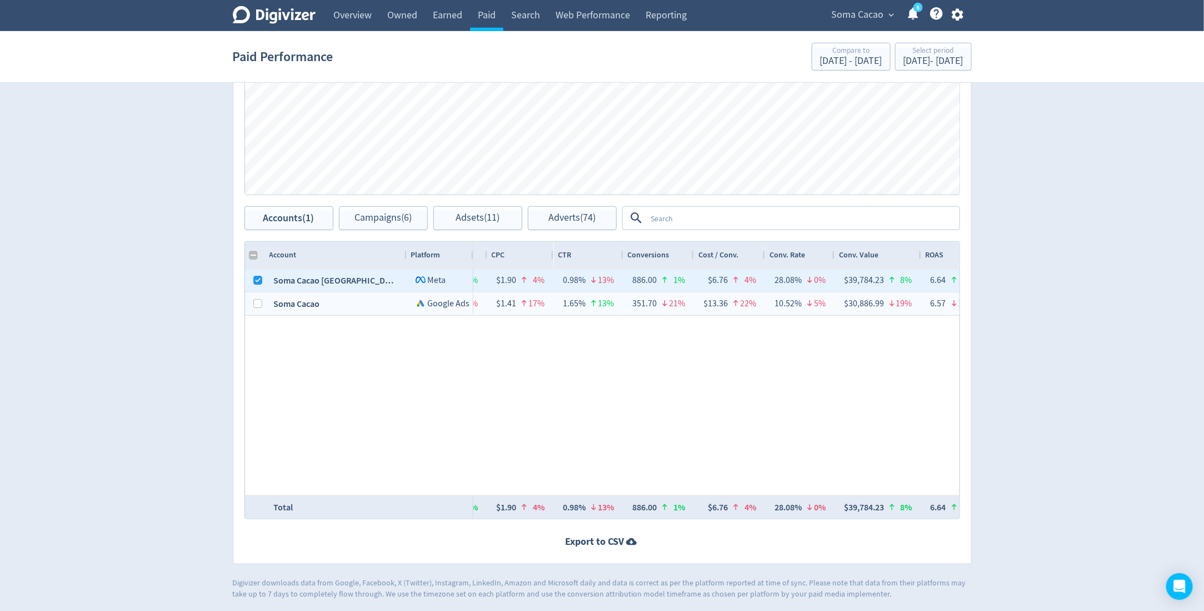
click at [351, 231] on div "Accounts Impressions Clicks Spend Spend Clicks Impressions Press Space or Enter…" at bounding box center [602, 245] width 739 height 637
click at [373, 201] on div "Spend Clicks Impressions Press Space or Enter to toggle visibility Impressions,…" at bounding box center [602, 84] width 738 height 244
click at [372, 207] on button "Campaigns (6)" at bounding box center [383, 218] width 89 height 24
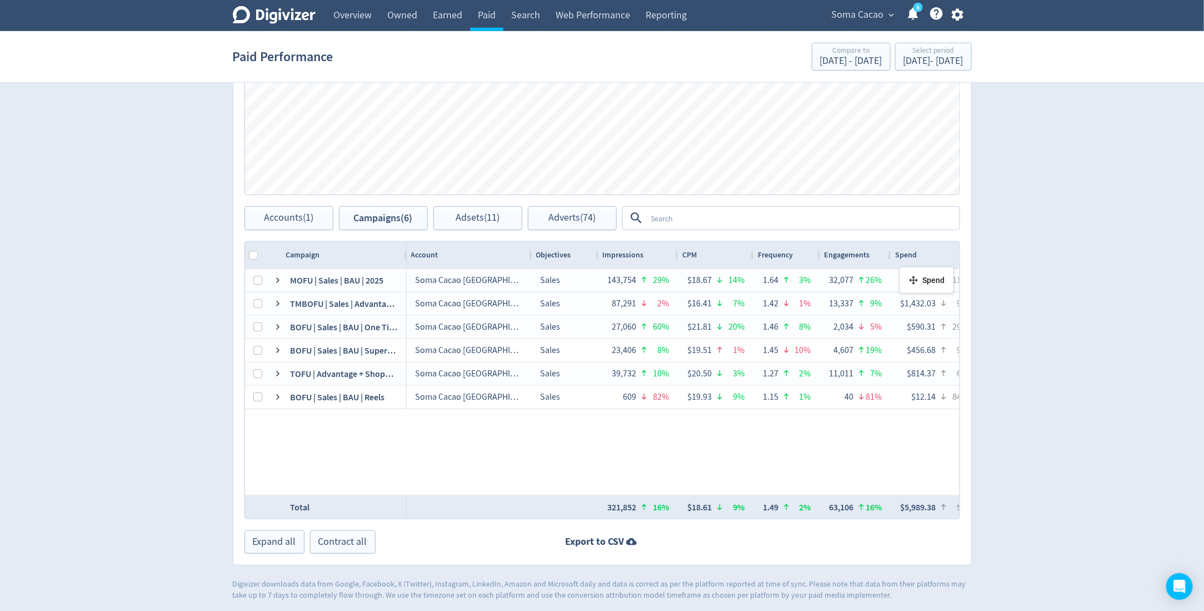
drag, startPoint x: 623, startPoint y: 254, endPoint x: 907, endPoint y: 270, distance: 284.3
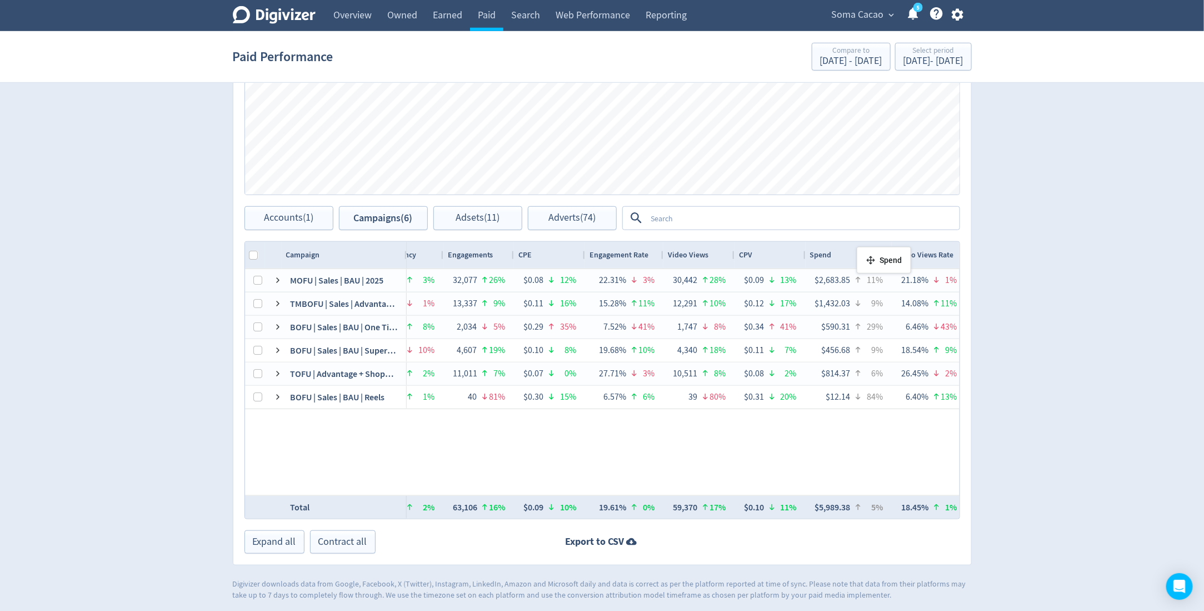
drag, startPoint x: 529, startPoint y: 244, endPoint x: 858, endPoint y: 248, distance: 328.9
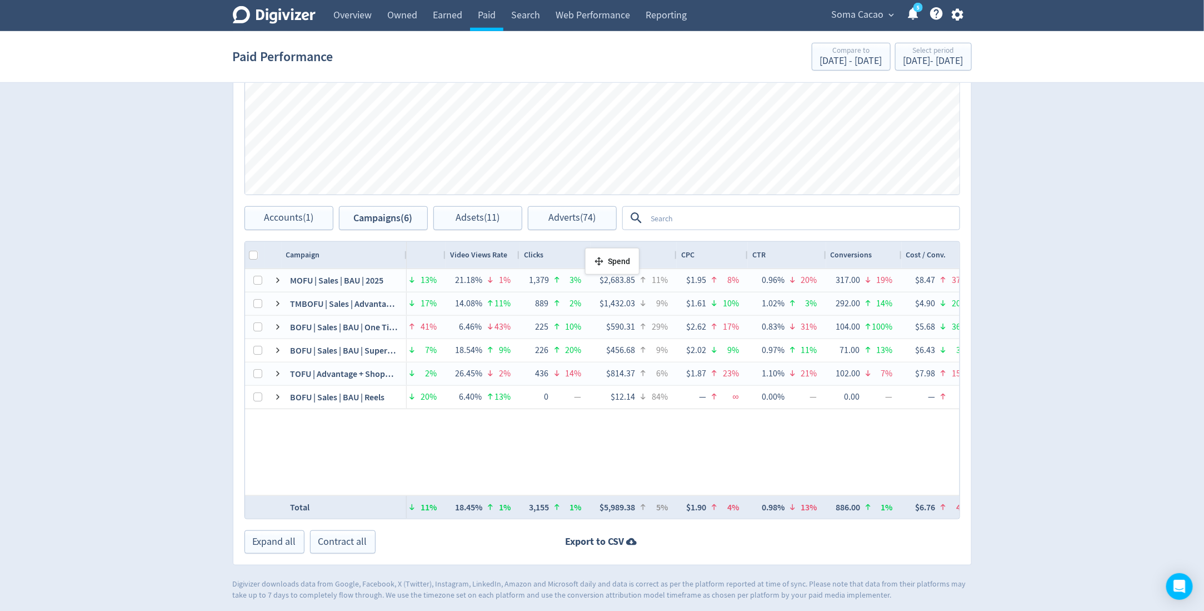
drag, startPoint x: 559, startPoint y: 252, endPoint x: 568, endPoint y: 252, distance: 9.4
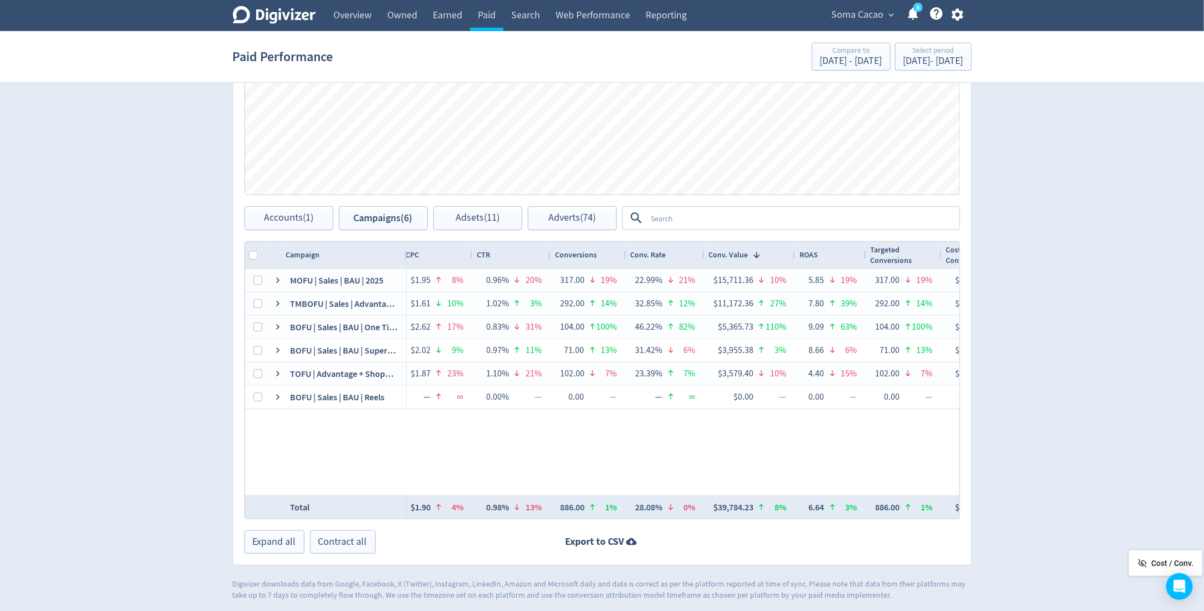
drag, startPoint x: 672, startPoint y: 255, endPoint x: 1216, endPoint y: 553, distance: 620.4
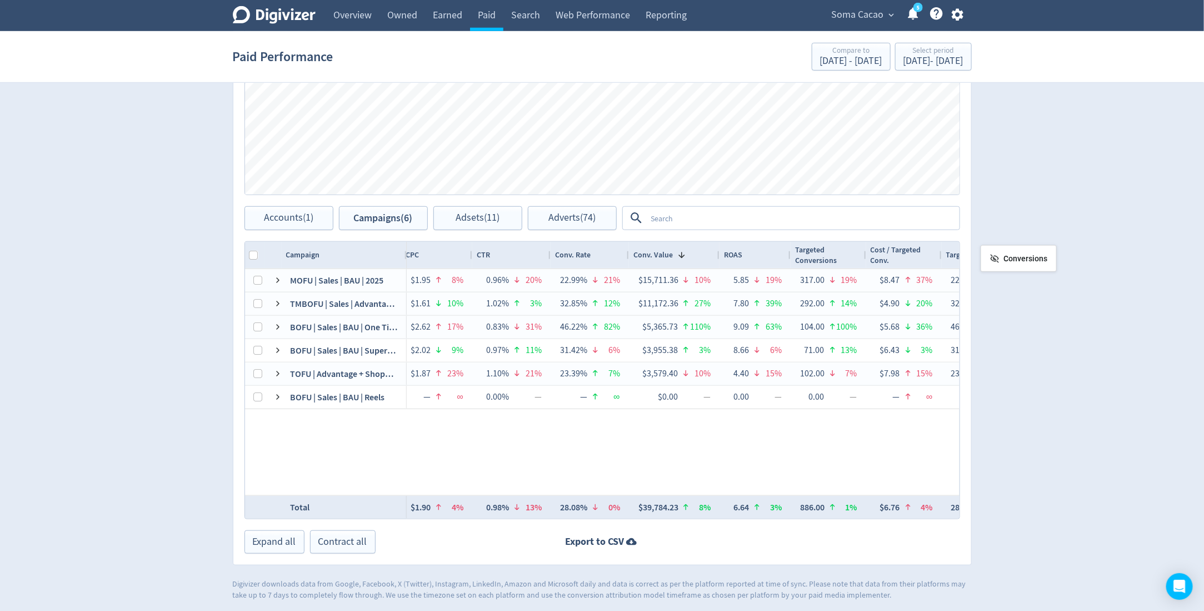
drag, startPoint x: 582, startPoint y: 254, endPoint x: 987, endPoint y: 249, distance: 405.1
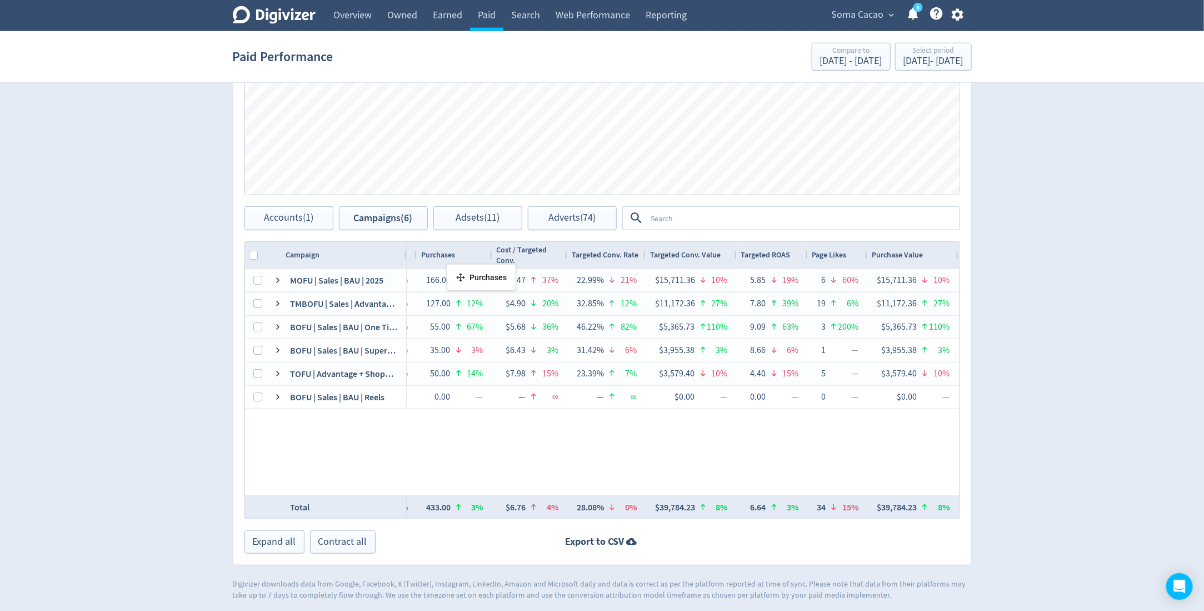
drag, startPoint x: 816, startPoint y: 255, endPoint x: 457, endPoint y: 267, distance: 358.6
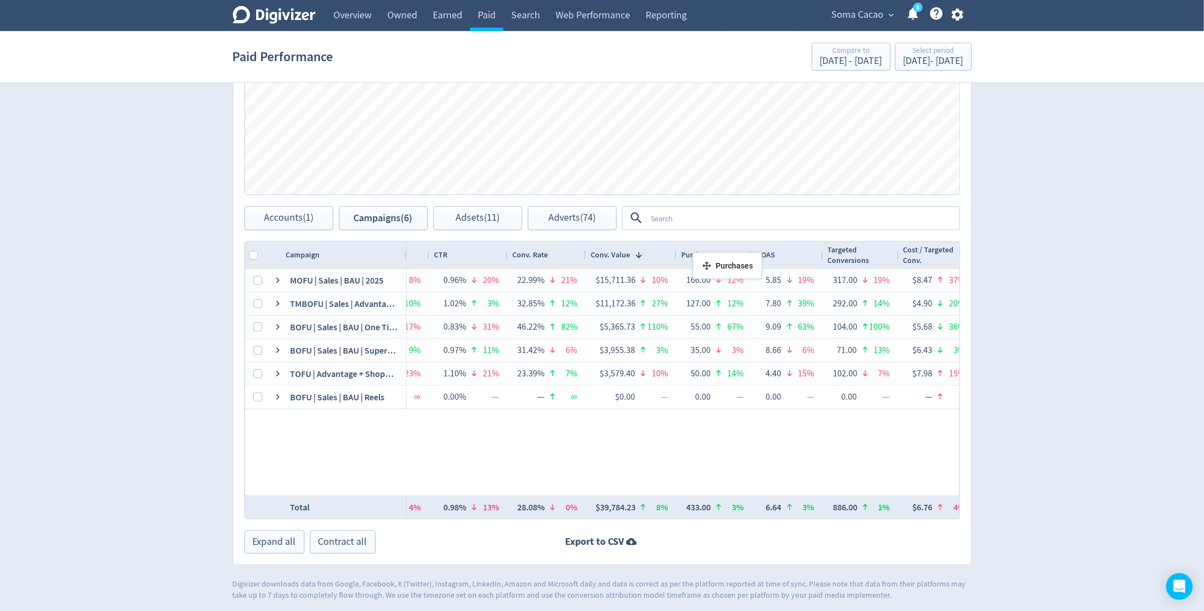
drag, startPoint x: 852, startPoint y: 257, endPoint x: 696, endPoint y: 255, distance: 156.1
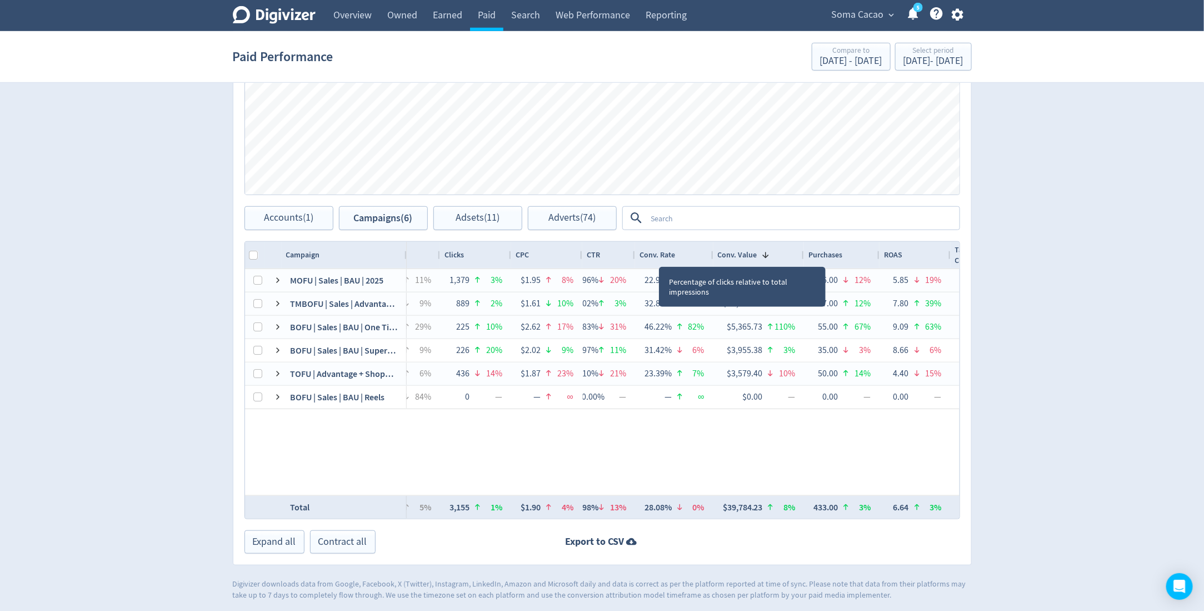
drag, startPoint x: 659, startPoint y: 255, endPoint x: 633, endPoint y: 255, distance: 25.6
click at [633, 255] on div at bounding box center [634, 255] width 4 height 27
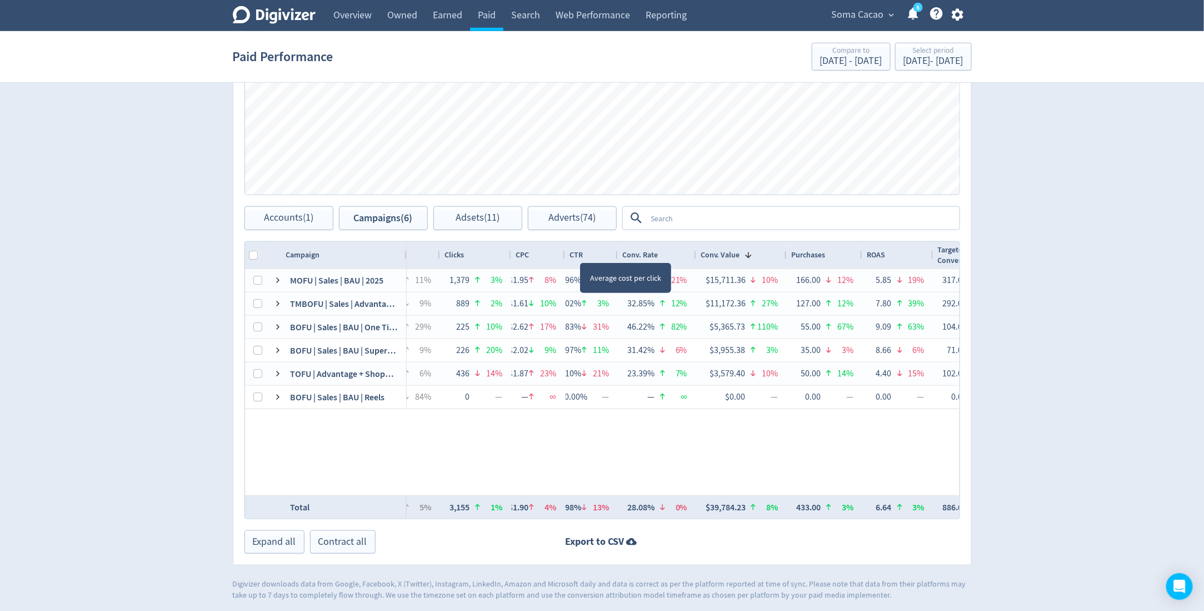
drag, startPoint x: 580, startPoint y: 252, endPoint x: 563, endPoint y: 252, distance: 16.7
click at [563, 252] on div at bounding box center [564, 255] width 4 height 27
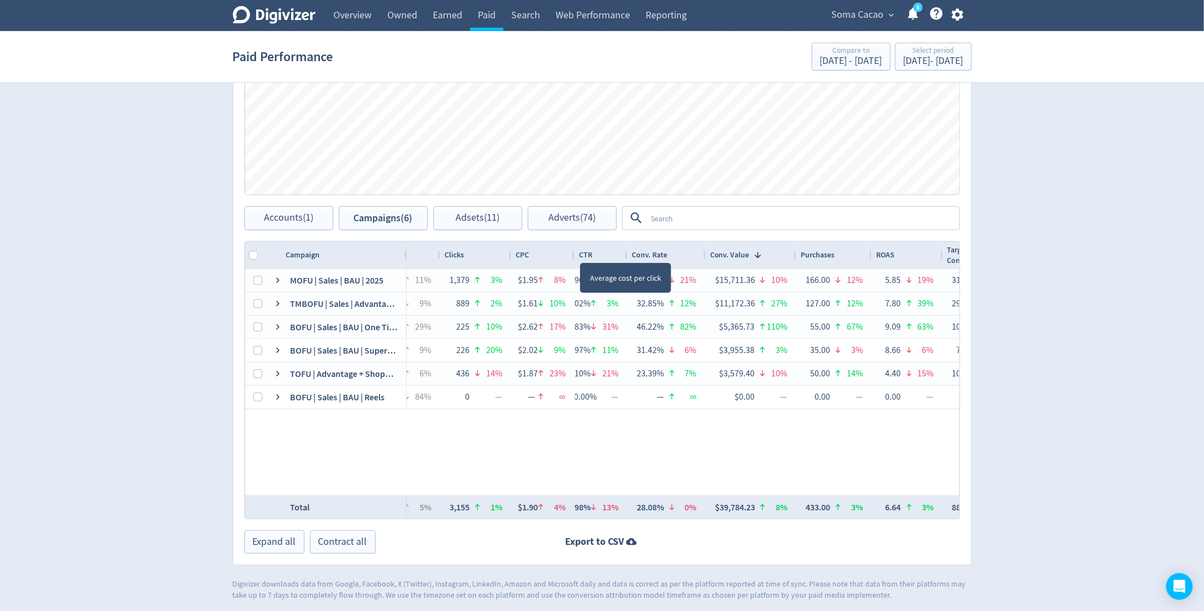
drag, startPoint x: 563, startPoint y: 252, endPoint x: 573, endPoint y: 252, distance: 9.4
click at [573, 252] on div at bounding box center [574, 255] width 4 height 27
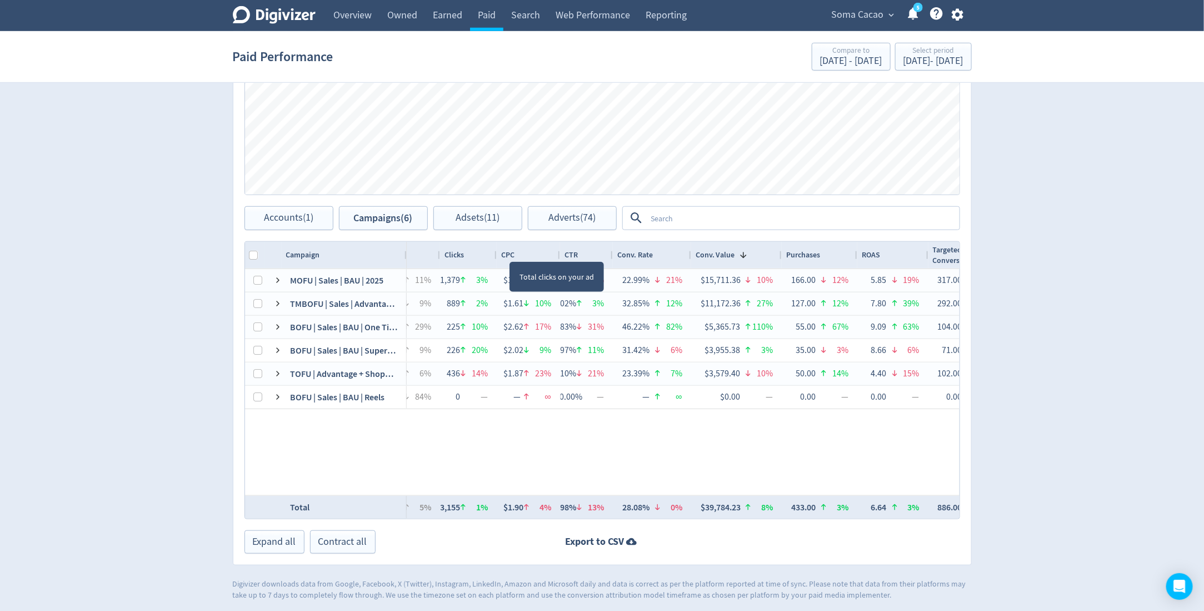
drag, startPoint x: 509, startPoint y: 251, endPoint x: 494, endPoint y: 252, distance: 15.0
click at [494, 252] on div at bounding box center [496, 255] width 4 height 27
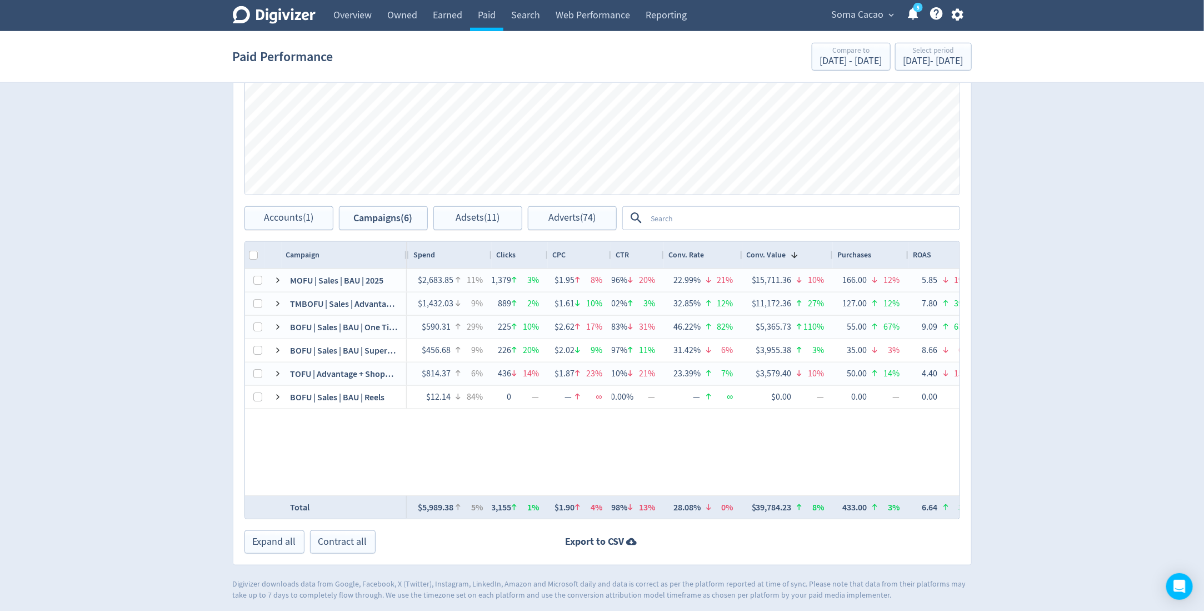
click at [489, 254] on div at bounding box center [491, 255] width 4 height 27
click at [828, 253] on div at bounding box center [828, 255] width 4 height 27
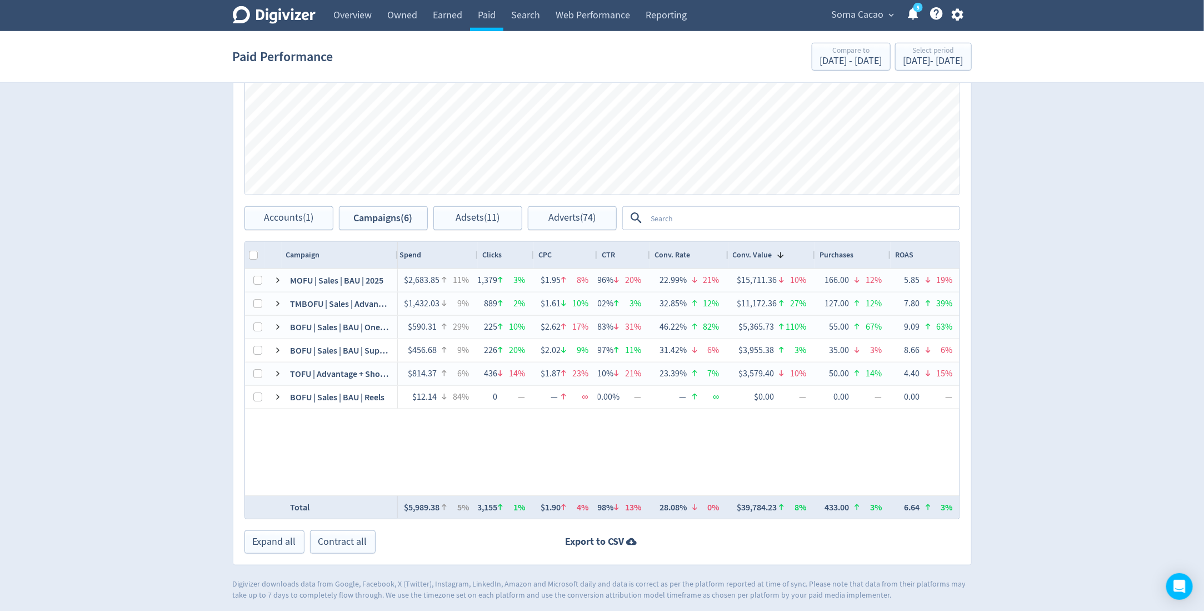
drag, startPoint x: 403, startPoint y: 256, endPoint x: 394, endPoint y: 259, distance: 9.5
click at [395, 259] on div at bounding box center [397, 255] width 4 height 27
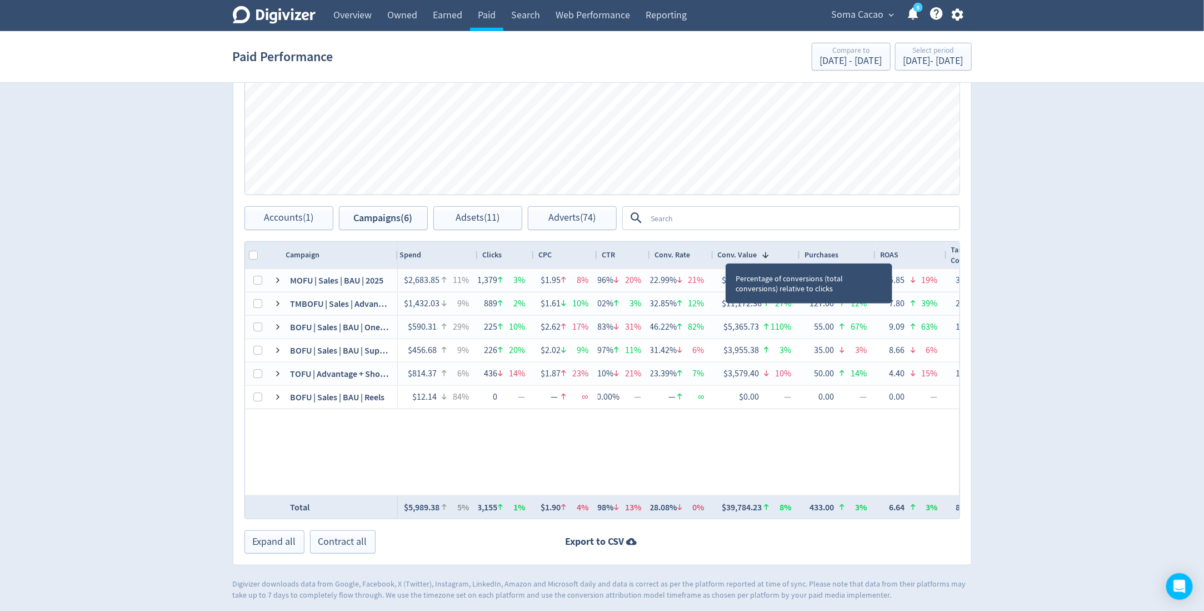
drag, startPoint x: 726, startPoint y: 252, endPoint x: 710, endPoint y: 254, distance: 15.7
click at [711, 254] on div at bounding box center [713, 255] width 4 height 27
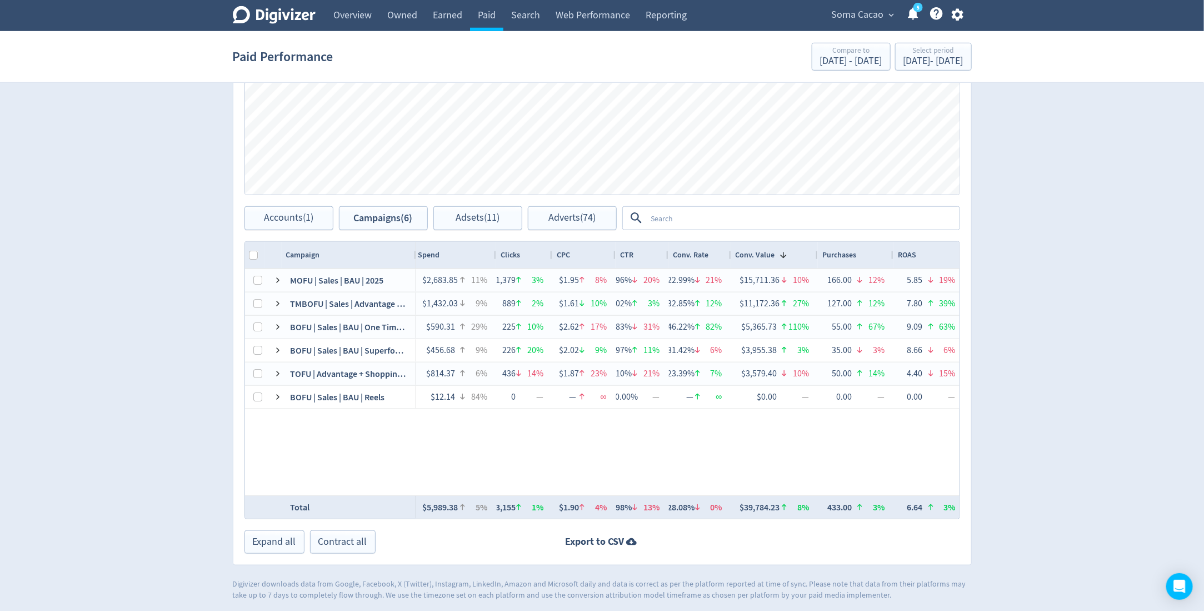
drag, startPoint x: 394, startPoint y: 260, endPoint x: 412, endPoint y: 260, distance: 17.8
click at [413, 260] on div at bounding box center [415, 255] width 4 height 27
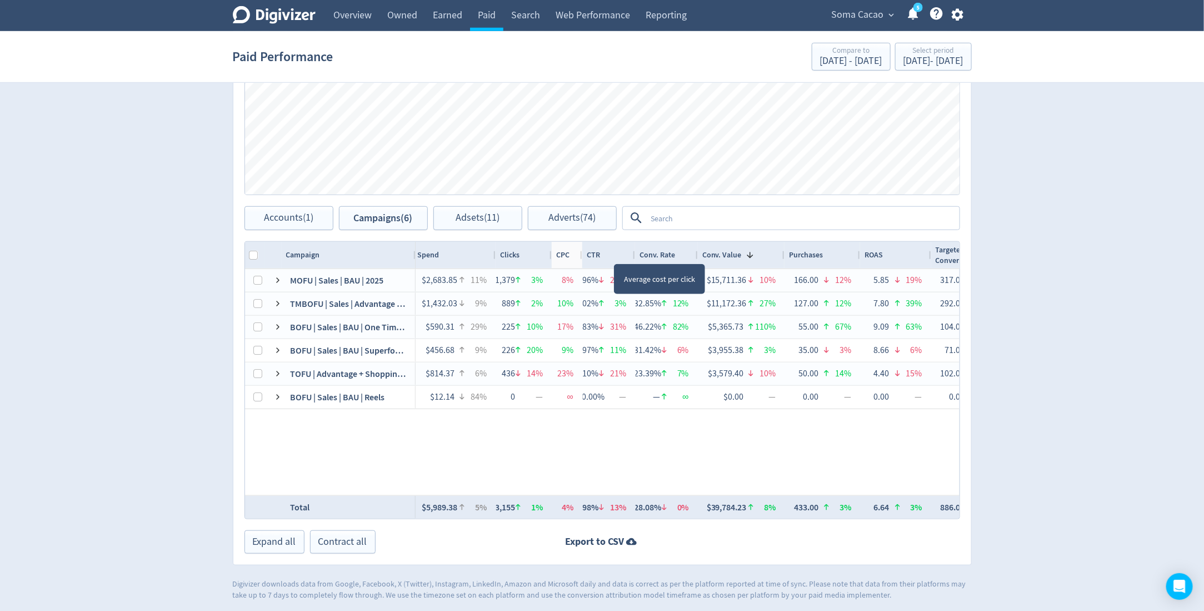
drag, startPoint x: 614, startPoint y: 253, endPoint x: 581, endPoint y: 256, distance: 32.9
click at [581, 256] on div at bounding box center [581, 255] width 4 height 27
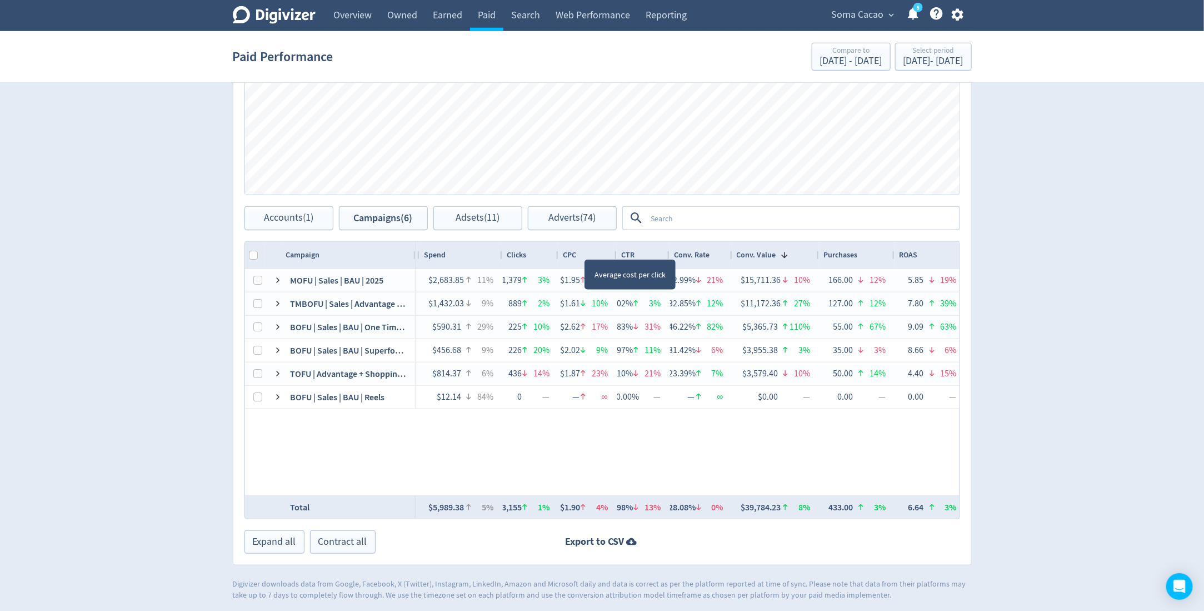
drag, startPoint x: 586, startPoint y: 250, endPoint x: 613, endPoint y: 251, distance: 27.8
click at [614, 251] on div at bounding box center [616, 255] width 4 height 27
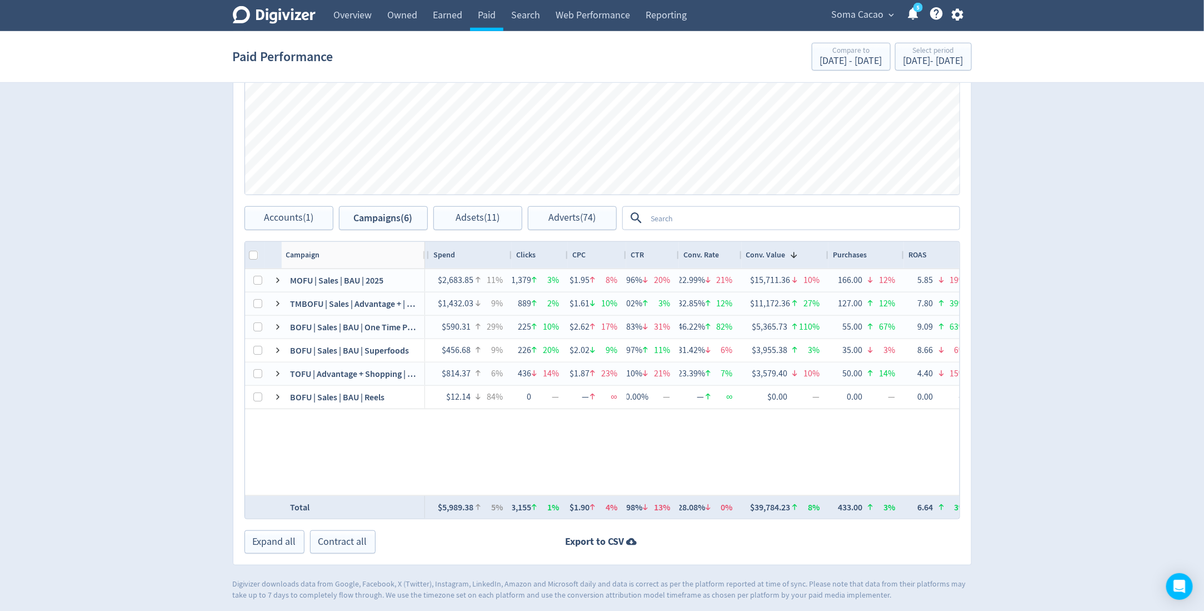
drag, startPoint x: 414, startPoint y: 254, endPoint x: 424, endPoint y: 254, distance: 9.4
click at [424, 254] on div at bounding box center [424, 255] width 4 height 27
drag, startPoint x: 509, startPoint y: 253, endPoint x: 503, endPoint y: 254, distance: 6.1
click at [503, 254] on div at bounding box center [505, 255] width 4 height 27
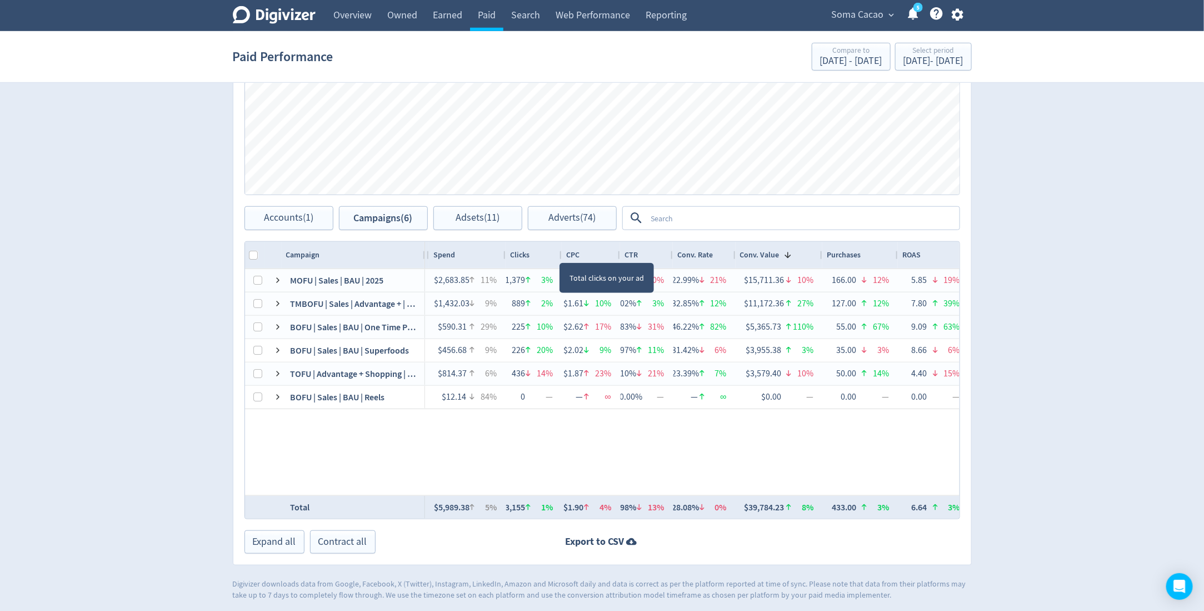
click at [559, 251] on div at bounding box center [561, 255] width 4 height 27
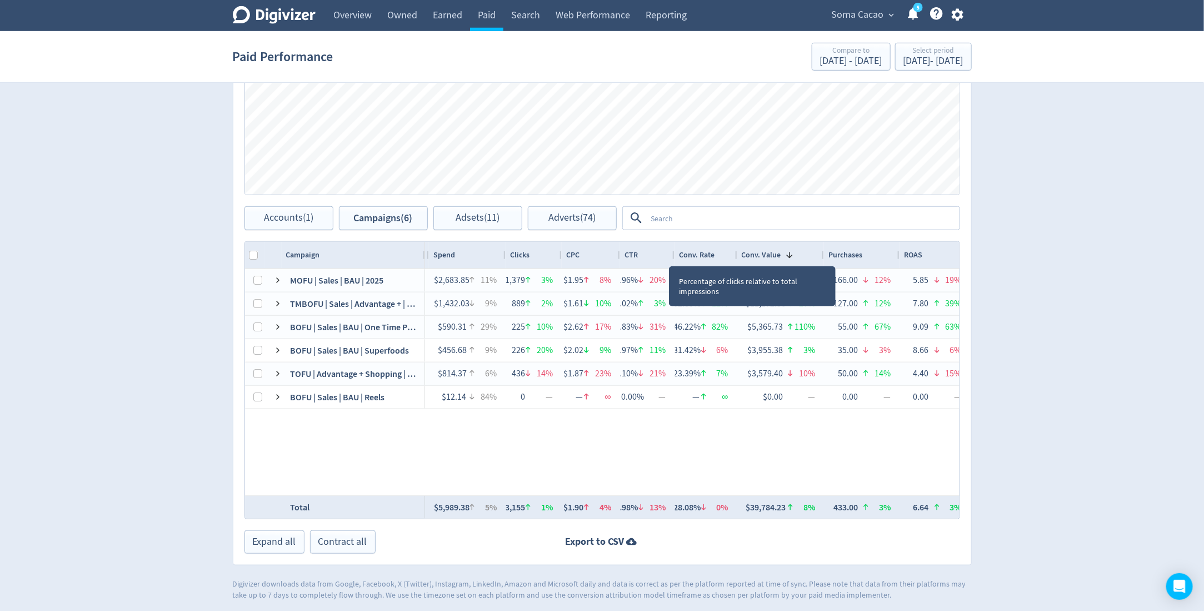
click at [672, 254] on div at bounding box center [674, 255] width 4 height 27
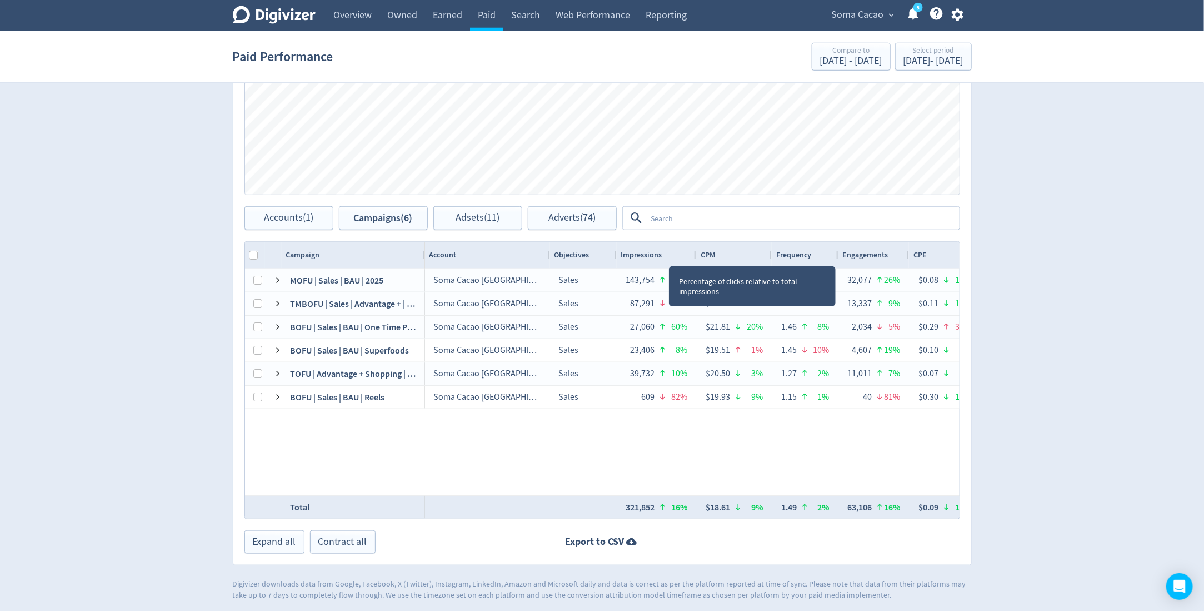
scroll to position [0, 846]
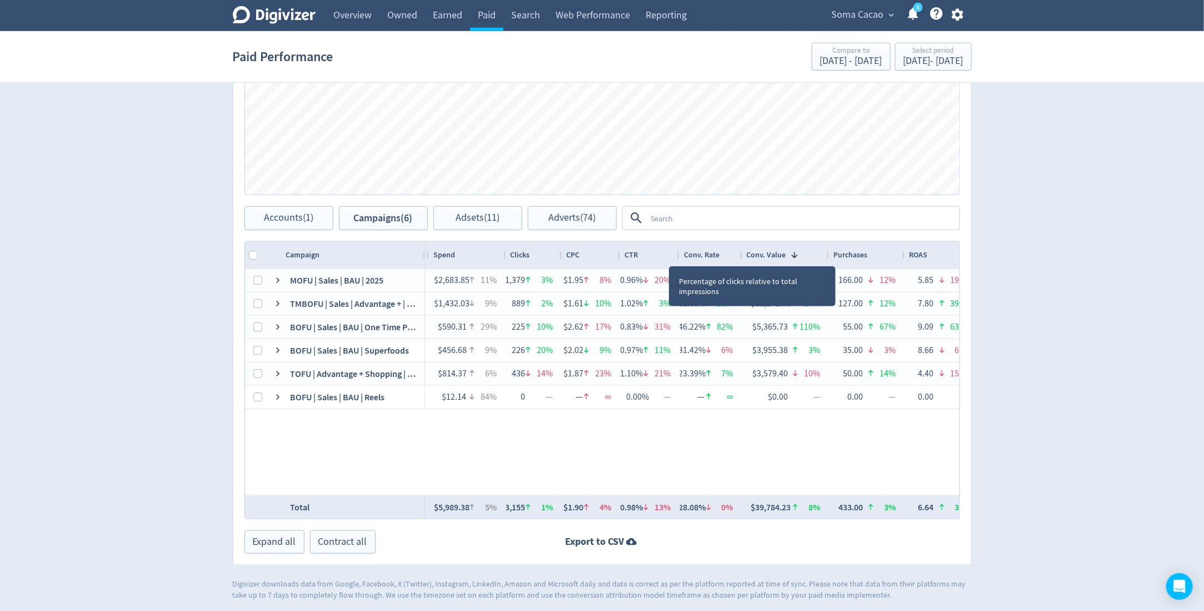
click at [677, 254] on div at bounding box center [679, 255] width 4 height 27
click at [679, 254] on div at bounding box center [681, 255] width 4 height 27
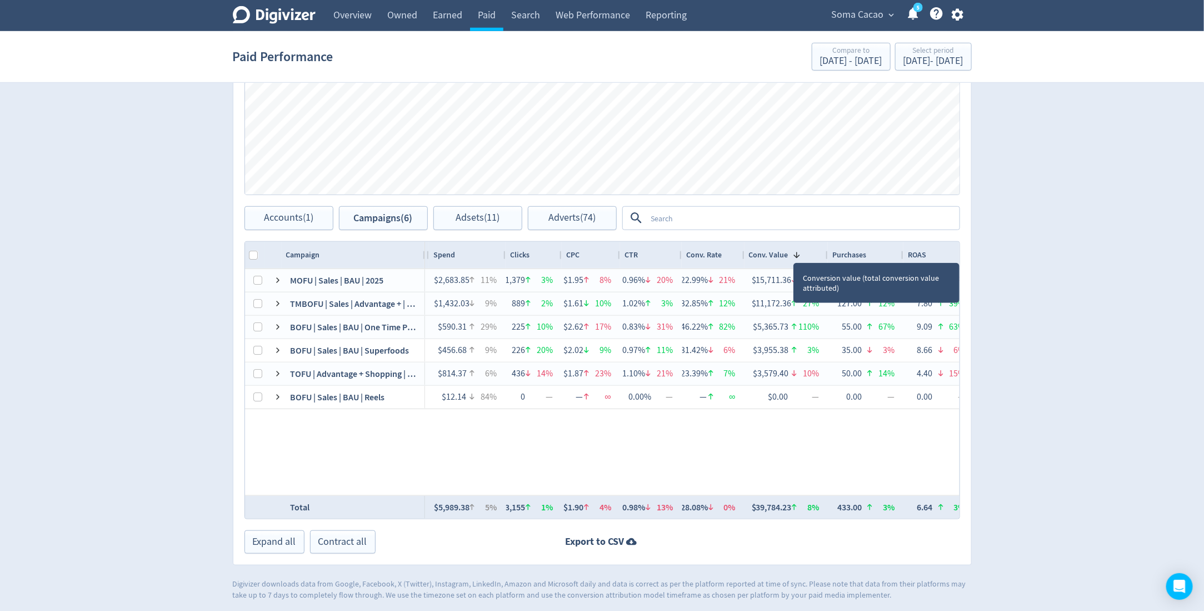
click at [827, 252] on div at bounding box center [827, 255] width 4 height 27
click at [821, 254] on div at bounding box center [823, 255] width 4 height 27
click at [818, 248] on div at bounding box center [819, 255] width 4 height 27
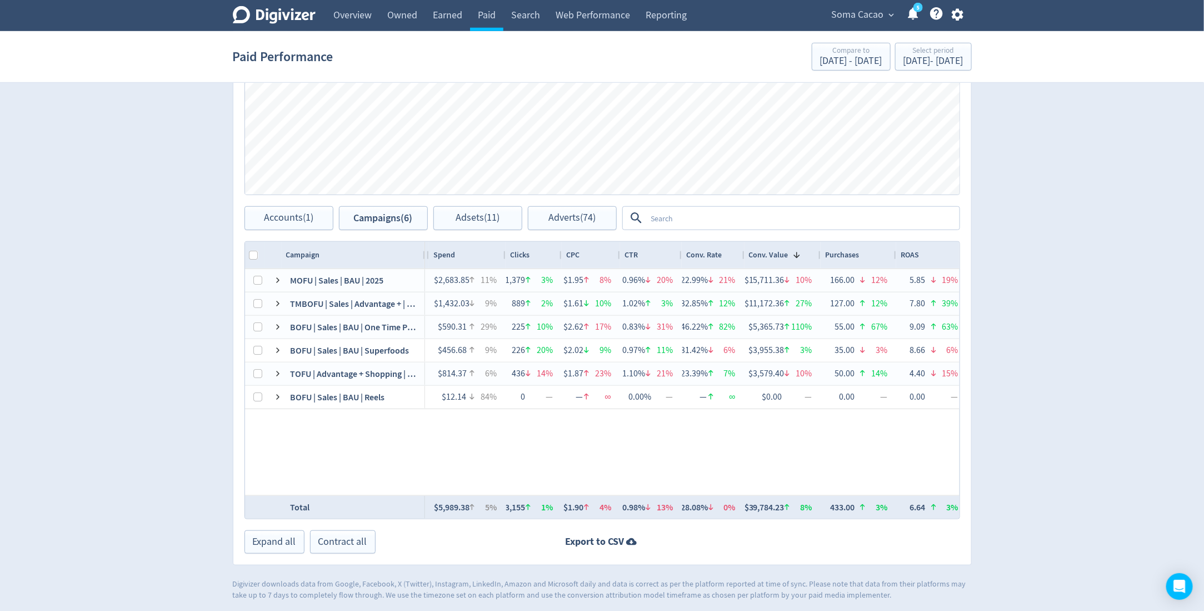
click at [1038, 254] on div "Digivizer Logo Mark Digivizer Logo Overview Owned Earned Paid Search Web Perfor…" at bounding box center [602, 73] width 1204 height 1054
drag, startPoint x: 893, startPoint y: 253, endPoint x: 887, endPoint y: 253, distance: 6.1
click at [887, 253] on div at bounding box center [889, 255] width 4 height 27
click at [1003, 268] on div "Digivizer Logo Mark Digivizer Logo Overview Owned Earned Paid Search Web Perfor…" at bounding box center [602, 73] width 1204 height 1054
click at [518, 23] on link "Search" at bounding box center [525, 15] width 44 height 31
